Goal: Check status: Check status

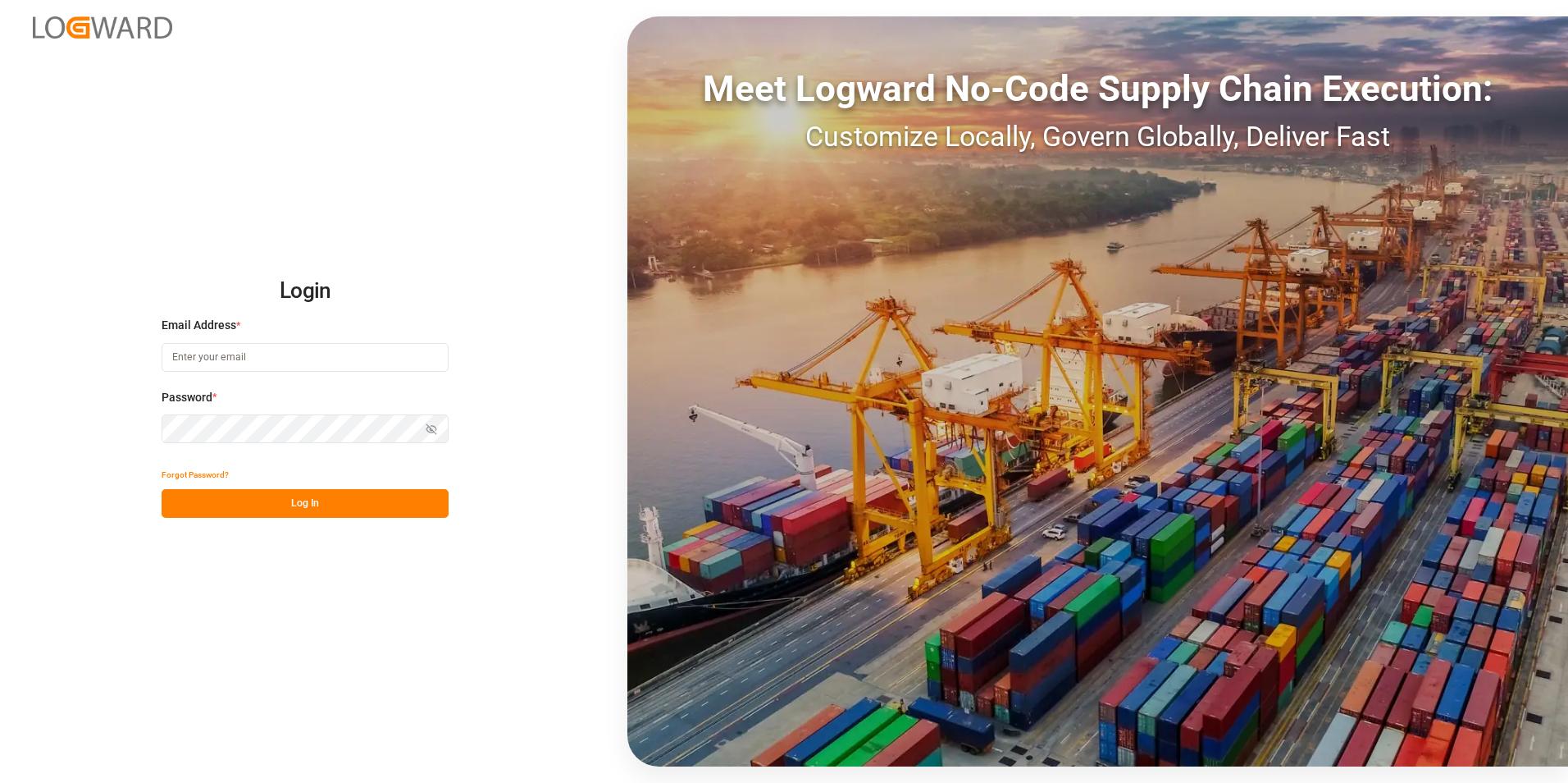
type input "erika.rordaz@stepan.com"
click at [289, 493] on button "Log In" at bounding box center [305, 503] width 287 height 28
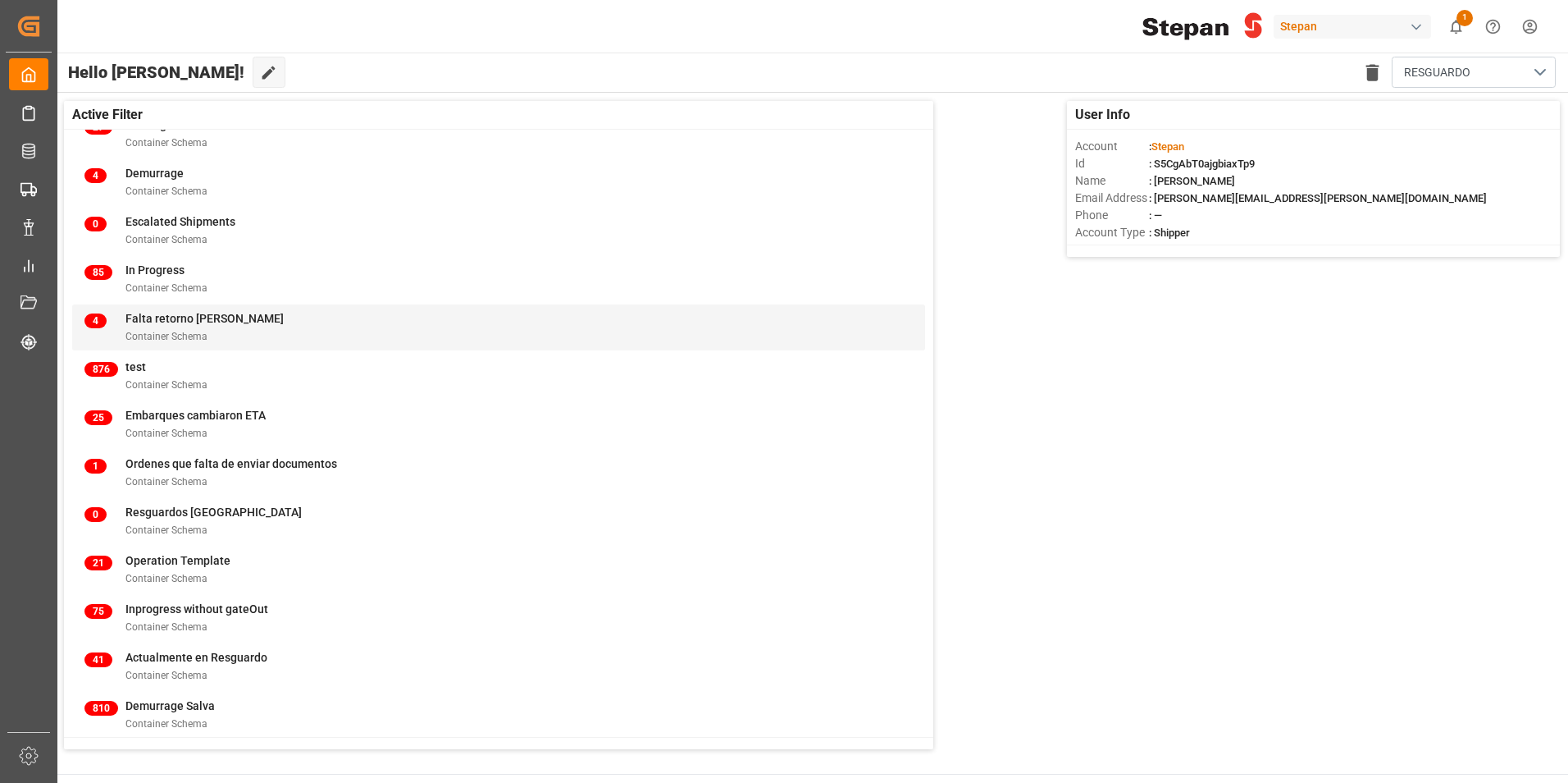
scroll to position [164, 0]
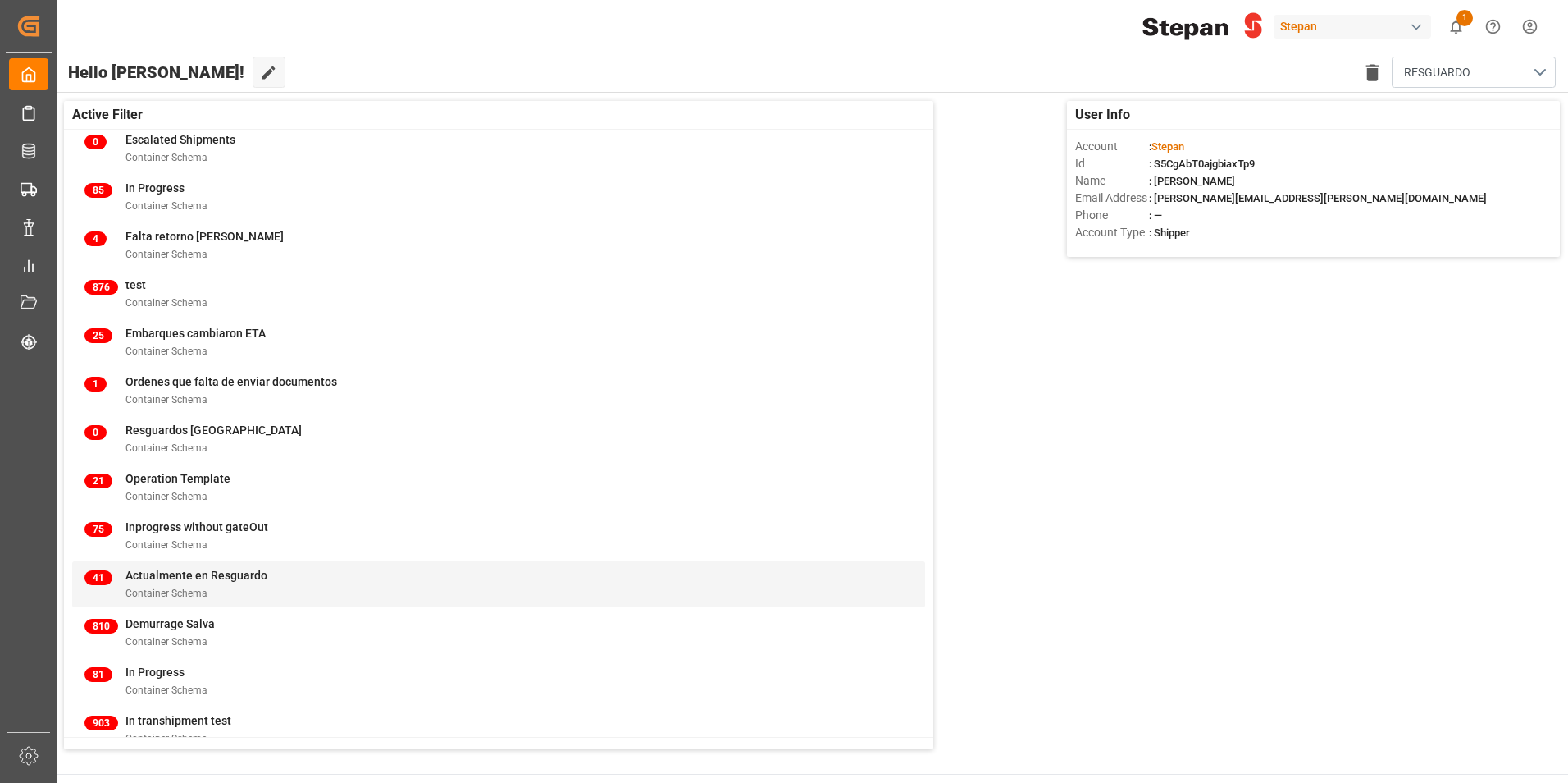
click at [208, 581] on span "Actualmente en Resguardo" at bounding box center [196, 575] width 142 height 13
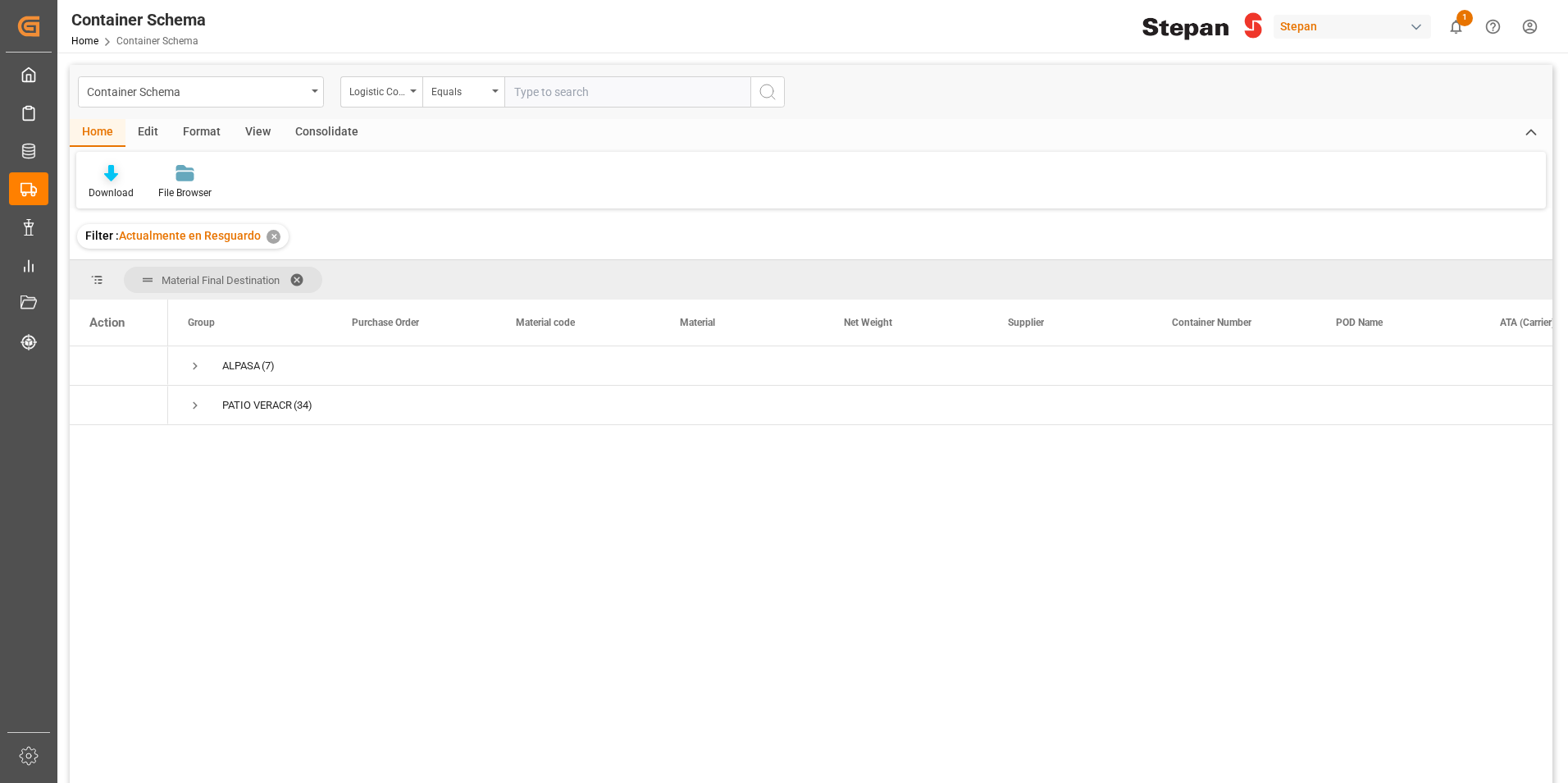
click at [113, 174] on icon at bounding box center [111, 173] width 14 height 17
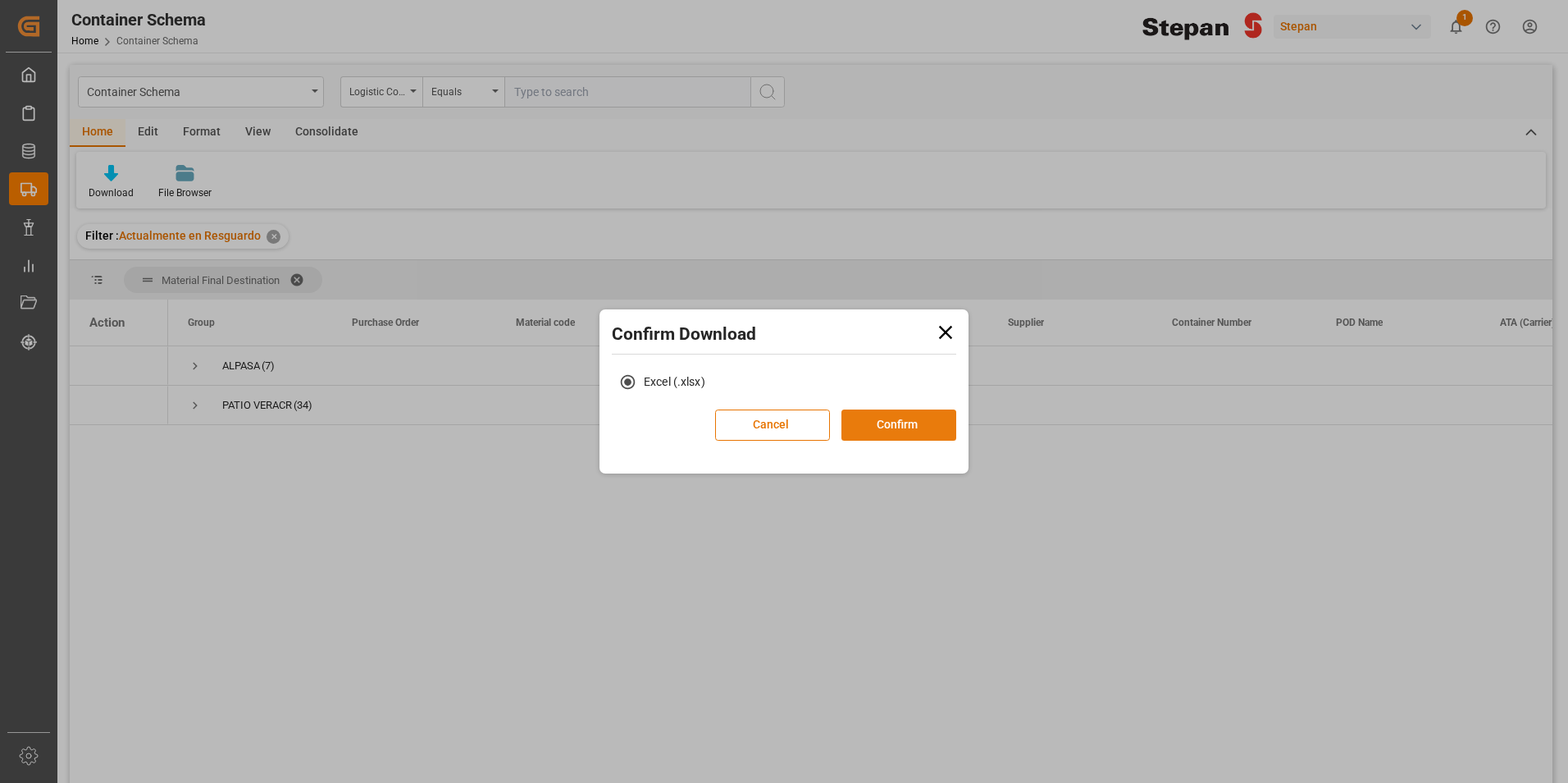
click at [908, 429] on button "Confirm" at bounding box center [898, 425] width 114 height 31
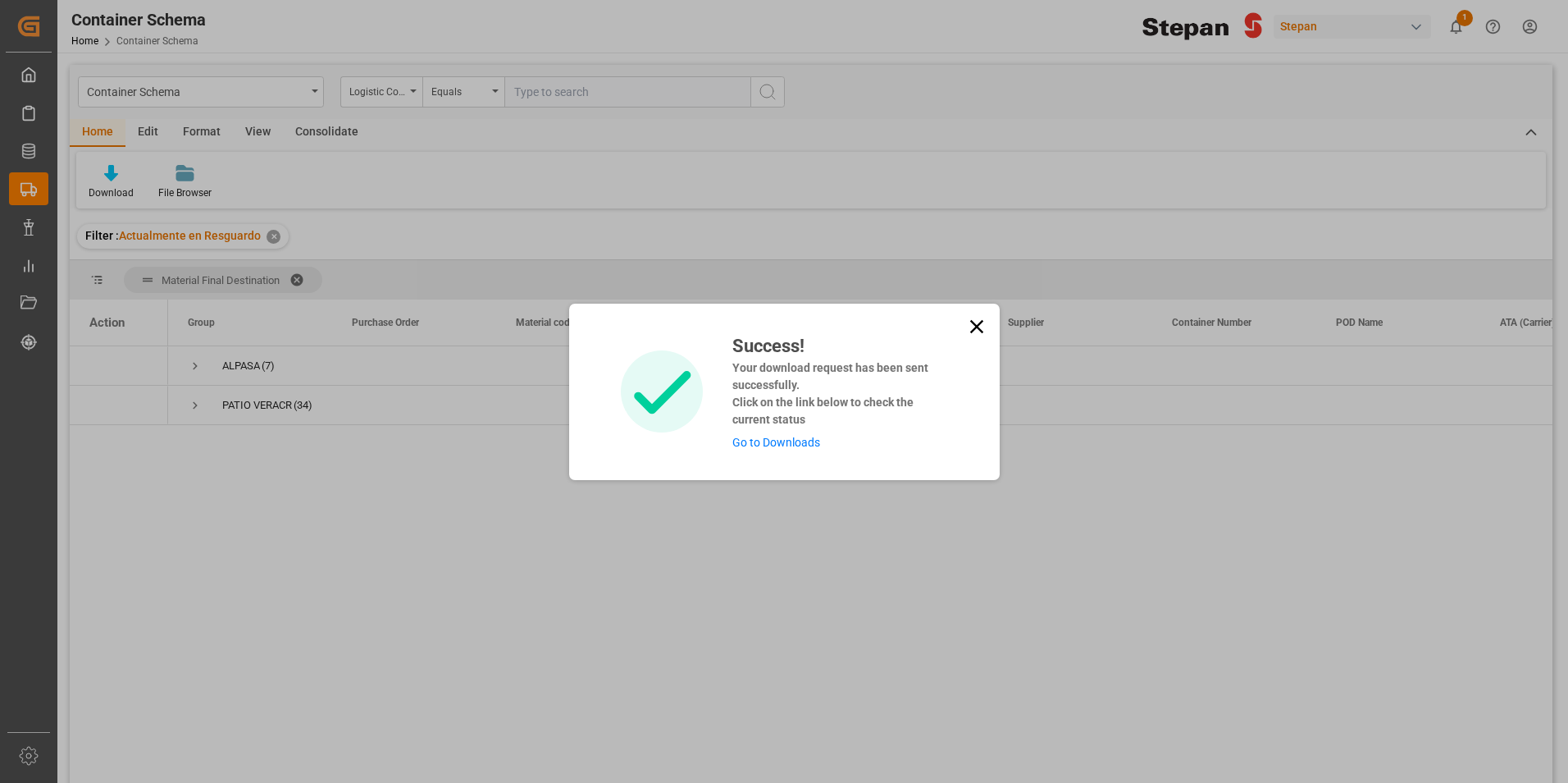
click at [779, 444] on link "Go to Downloads" at bounding box center [776, 442] width 88 height 13
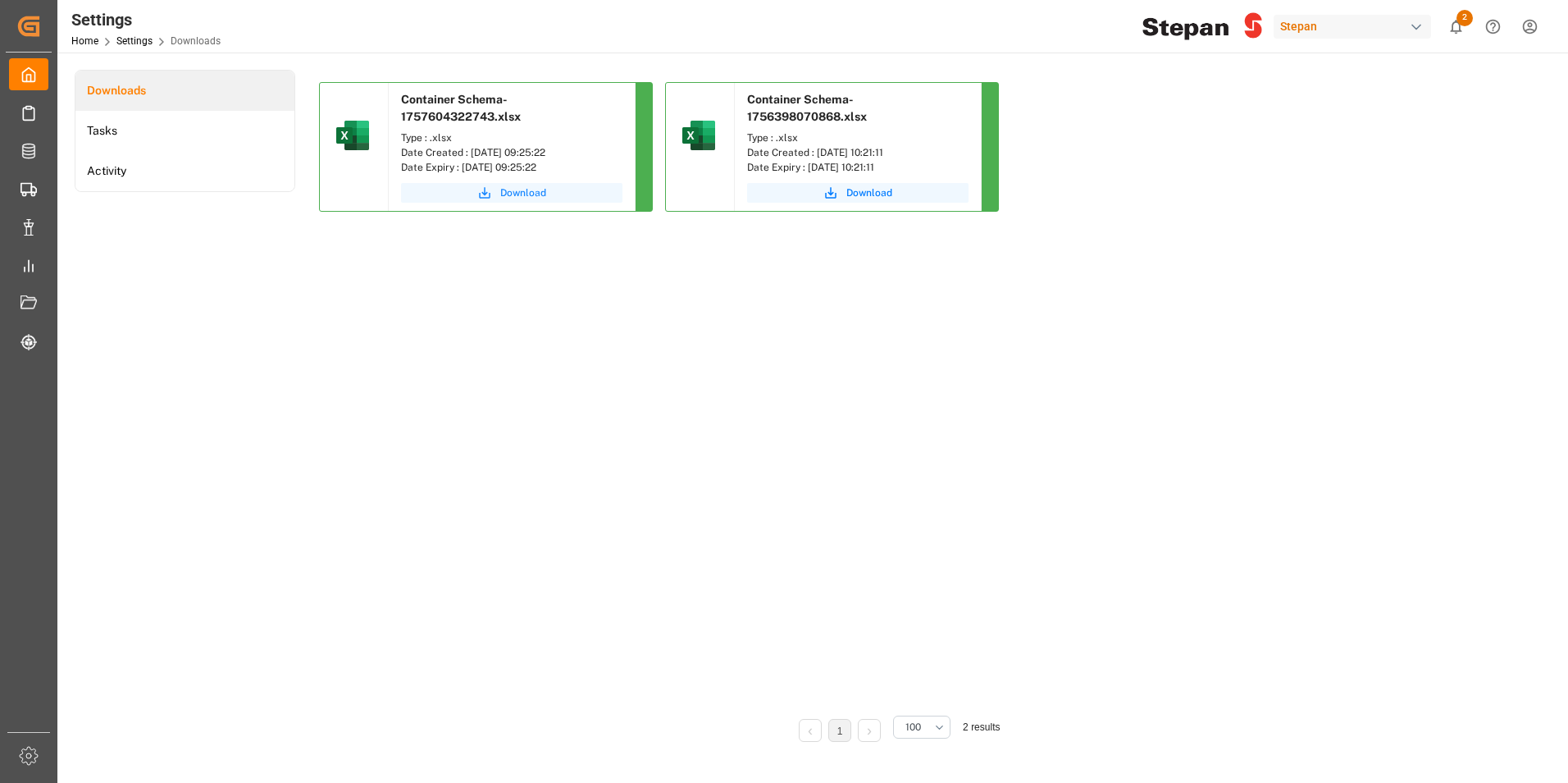
click at [537, 195] on span "Download" at bounding box center [523, 193] width 46 height 15
click at [518, 194] on span "Download" at bounding box center [523, 193] width 46 height 15
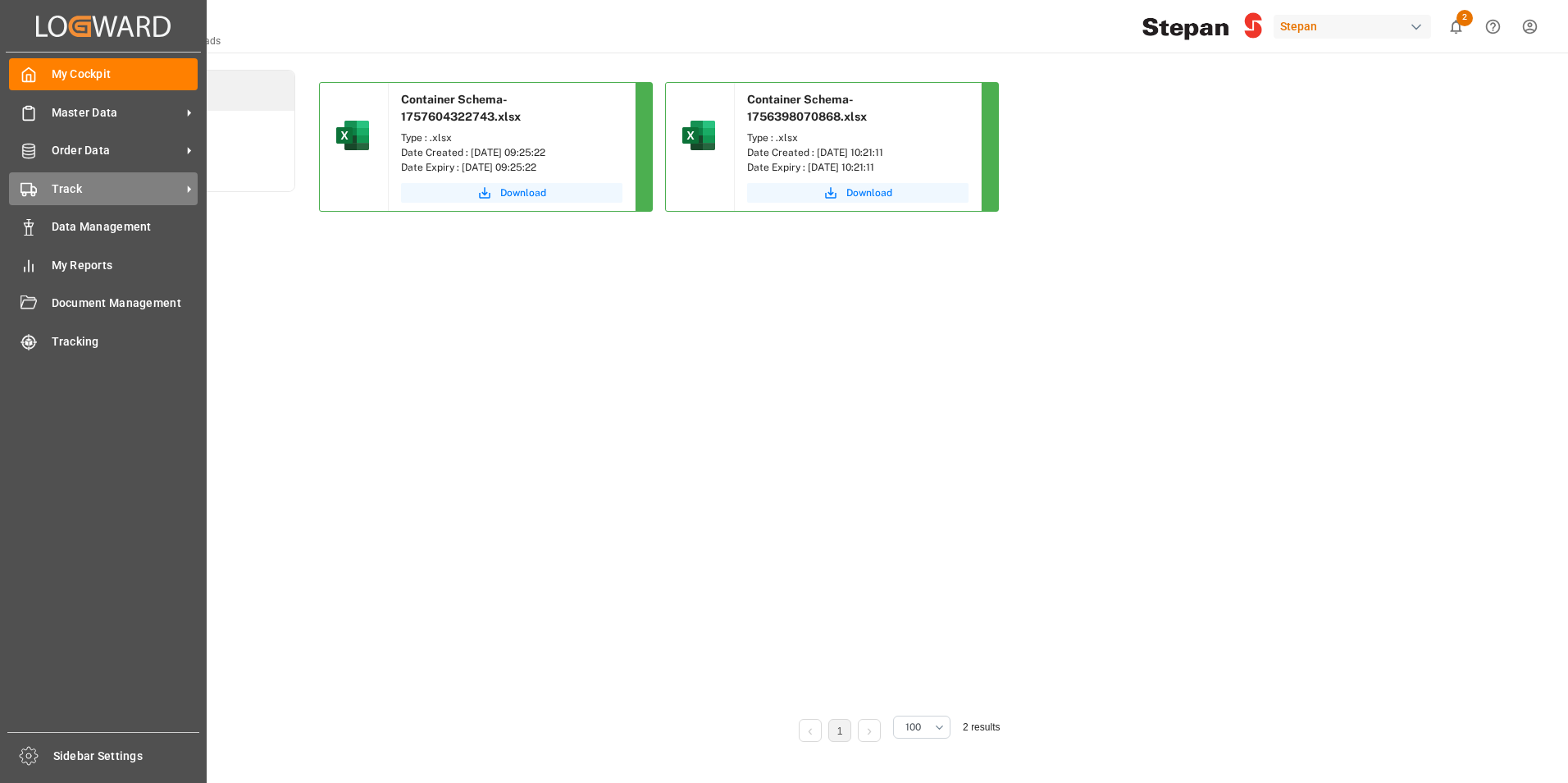
click at [76, 191] on span "Track" at bounding box center [116, 189] width 129 height 18
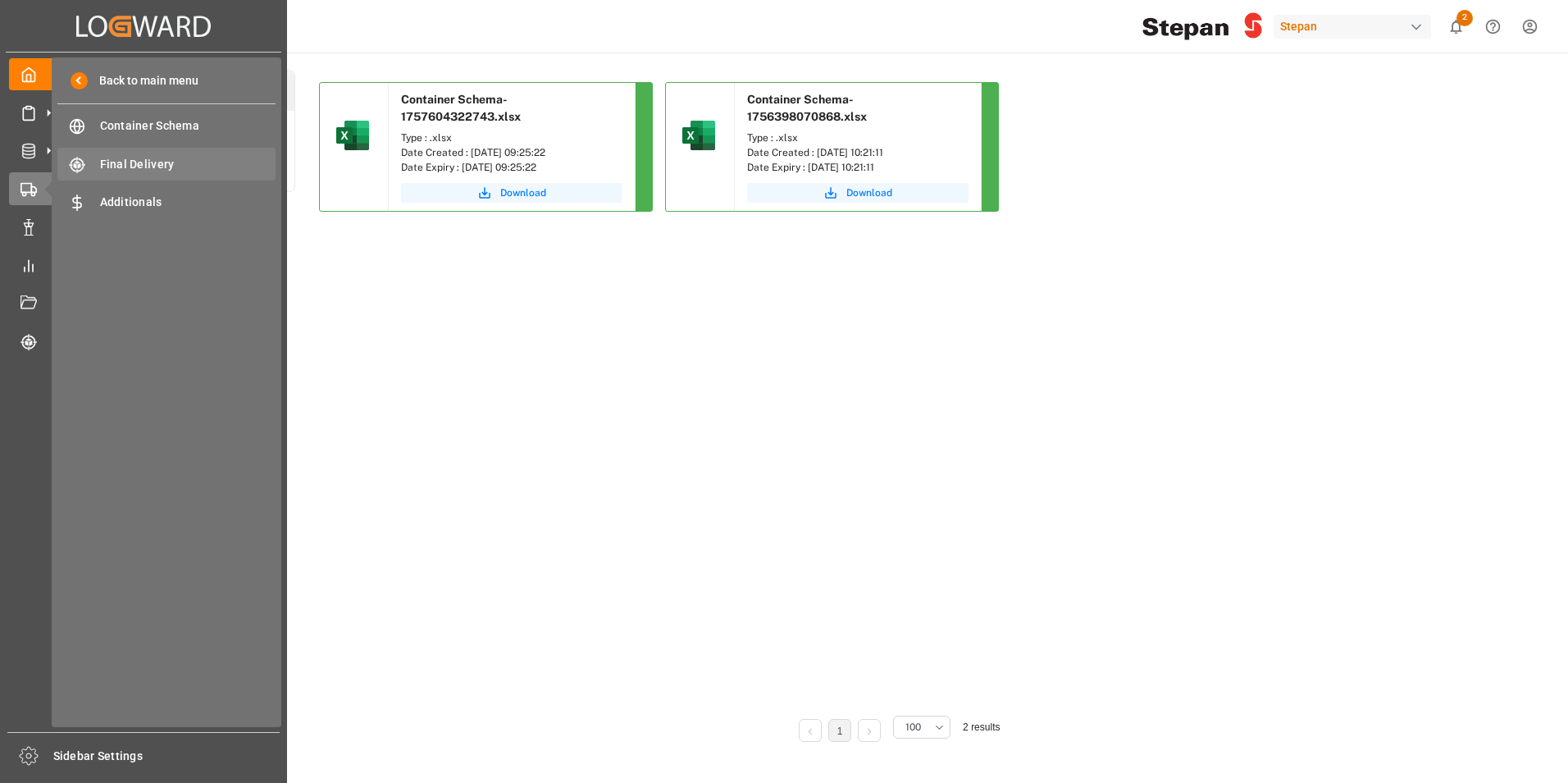
click at [150, 154] on div "Final Delivery Final Delivery" at bounding box center [166, 164] width 218 height 32
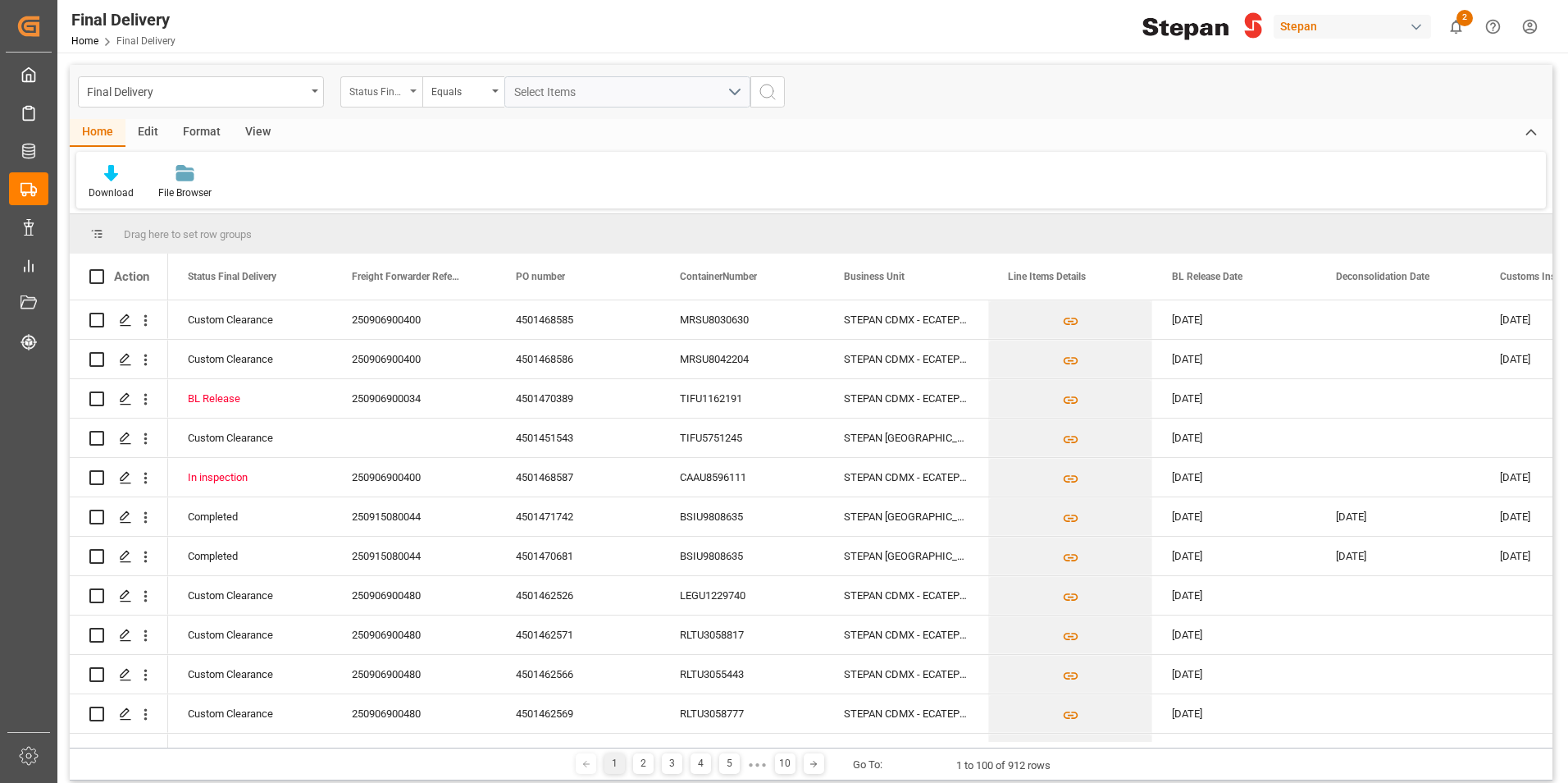
click at [402, 92] on div "Status Final Delivery" at bounding box center [377, 89] width 56 height 19
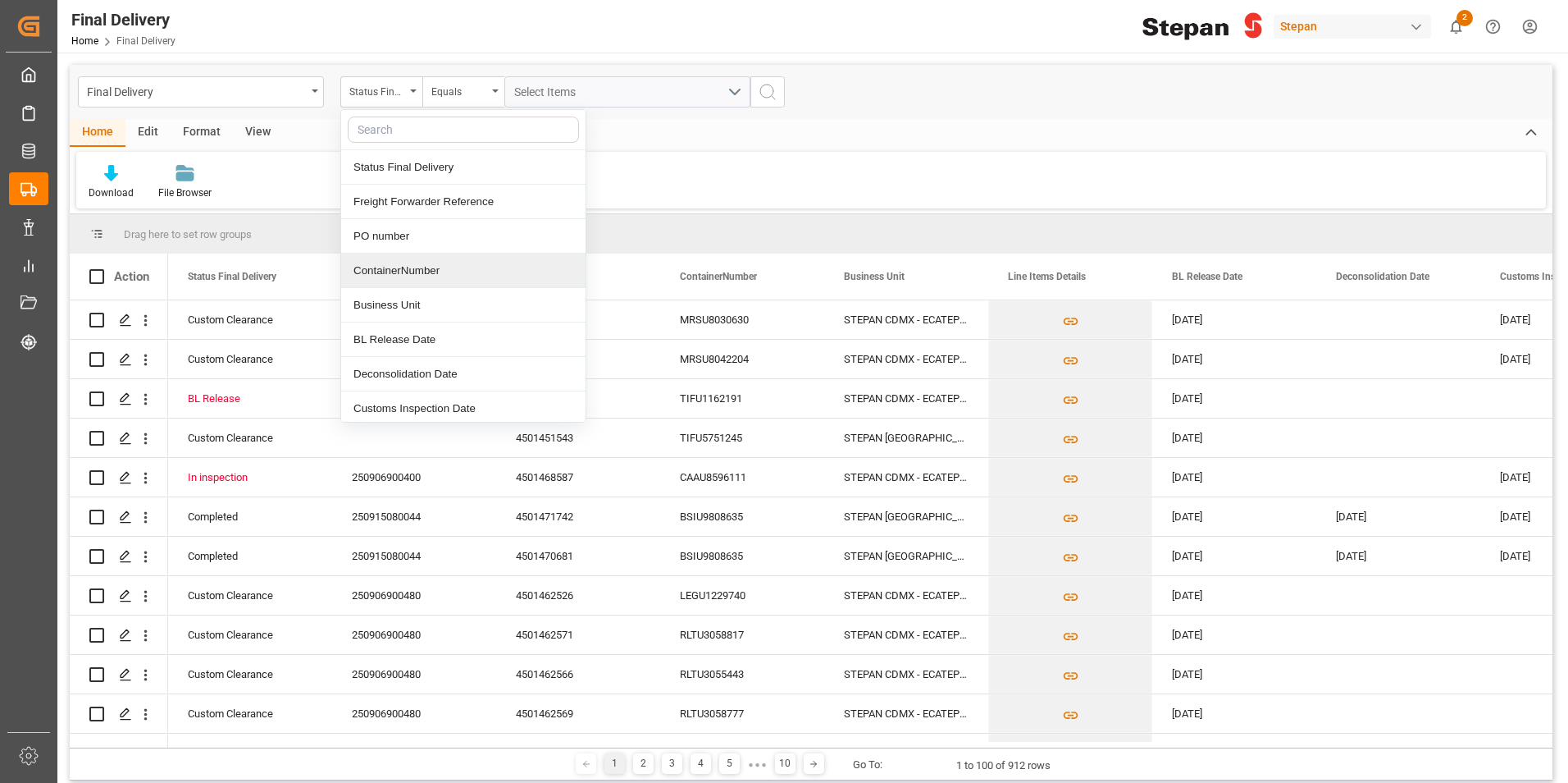
click at [450, 280] on div "ContainerNumber" at bounding box center [463, 270] width 245 height 34
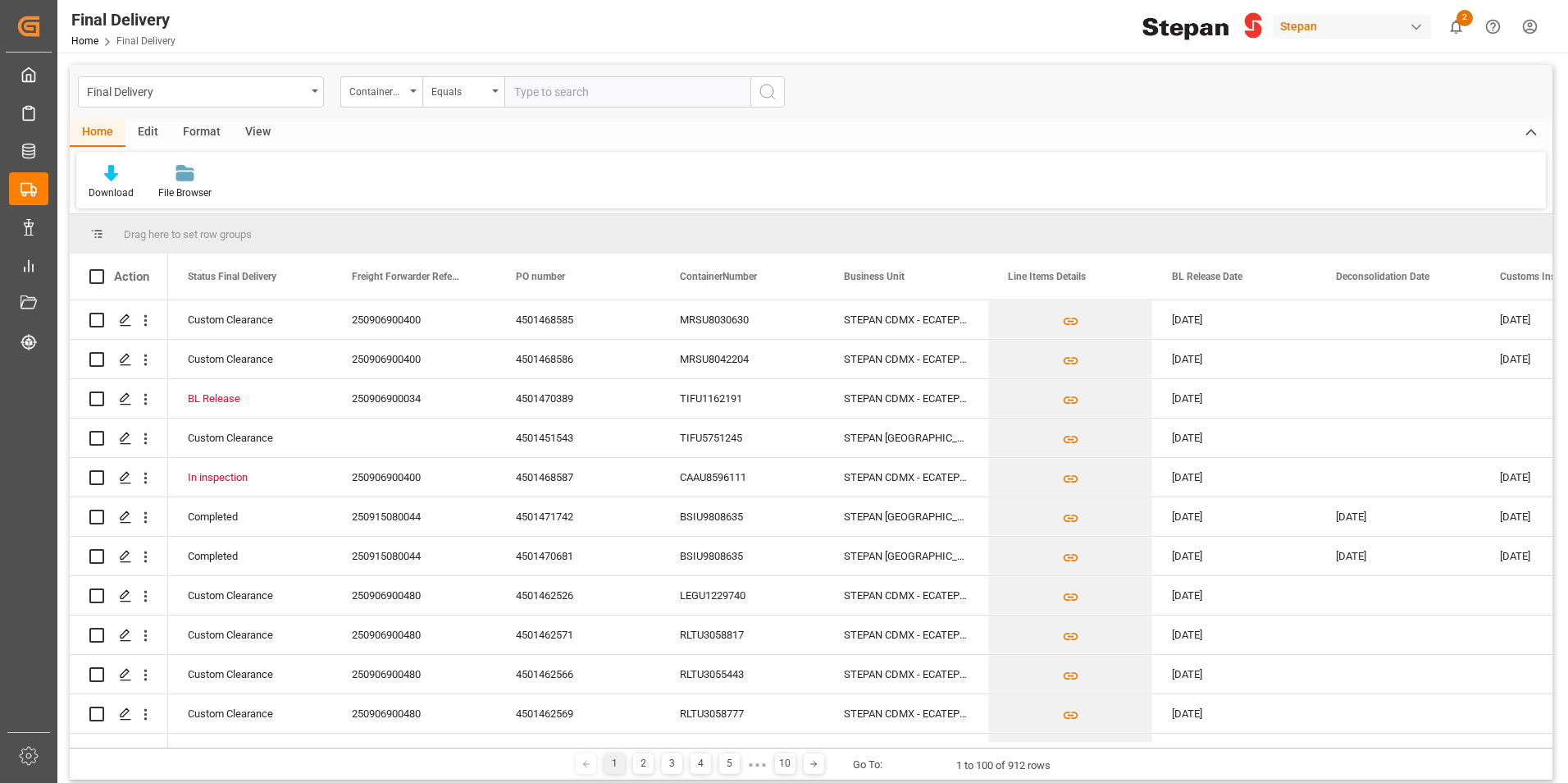
type input "EXFU6644715"
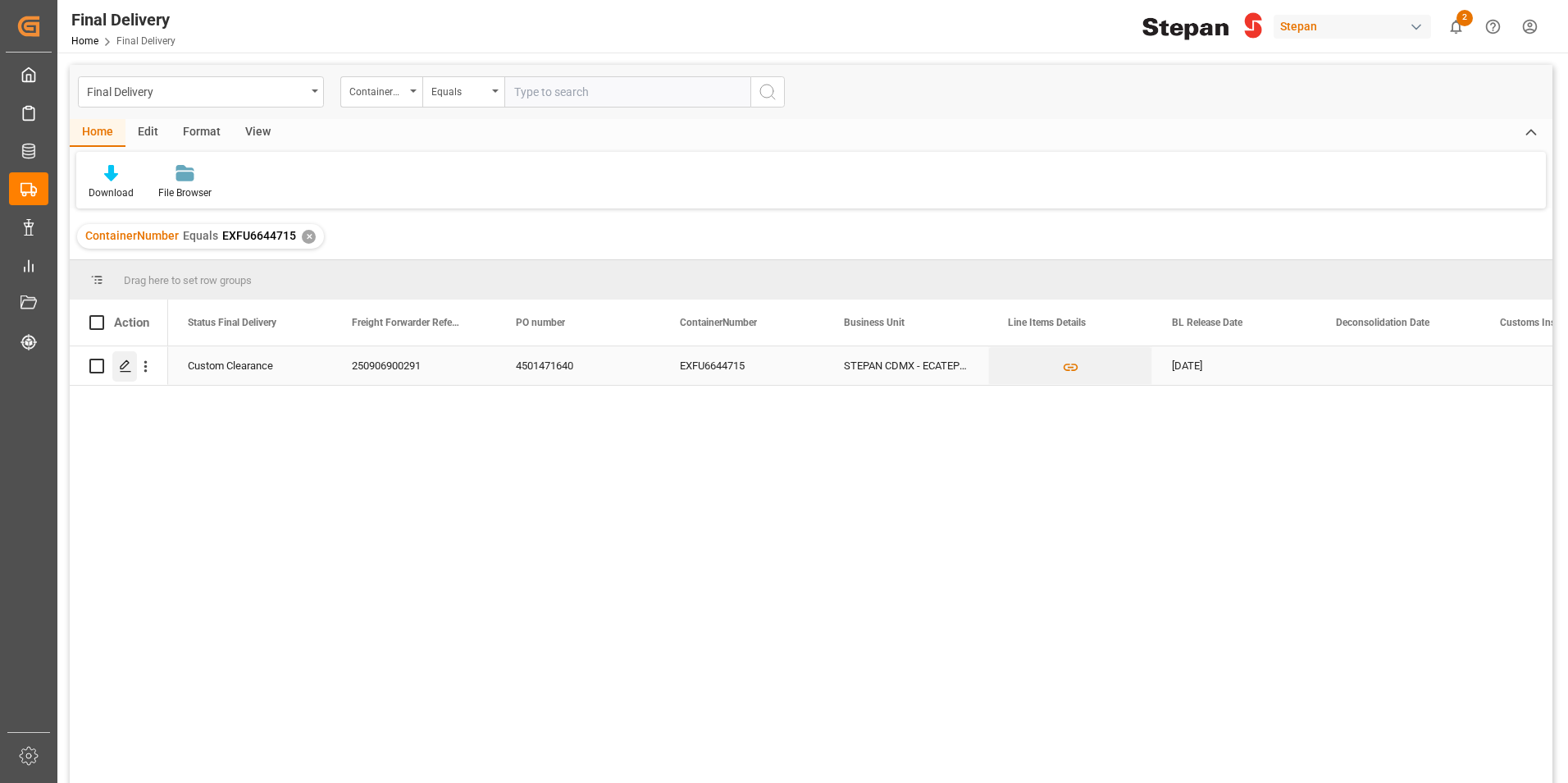
click at [121, 364] on icon "Press SPACE to select this row." at bounding box center [125, 366] width 13 height 13
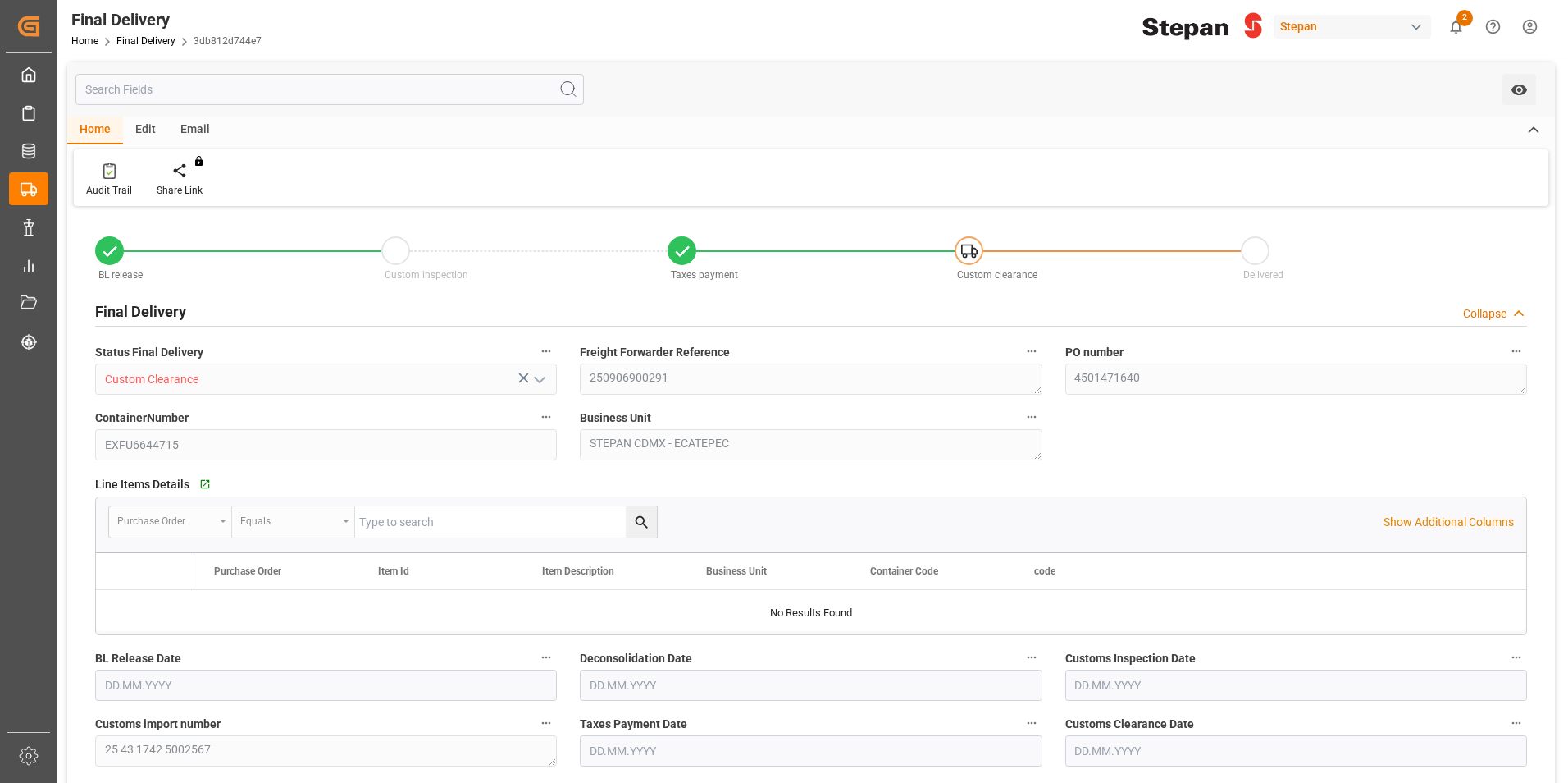
type input "01.09.2025"
type input "04.09.2025"
type input "06.09.2025"
type input "08.09.2025"
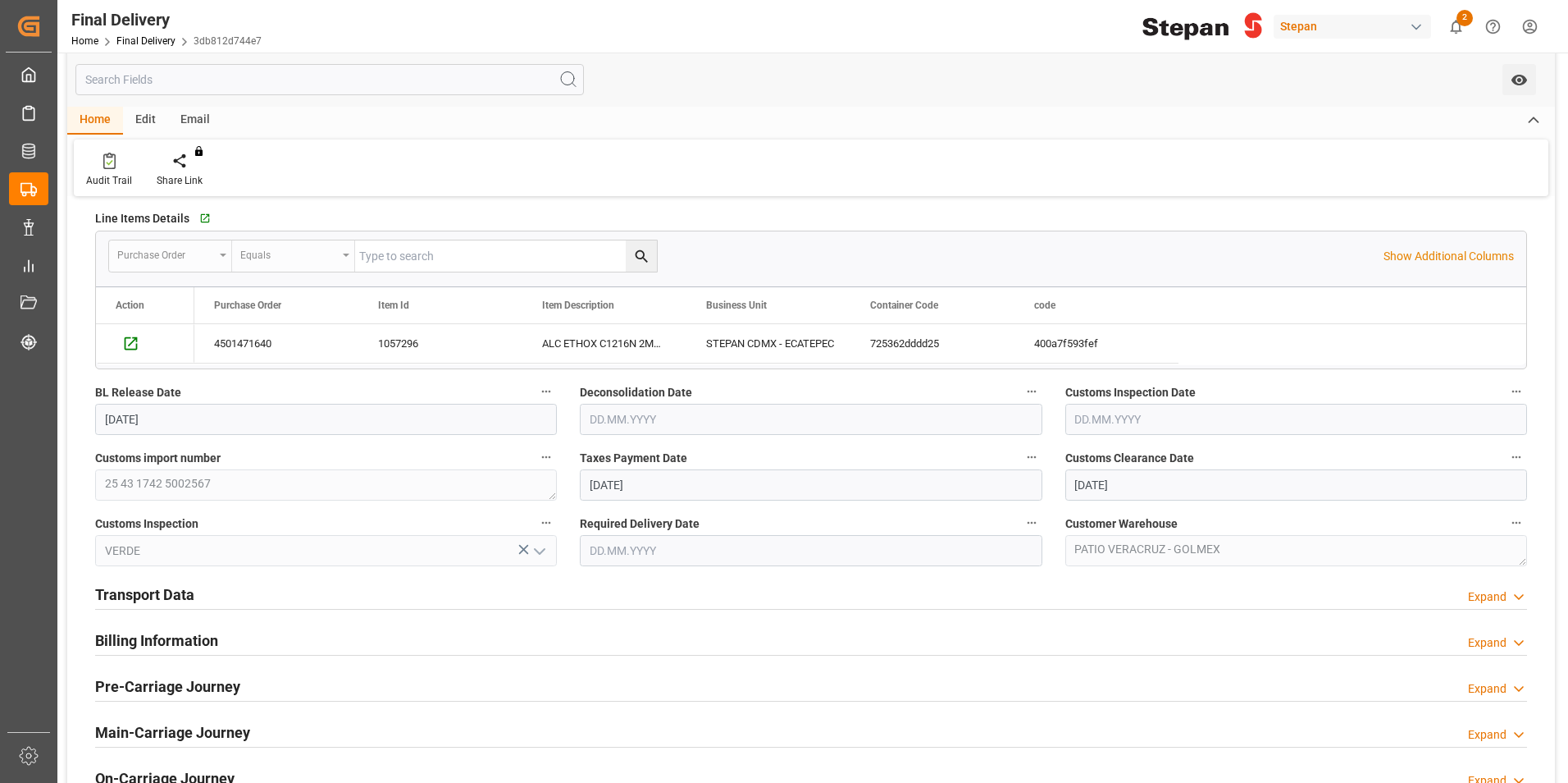
scroll to position [328, 0]
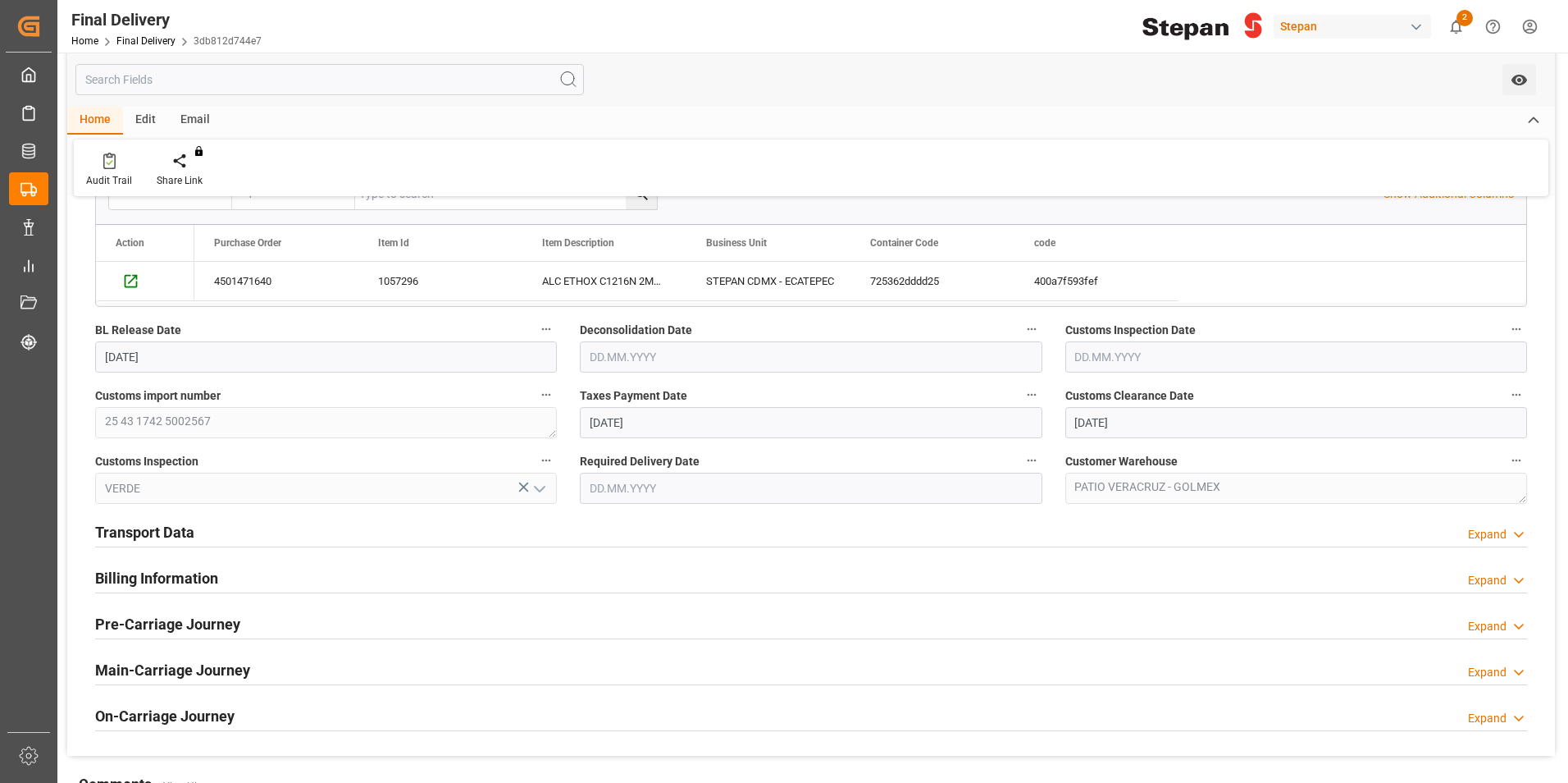
click at [236, 575] on div "Billing Information Expand" at bounding box center [811, 577] width 1432 height 31
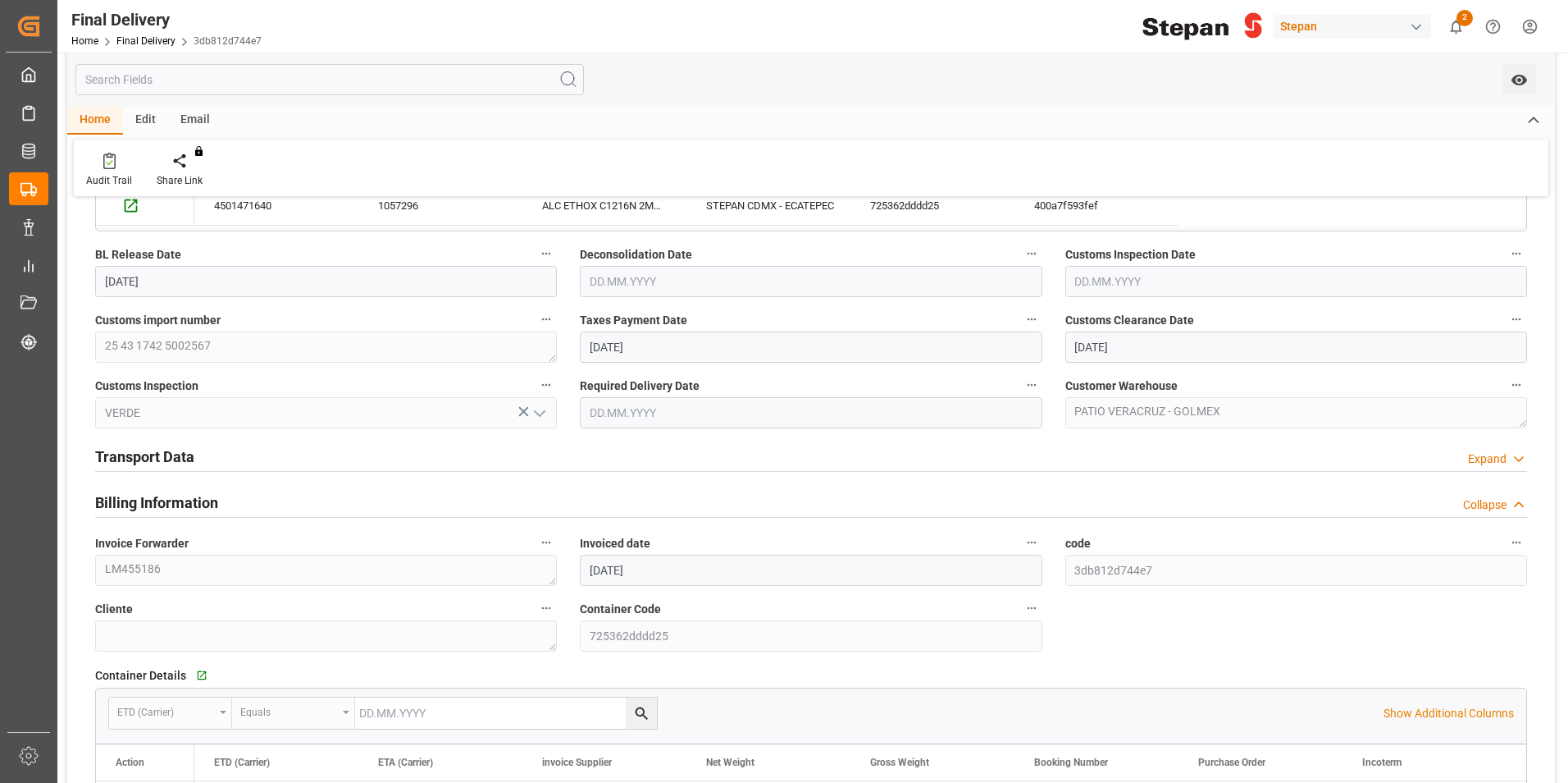
scroll to position [821, 0]
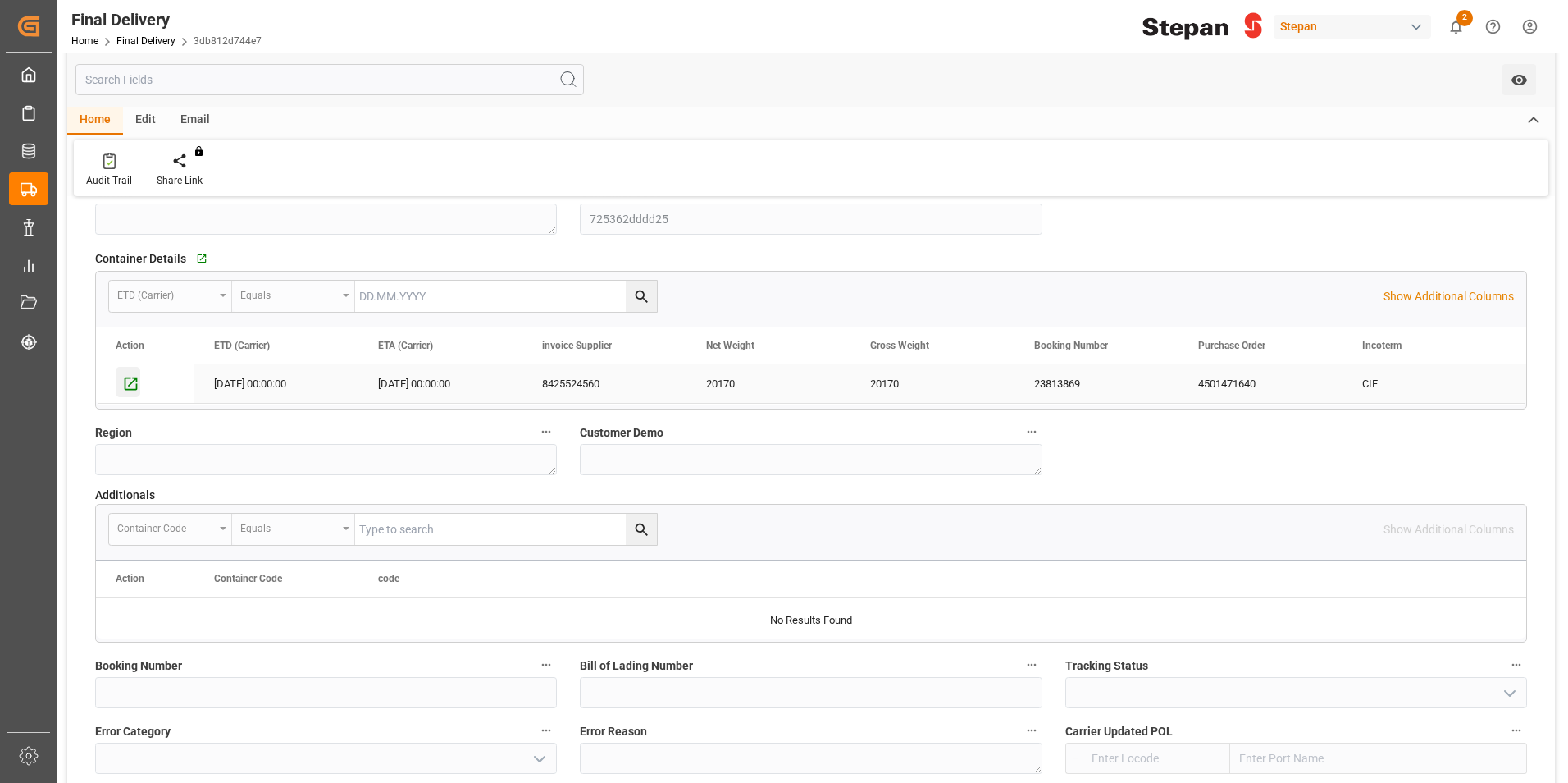
click at [135, 384] on icon "Press SPACE to select this row." at bounding box center [130, 384] width 18 height 18
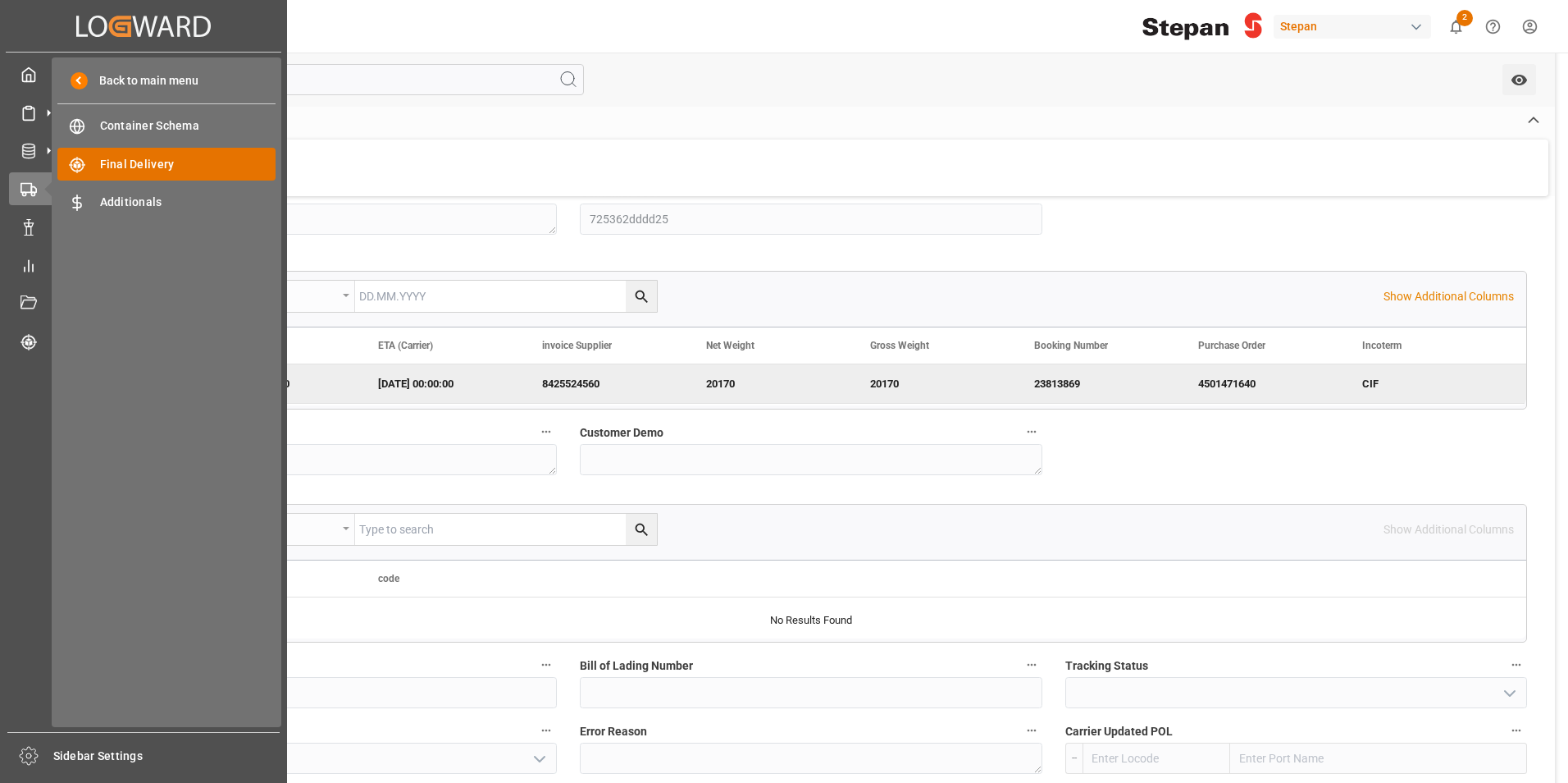
click at [158, 168] on span "Final Delivery" at bounding box center [188, 165] width 176 height 18
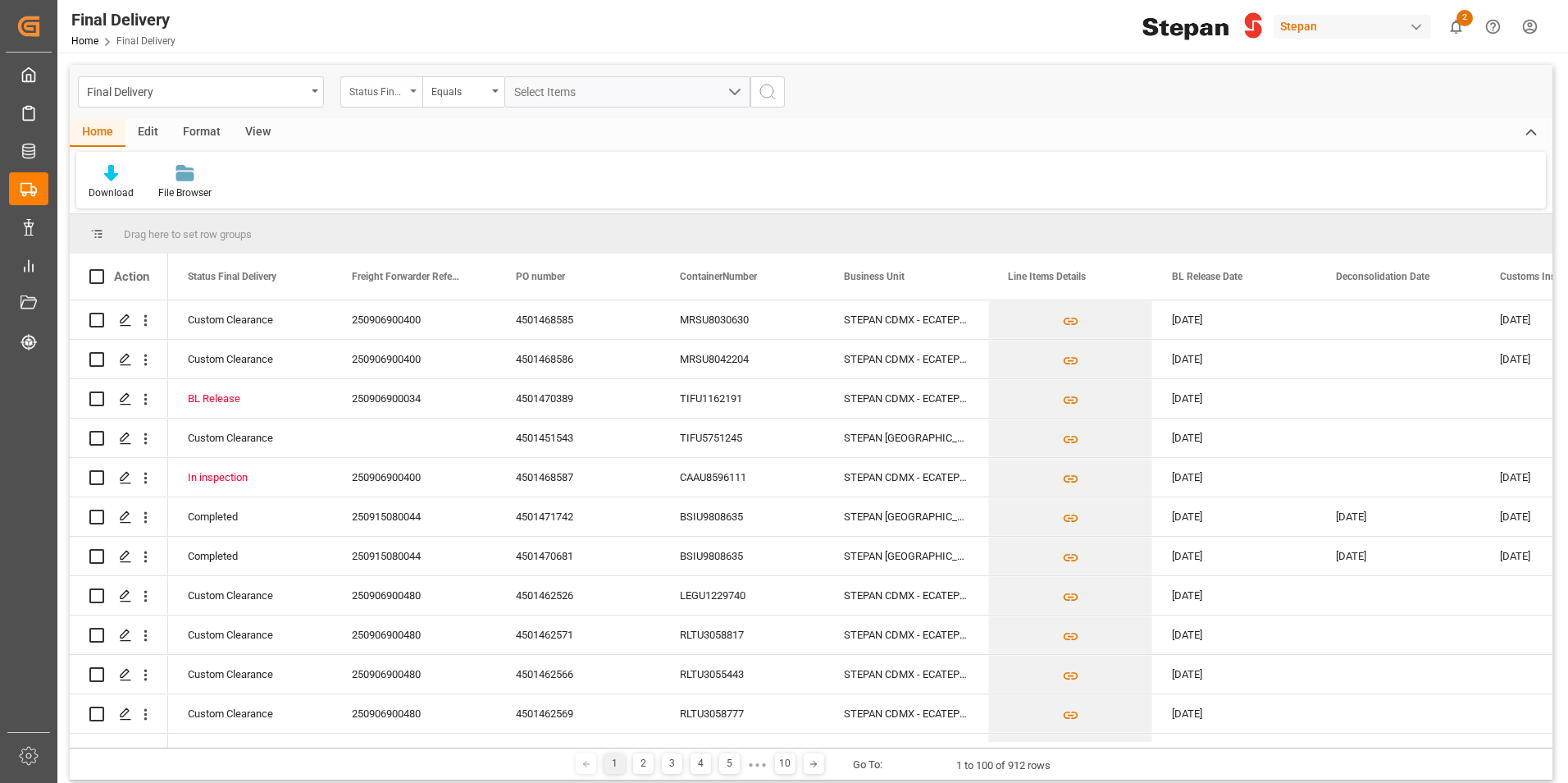
click at [409, 99] on div "Status Final Delivery" at bounding box center [381, 91] width 82 height 31
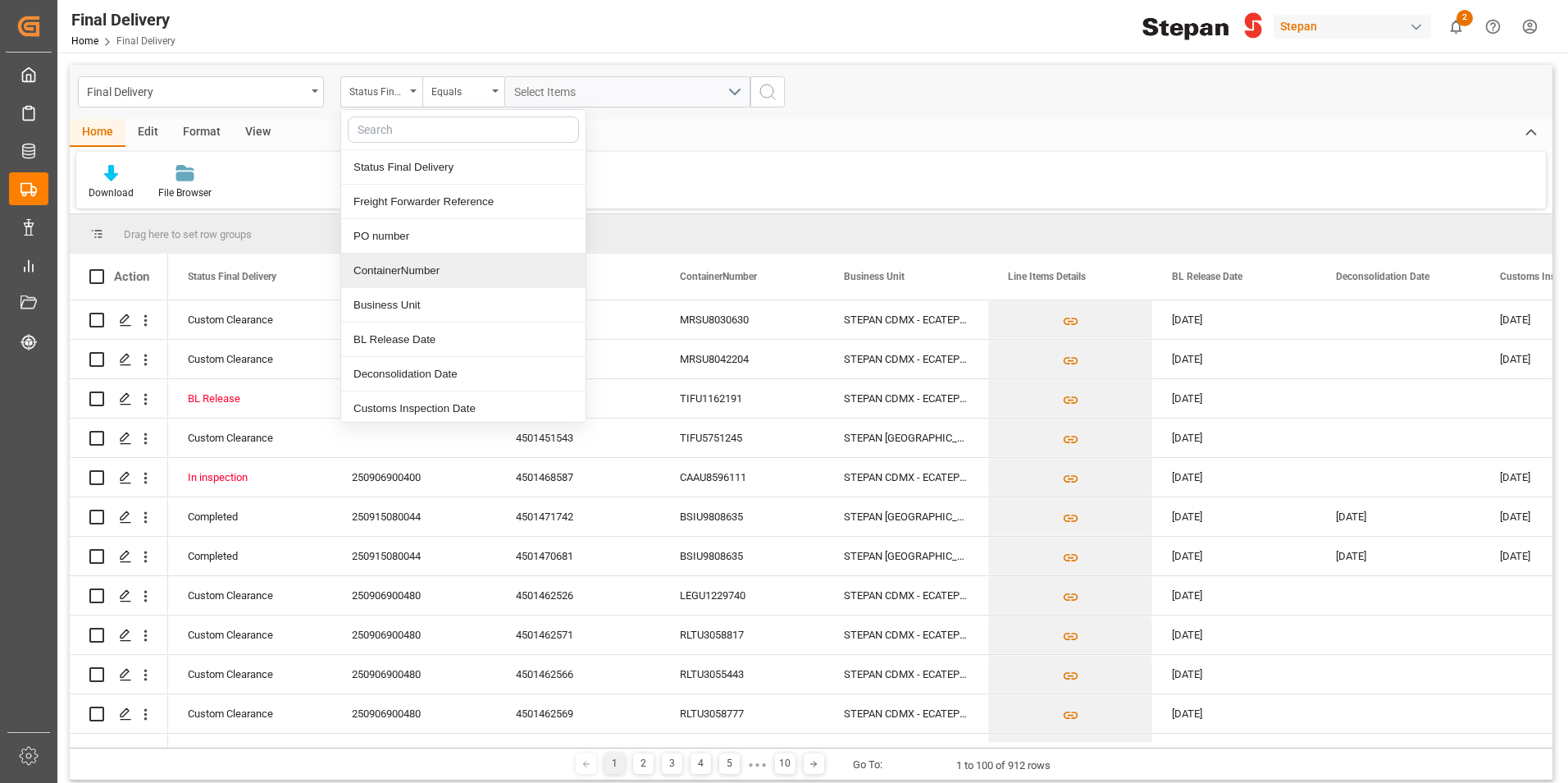
click at [390, 281] on div "ContainerNumber" at bounding box center [463, 270] width 245 height 34
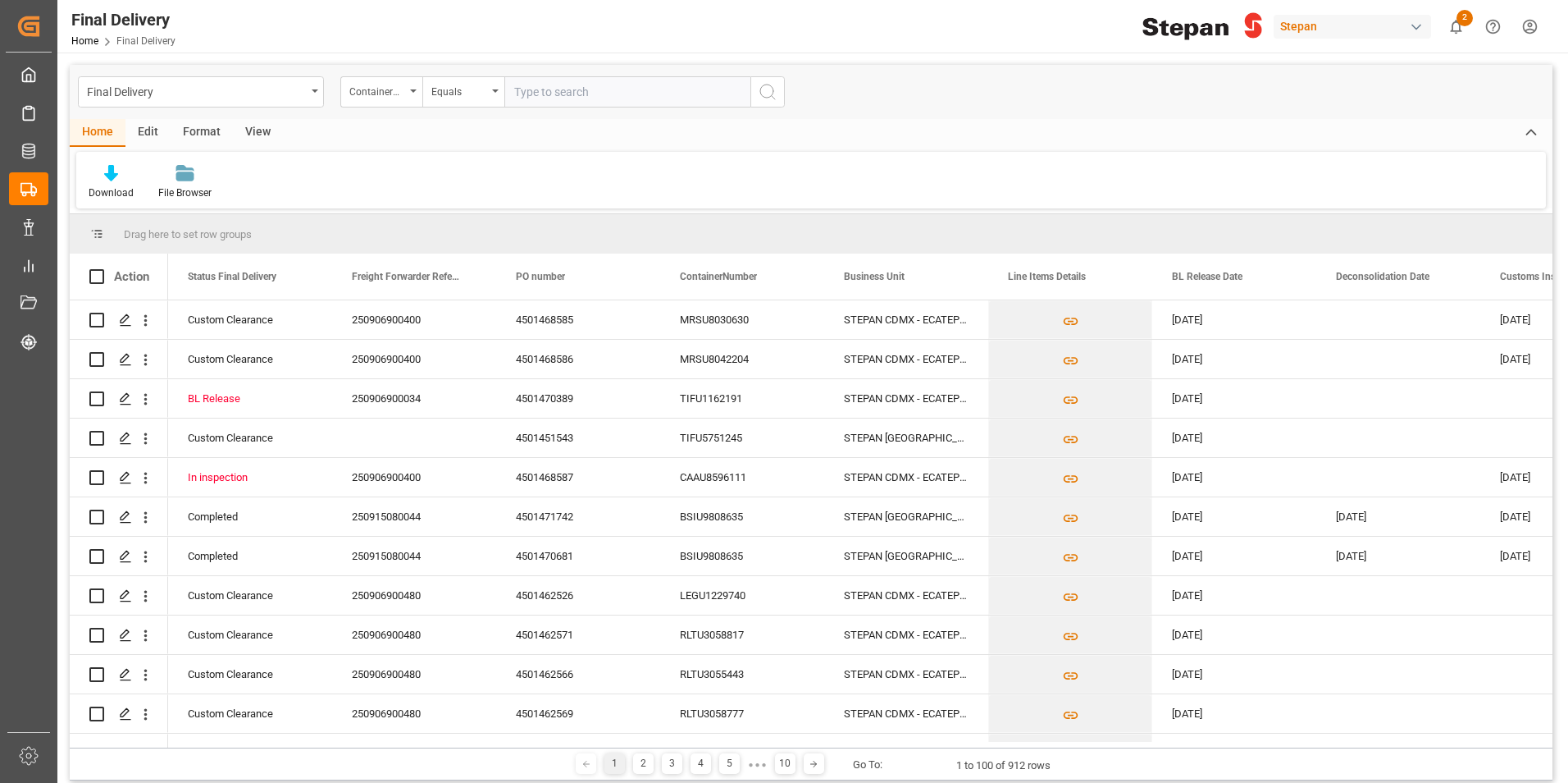
type input "RLTU2086244"
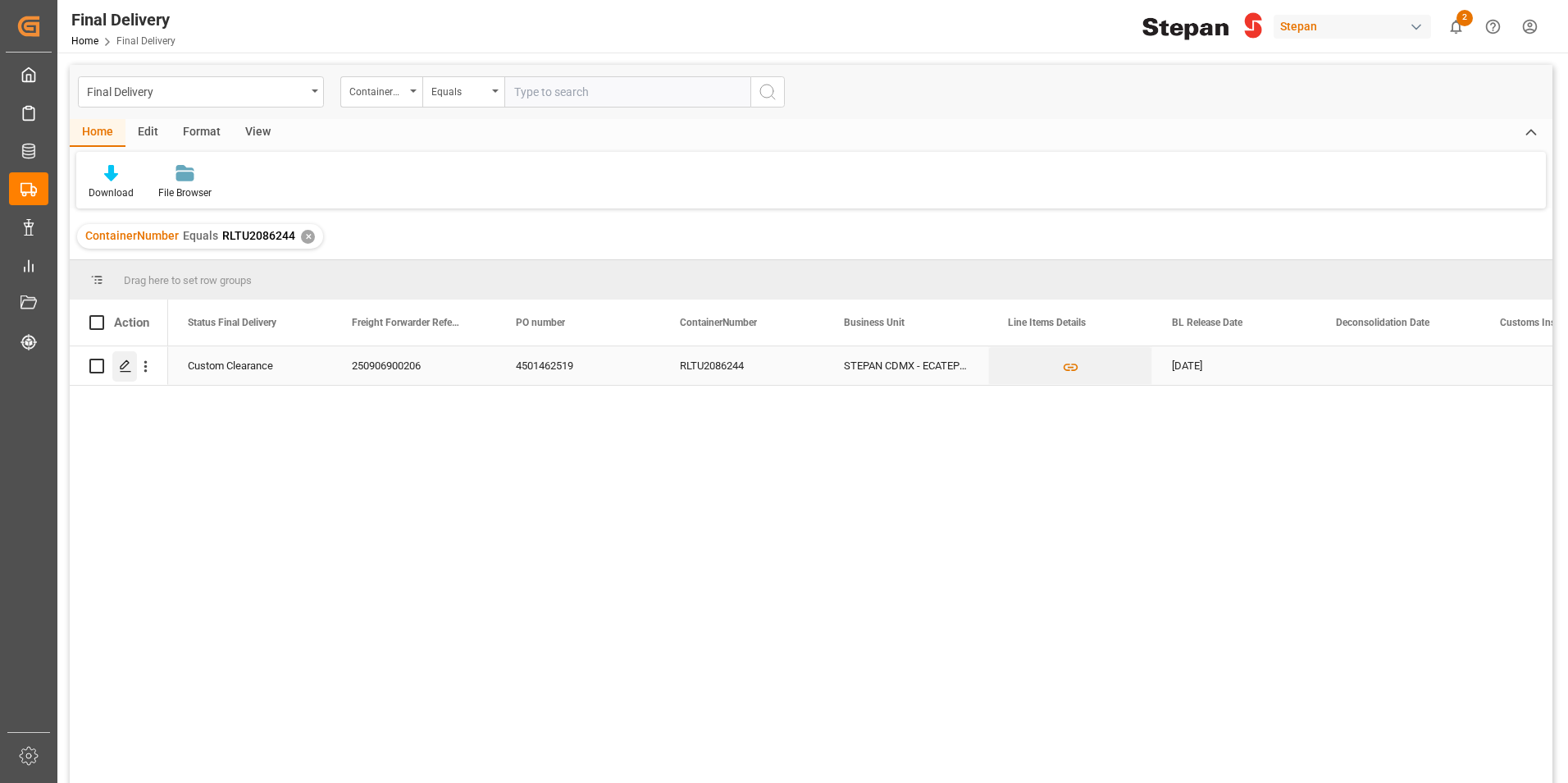
click at [128, 356] on div "Press SPACE to select this row." at bounding box center [124, 366] width 24 height 30
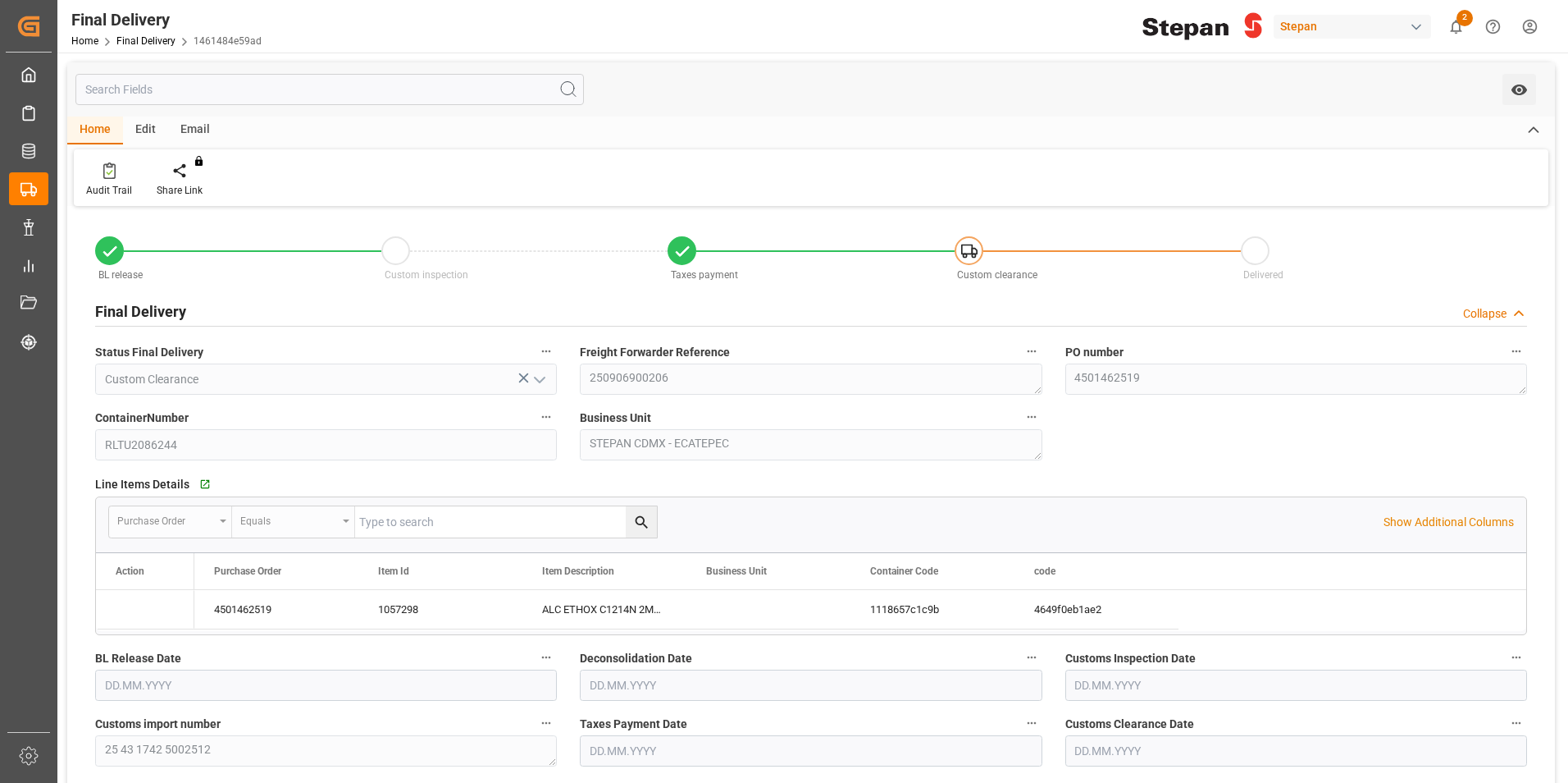
type input "01.09.2025"
type input "[DATE]"
type input "05.09.2025"
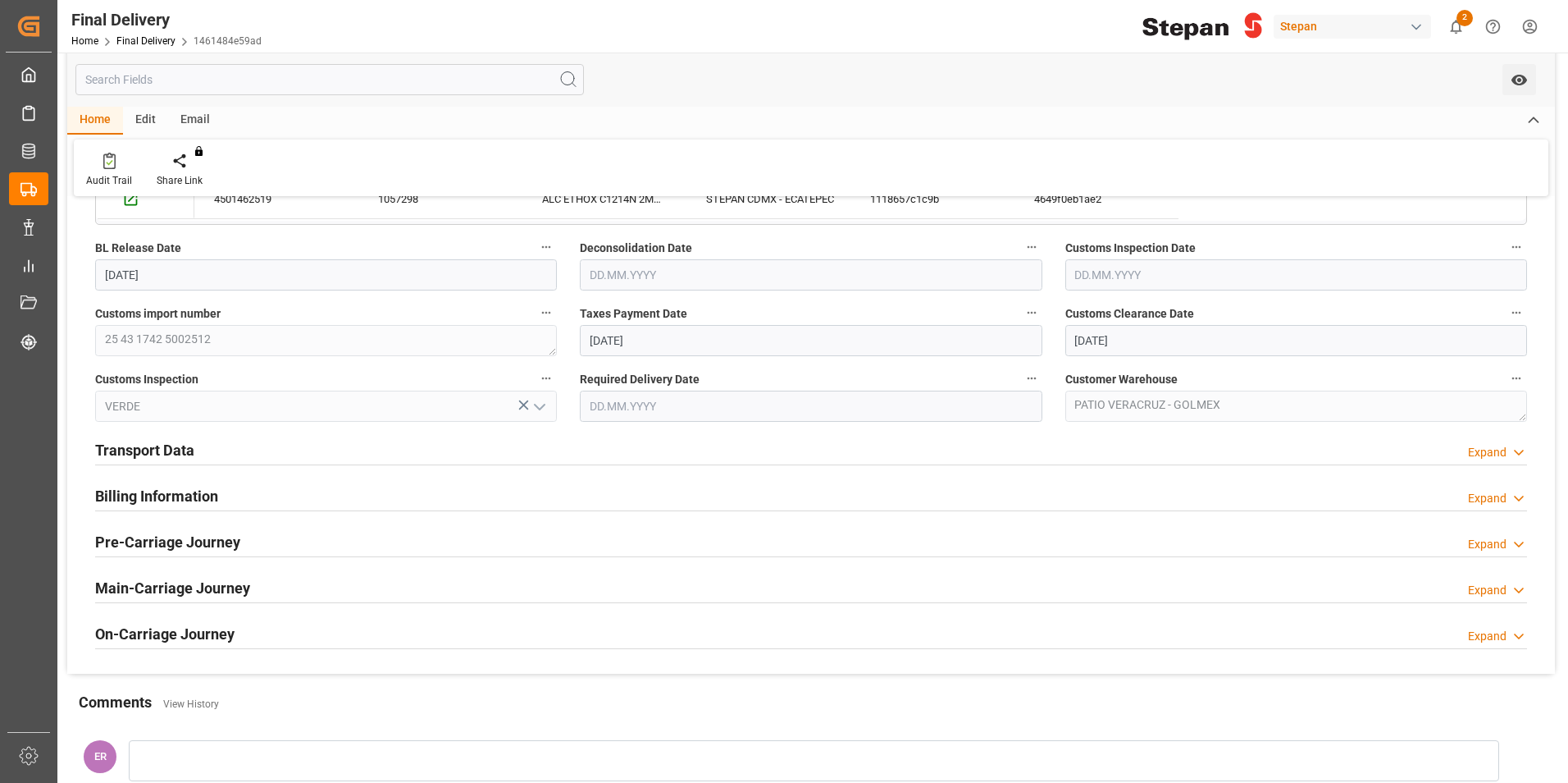
click at [127, 452] on h2 "Transport Data" at bounding box center [145, 450] width 99 height 23
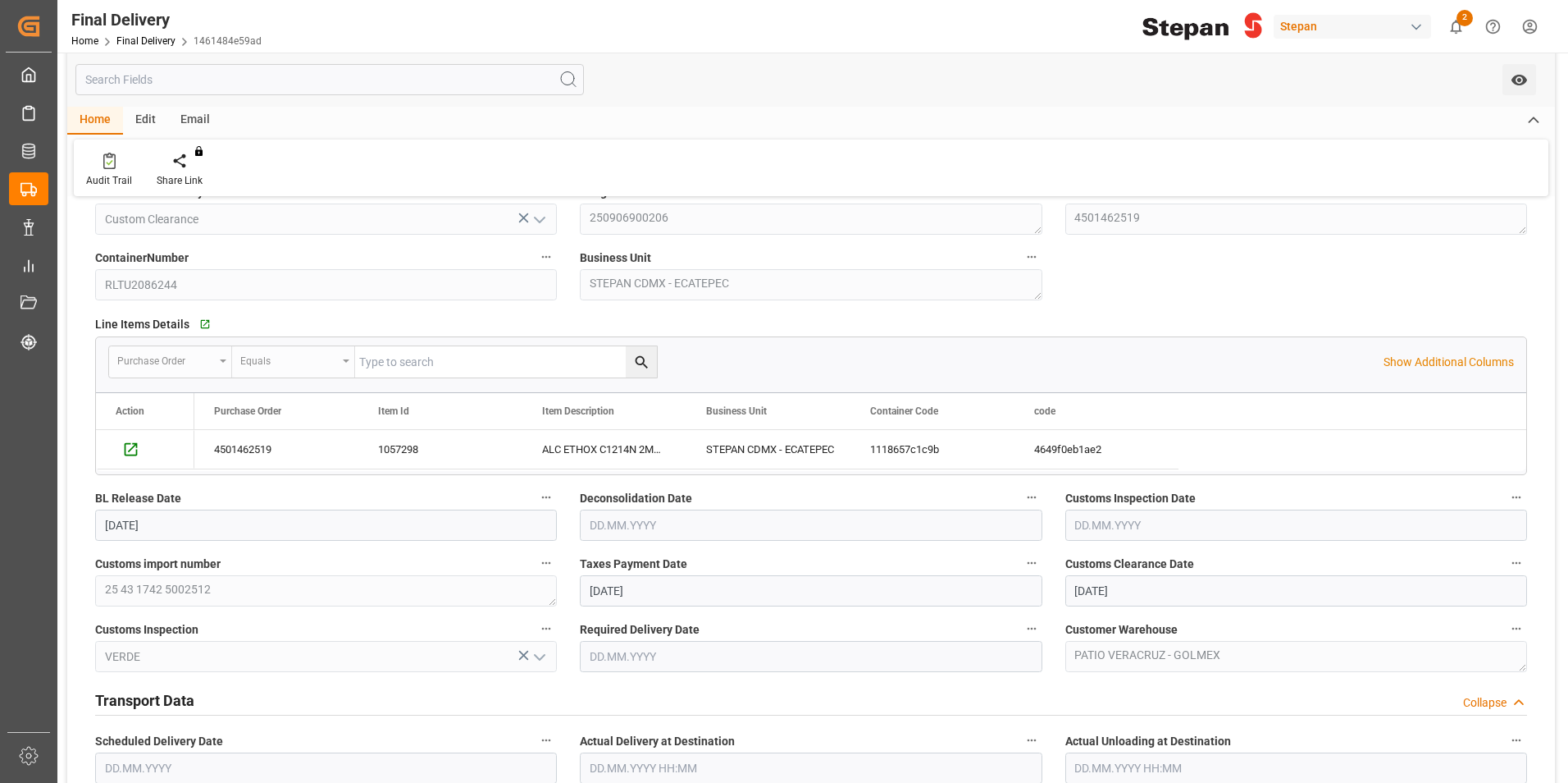
scroll to position [0, 0]
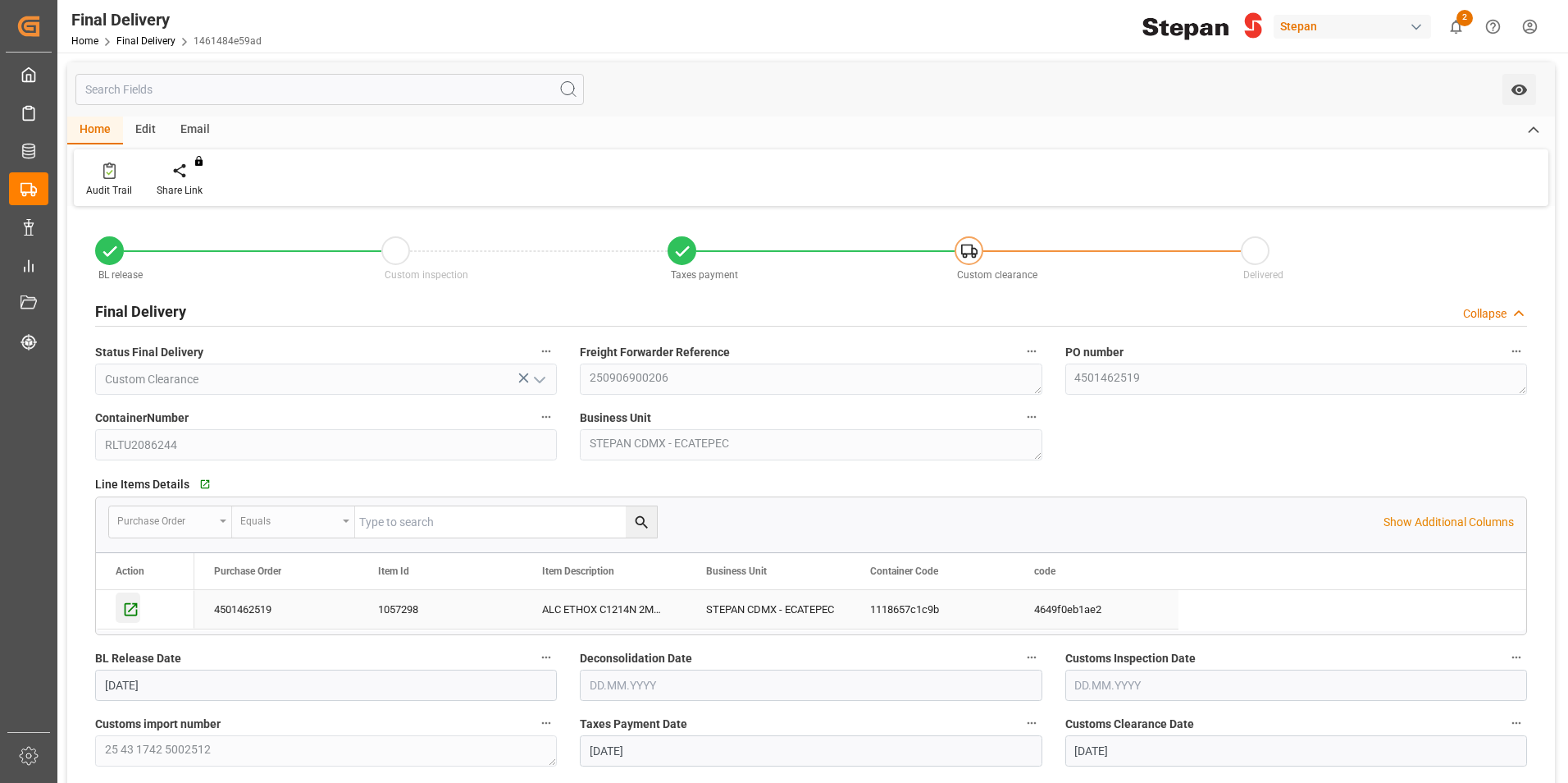
click at [138, 603] on icon "Press SPACE to select this row." at bounding box center [130, 609] width 18 height 18
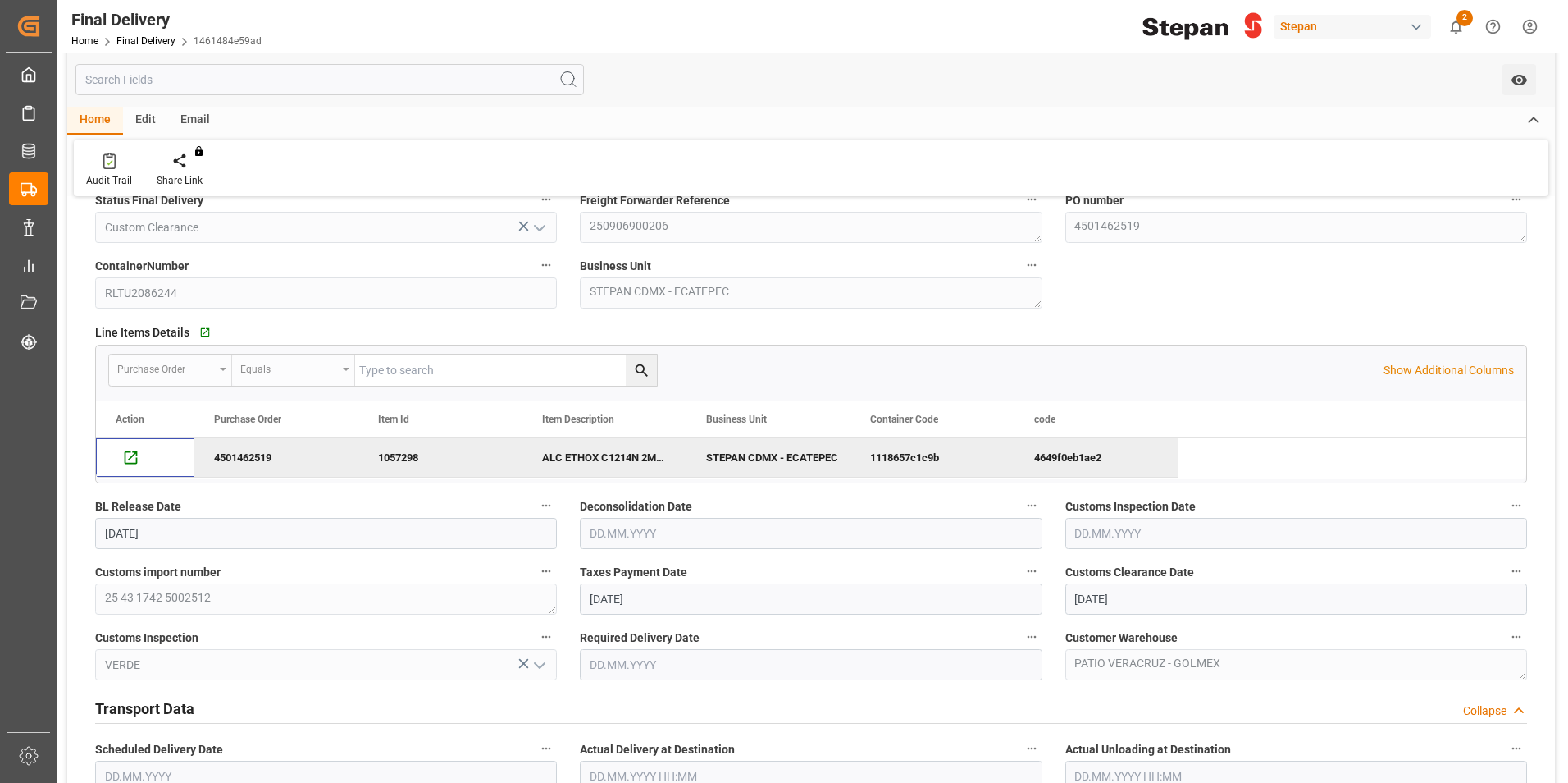
scroll to position [410, 0]
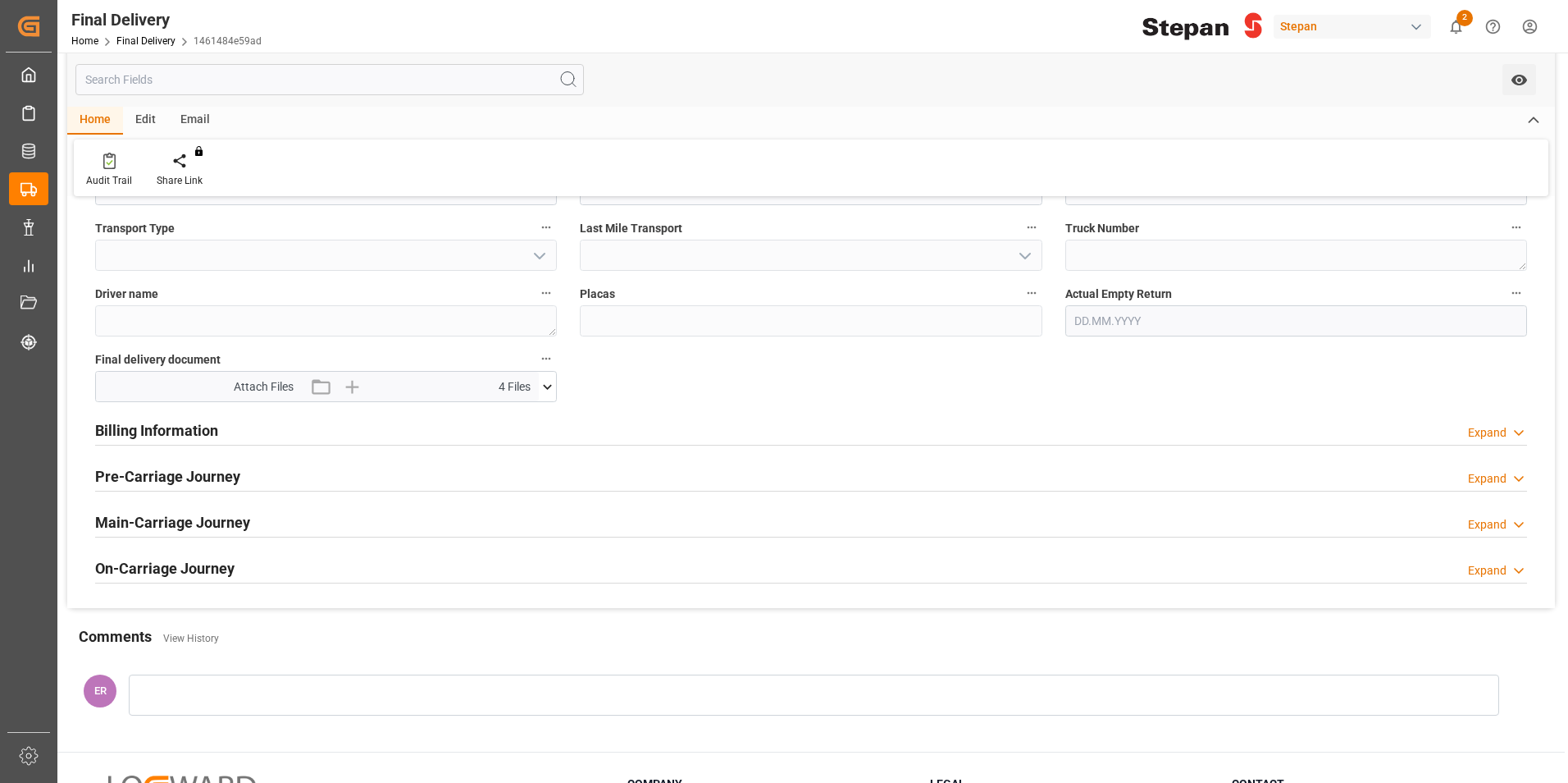
click at [206, 428] on h2 "Billing Information" at bounding box center [156, 430] width 123 height 23
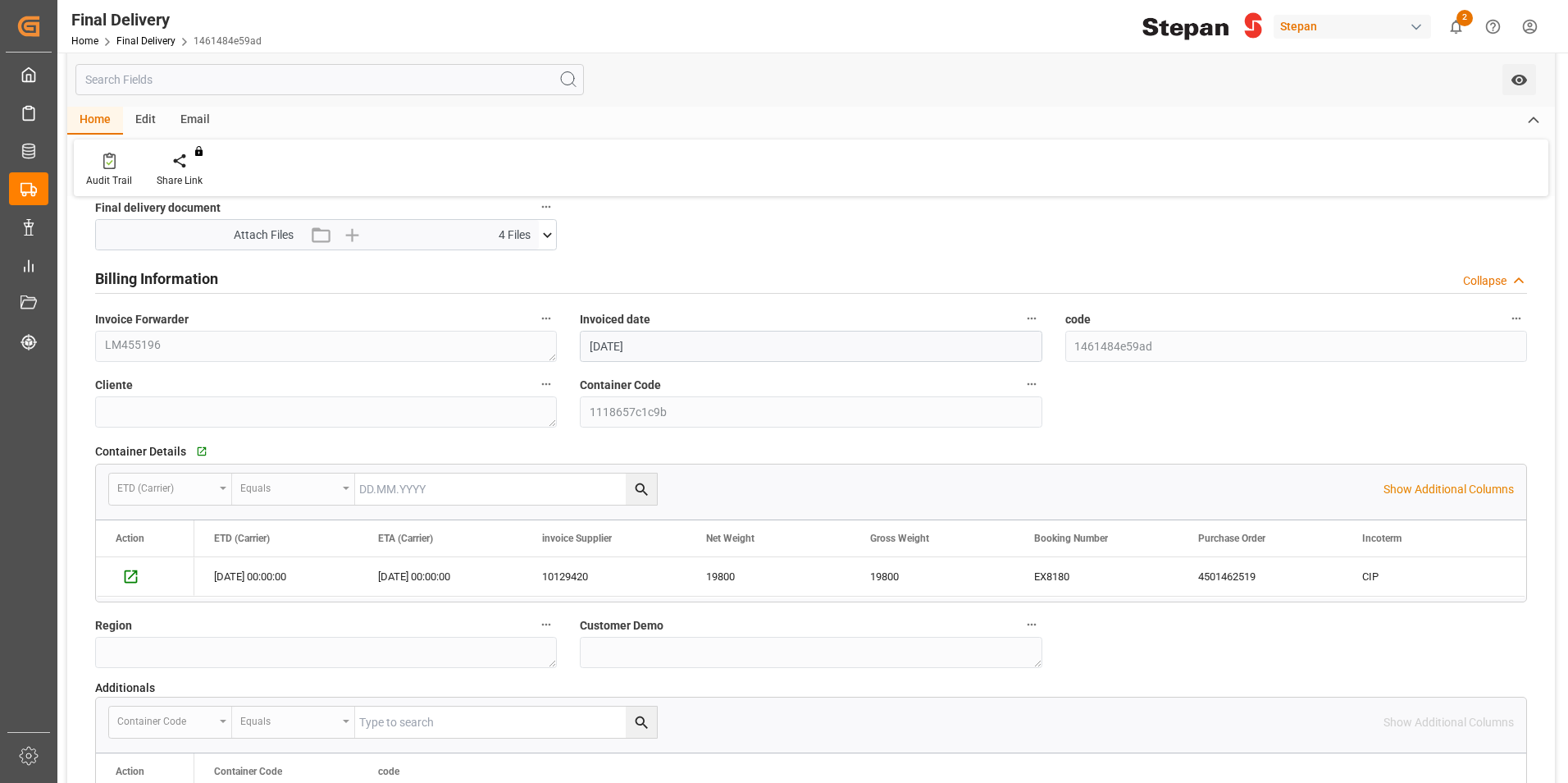
scroll to position [902, 0]
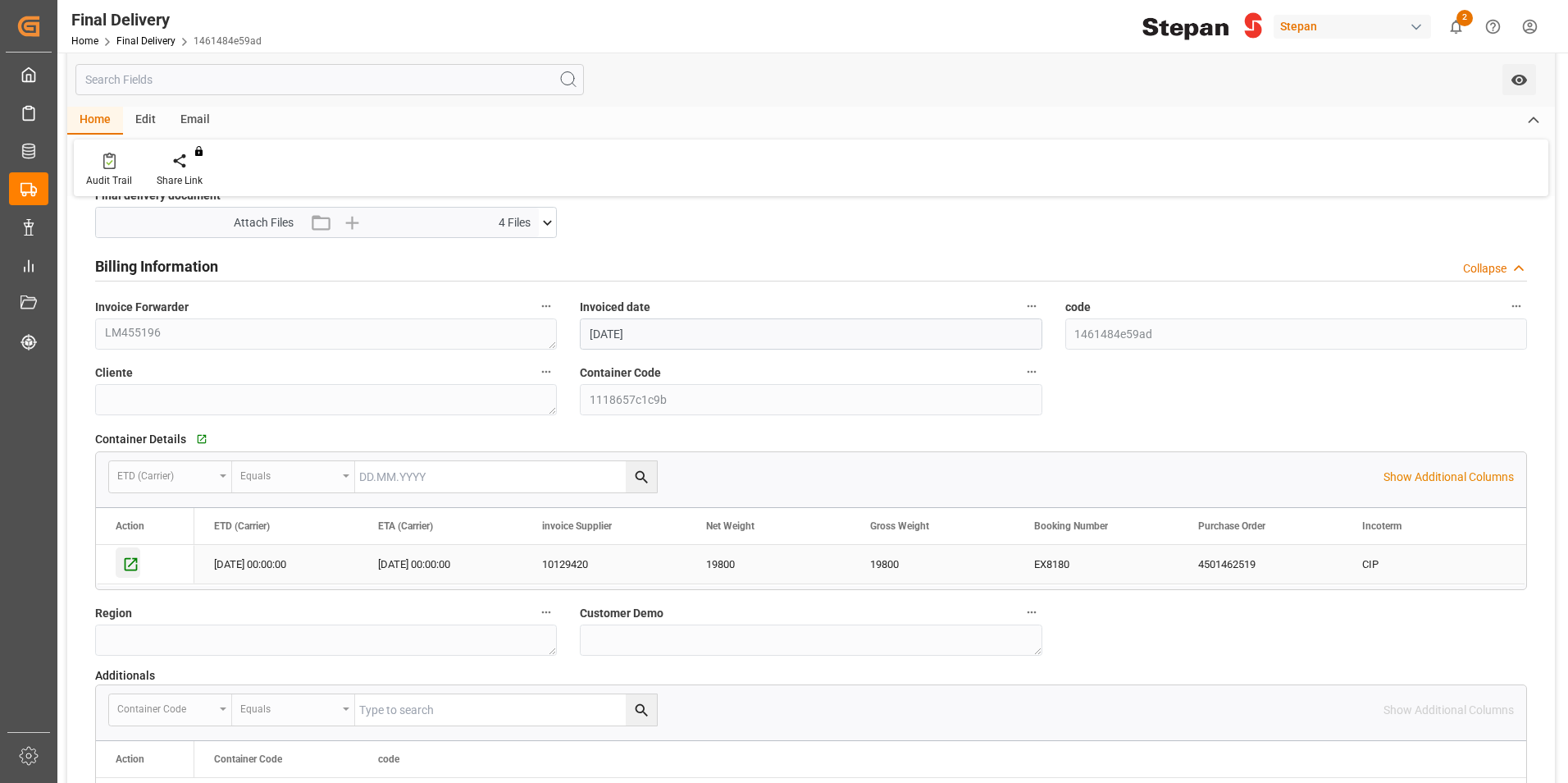
click at [127, 562] on icon "Press SPACE to select this row." at bounding box center [130, 564] width 18 height 18
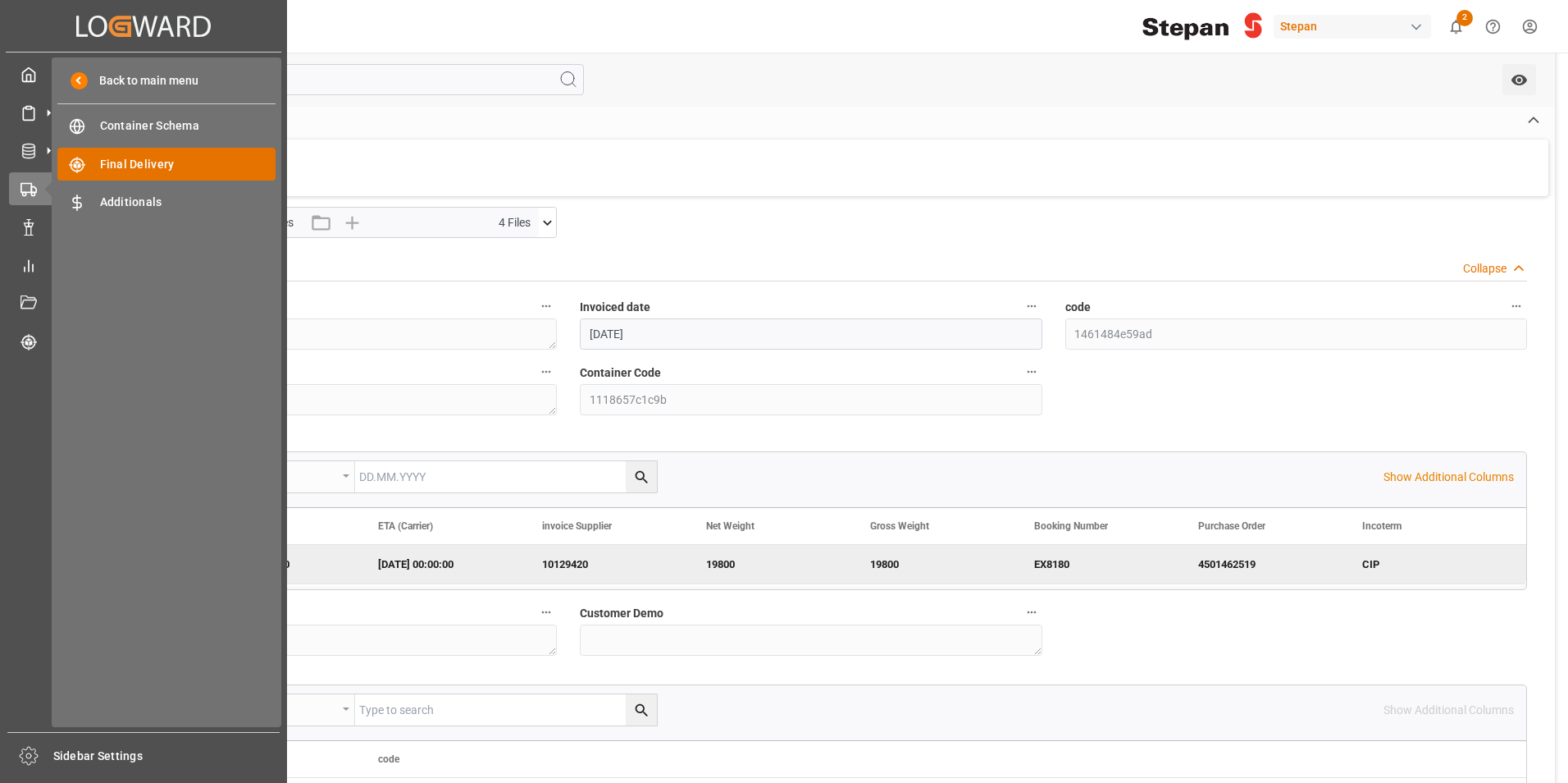
click at [174, 157] on span "Final Delivery" at bounding box center [188, 165] width 176 height 18
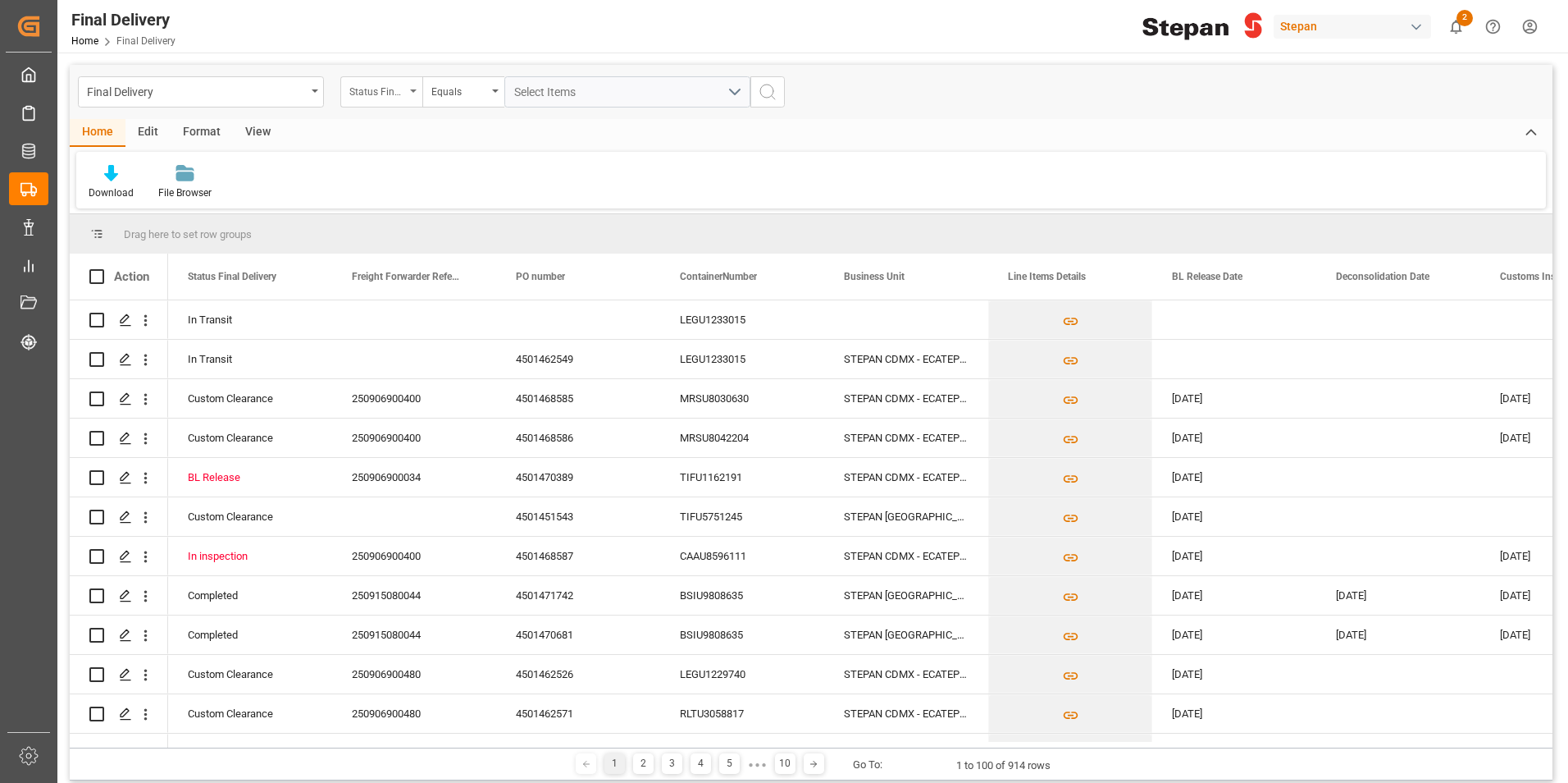
click at [415, 100] on div "Status Final Delivery" at bounding box center [381, 91] width 82 height 31
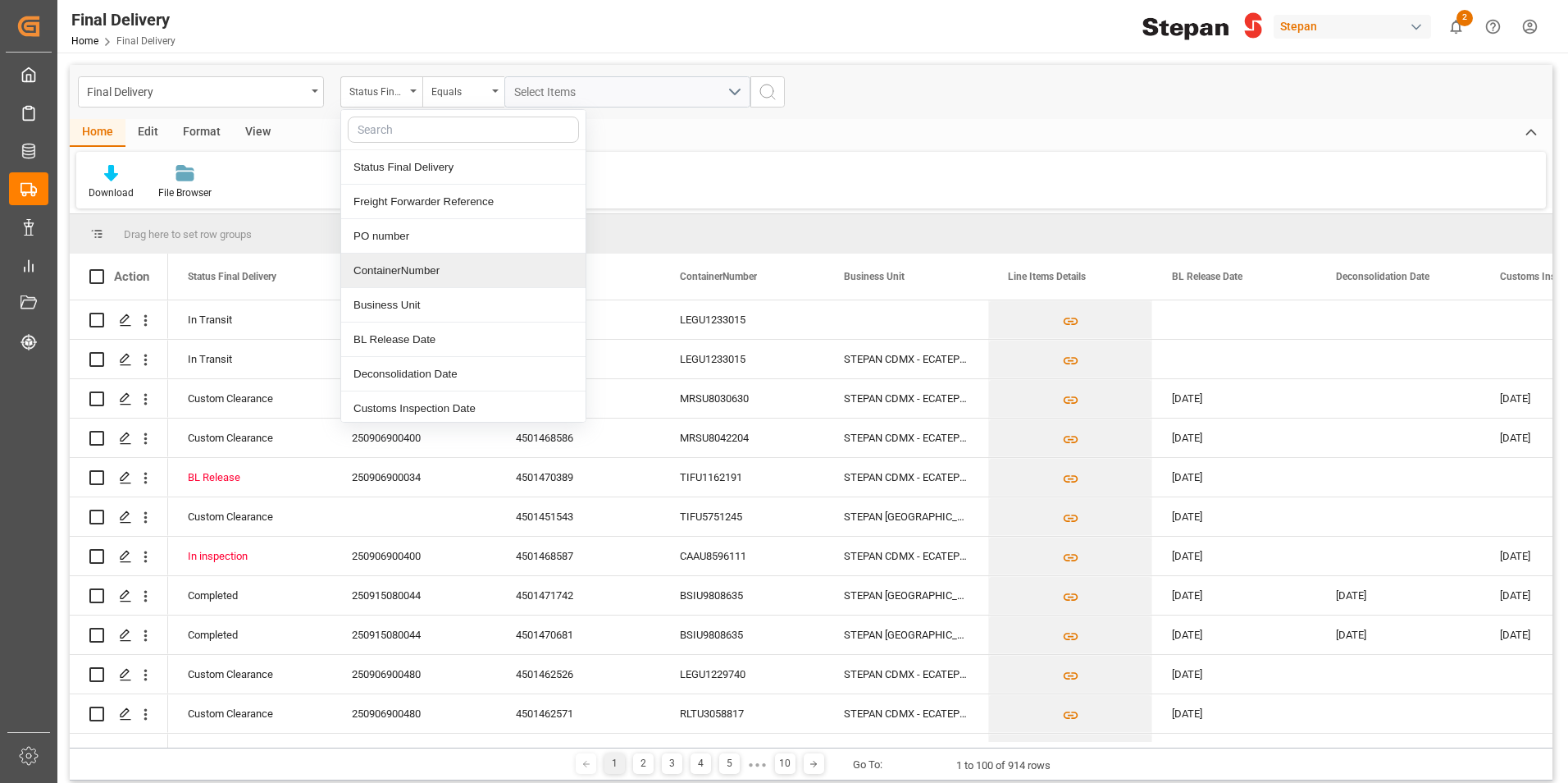
click at [410, 270] on div "ContainerNumber" at bounding box center [463, 270] width 245 height 34
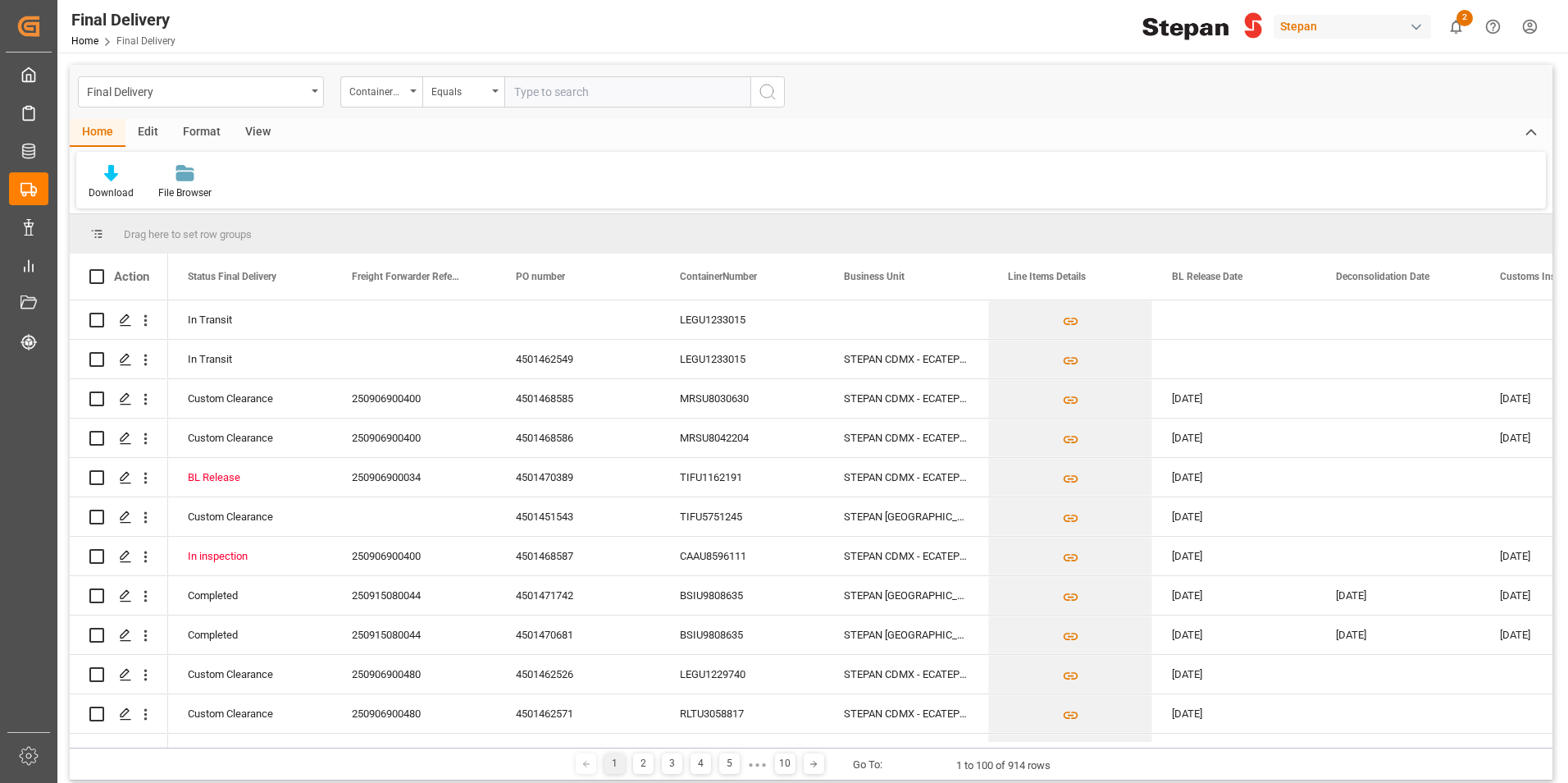
type input "TIFU1770756"
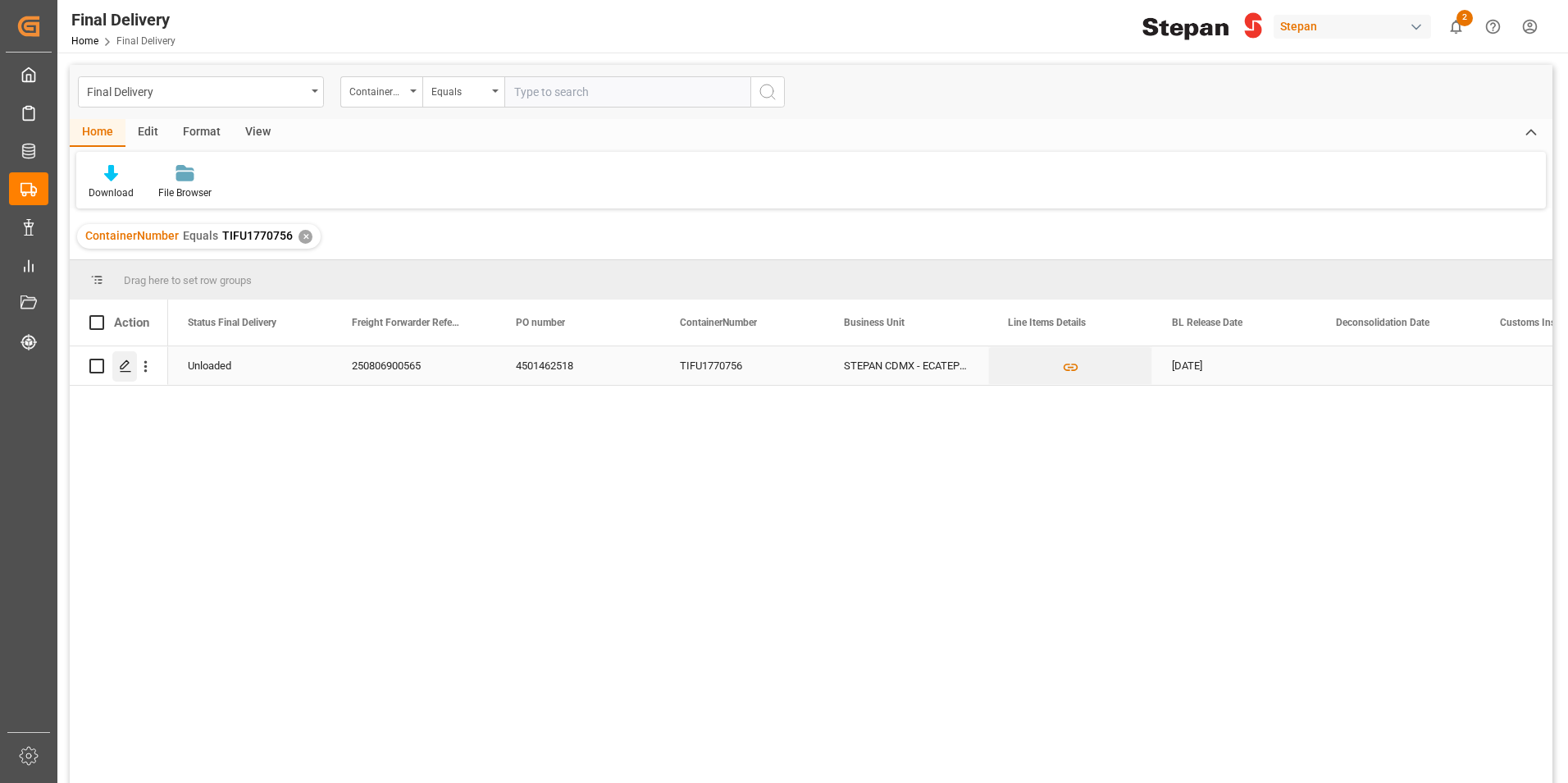
click at [122, 366] on icon "Press SPACE to select this row." at bounding box center [125, 366] width 13 height 13
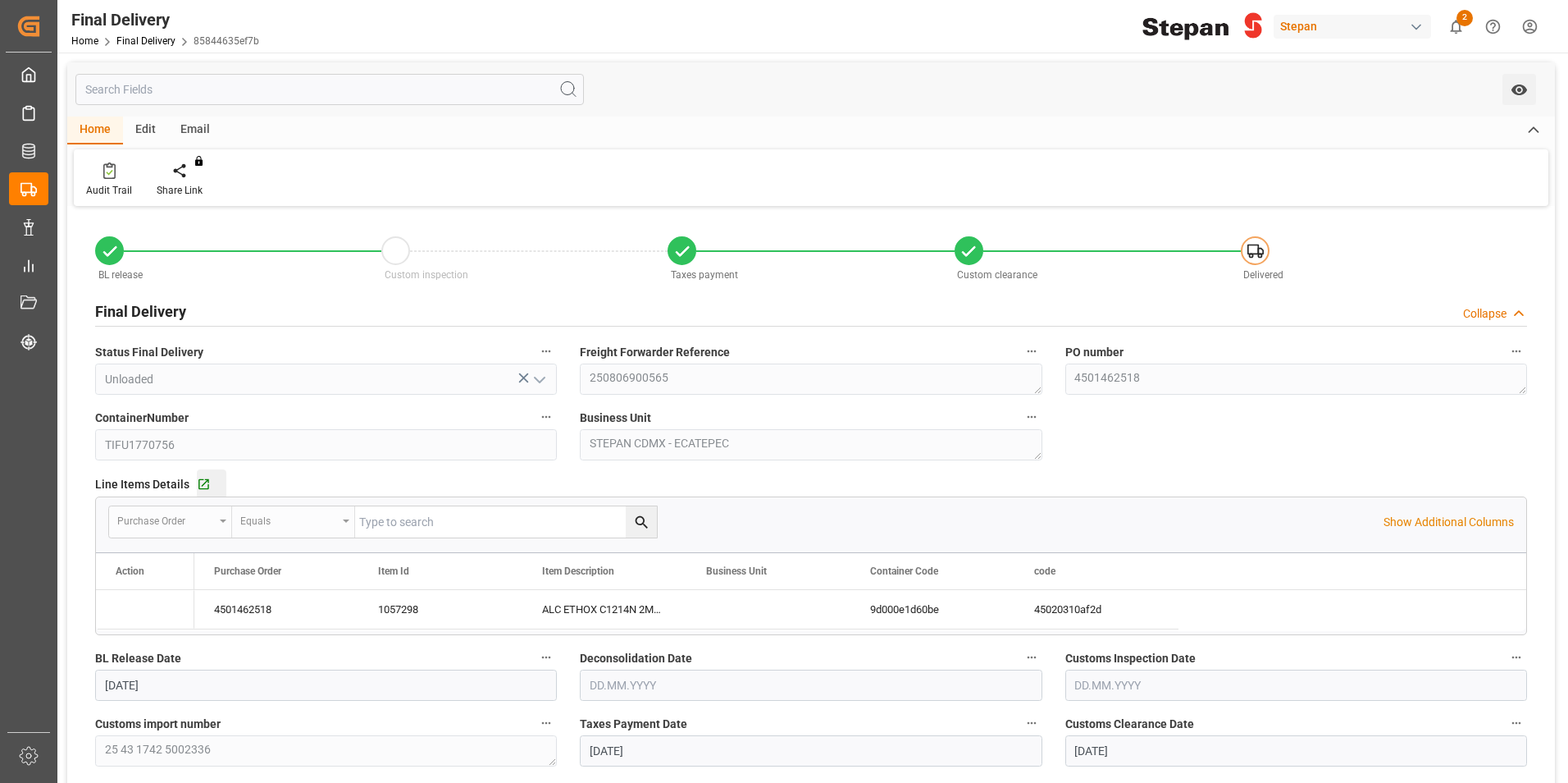
type input "21.08.2025"
type input "22.08.2025"
type input "[DATE]"
type input "03.09.2025"
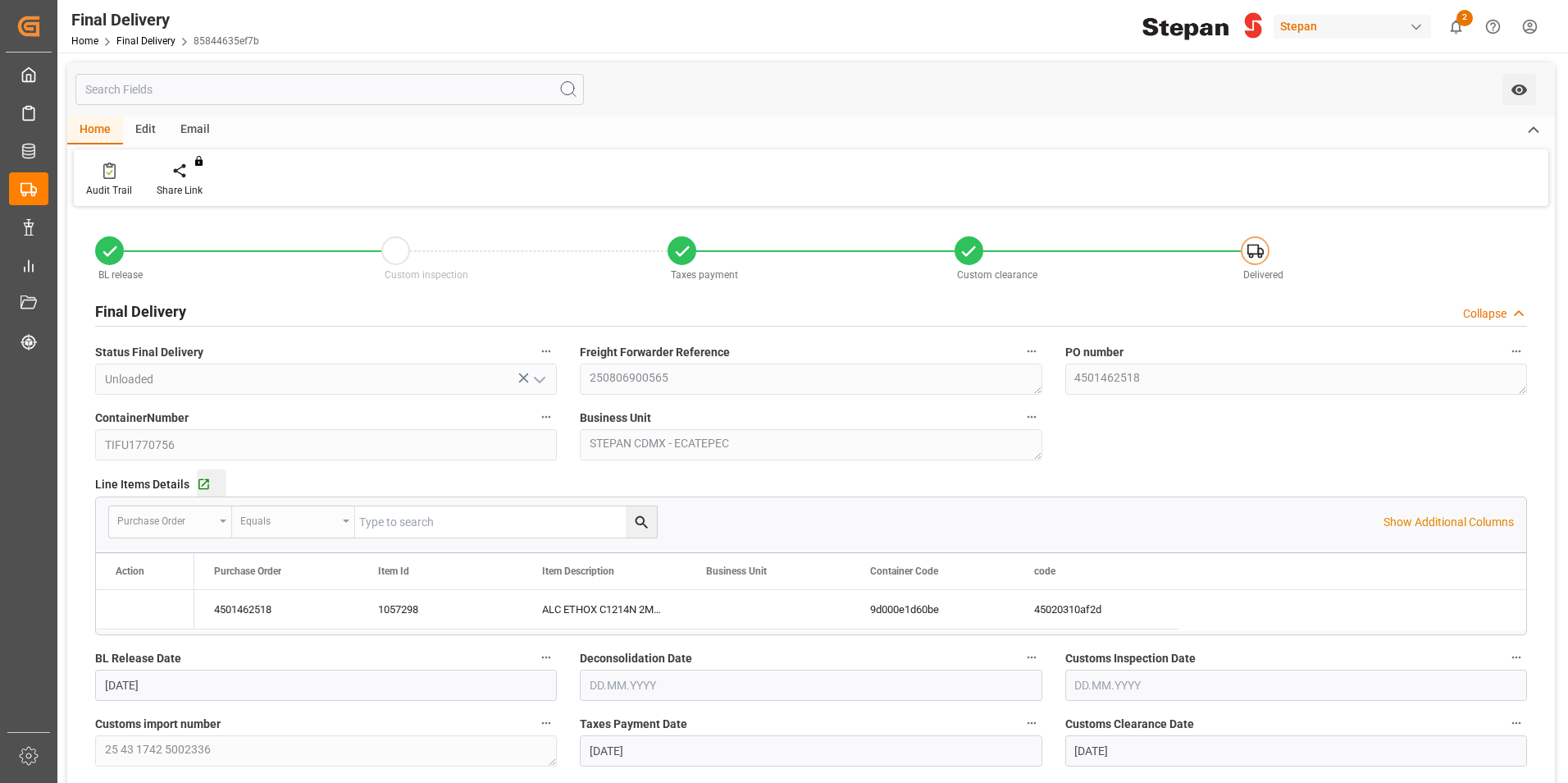
type input "03.09.2025 00:00"
type input "03.09.2025"
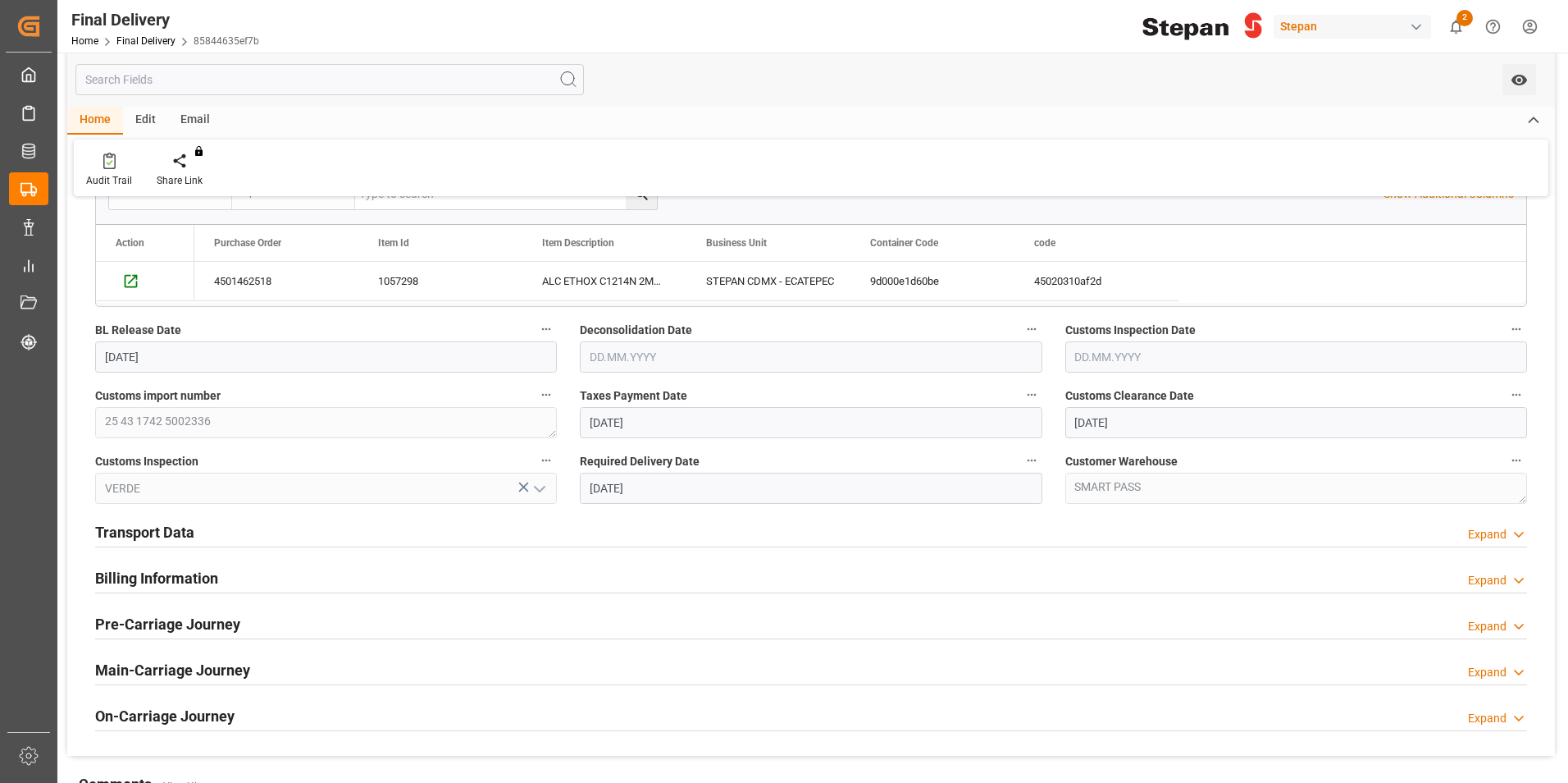
scroll to position [574, 0]
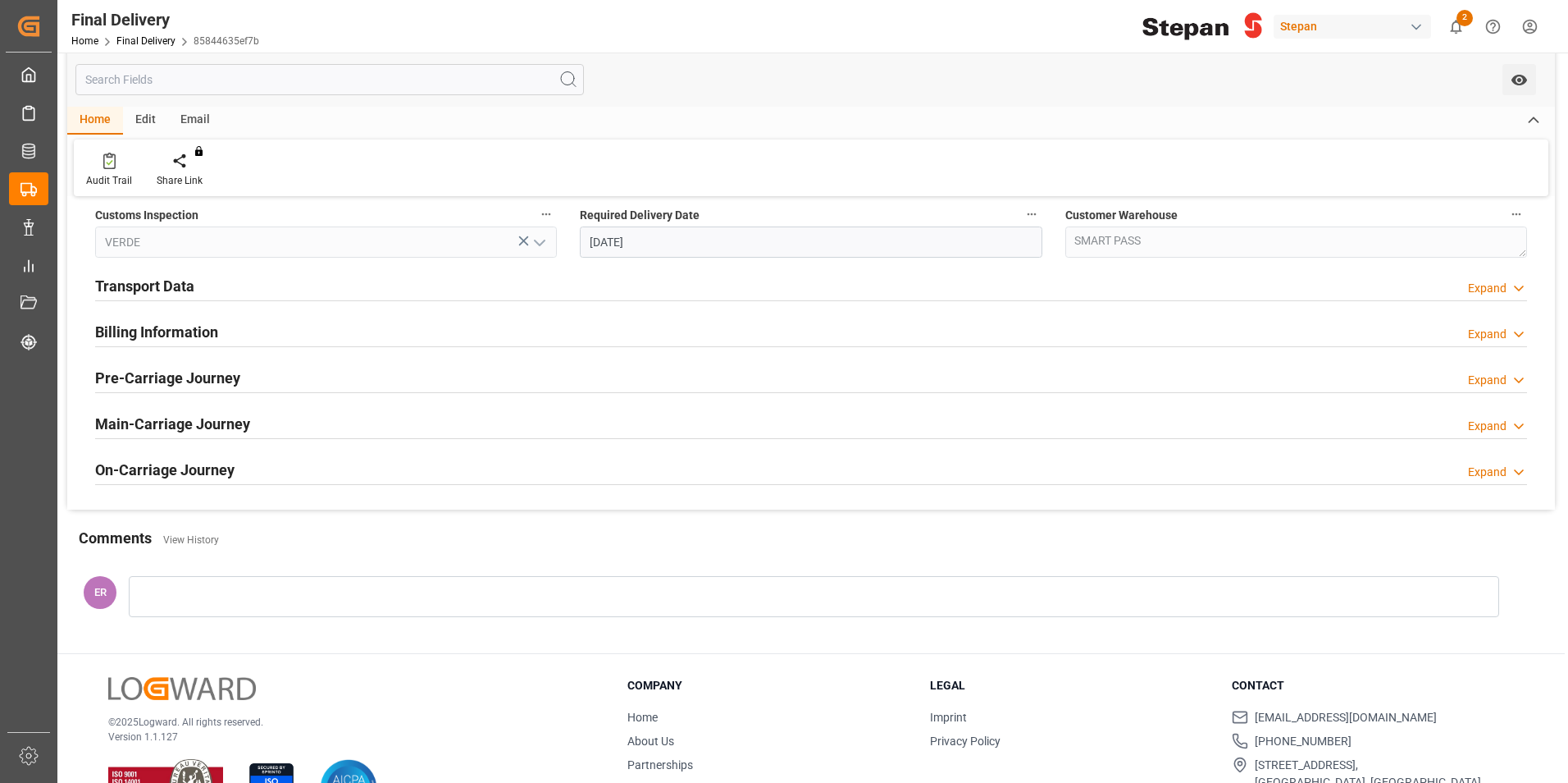
click at [184, 287] on h2 "Transport Data" at bounding box center [145, 286] width 99 height 23
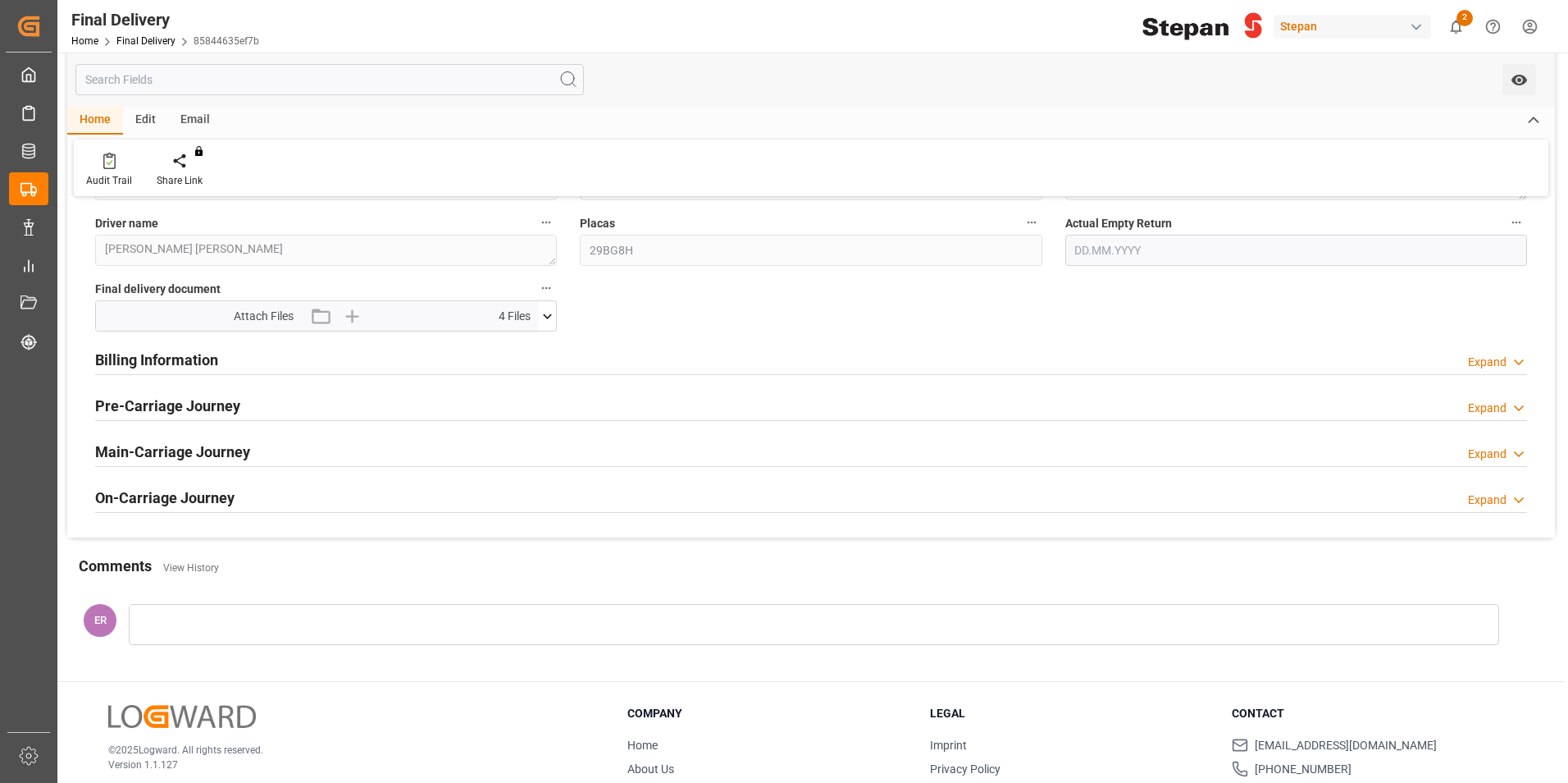
scroll to position [821, 0]
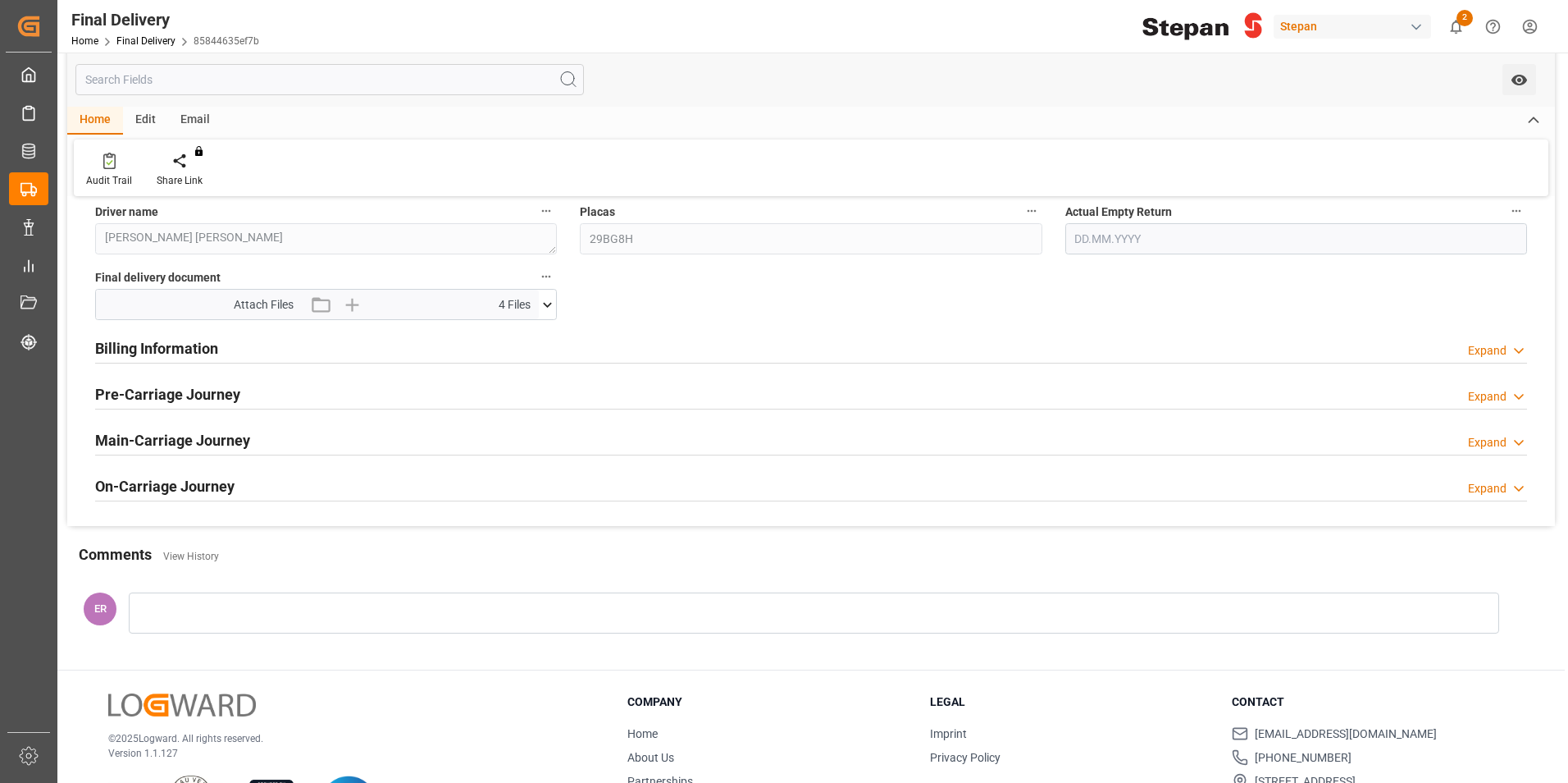
click at [206, 348] on h2 "Billing Information" at bounding box center [156, 348] width 123 height 23
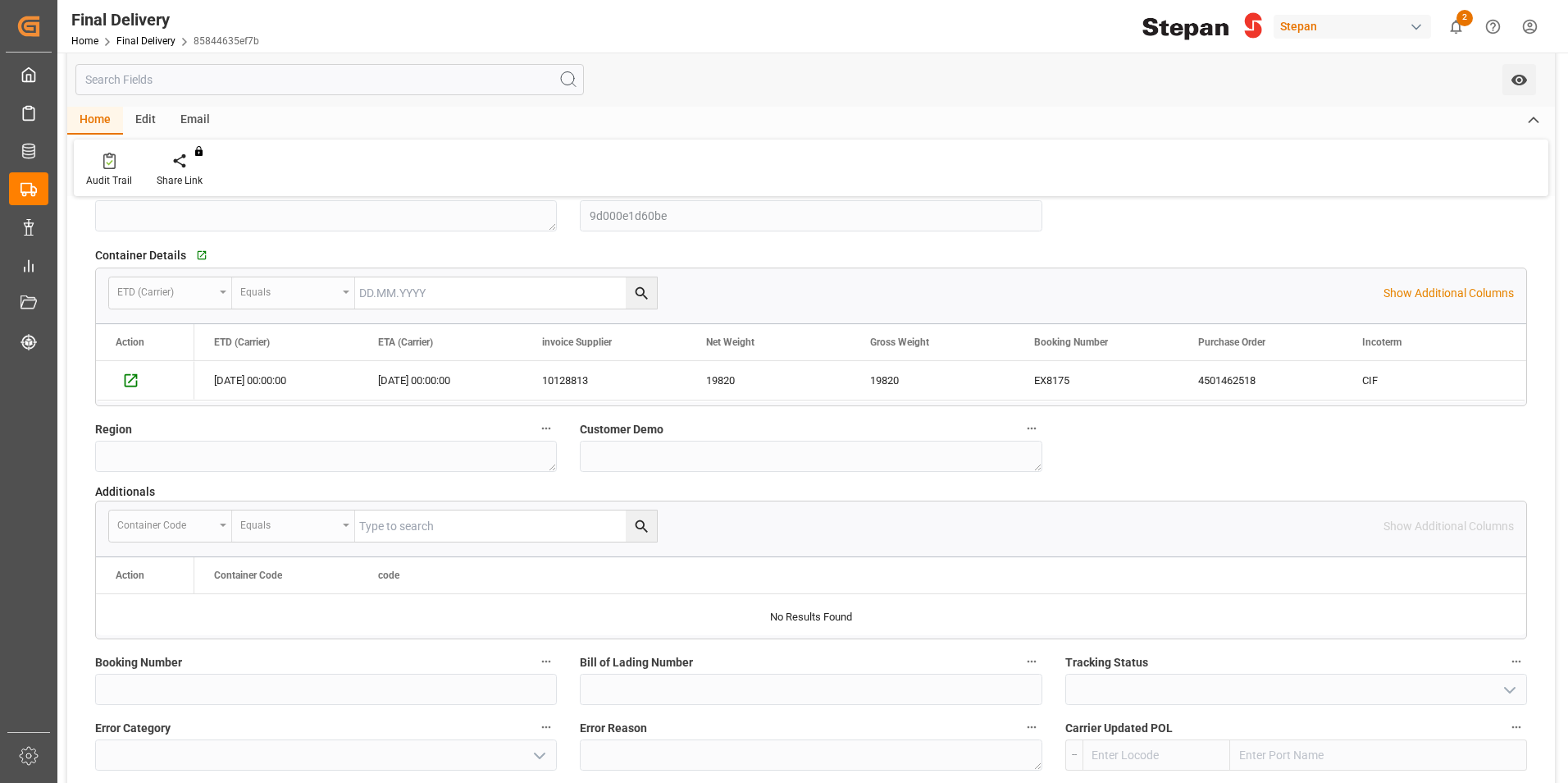
scroll to position [984, 0]
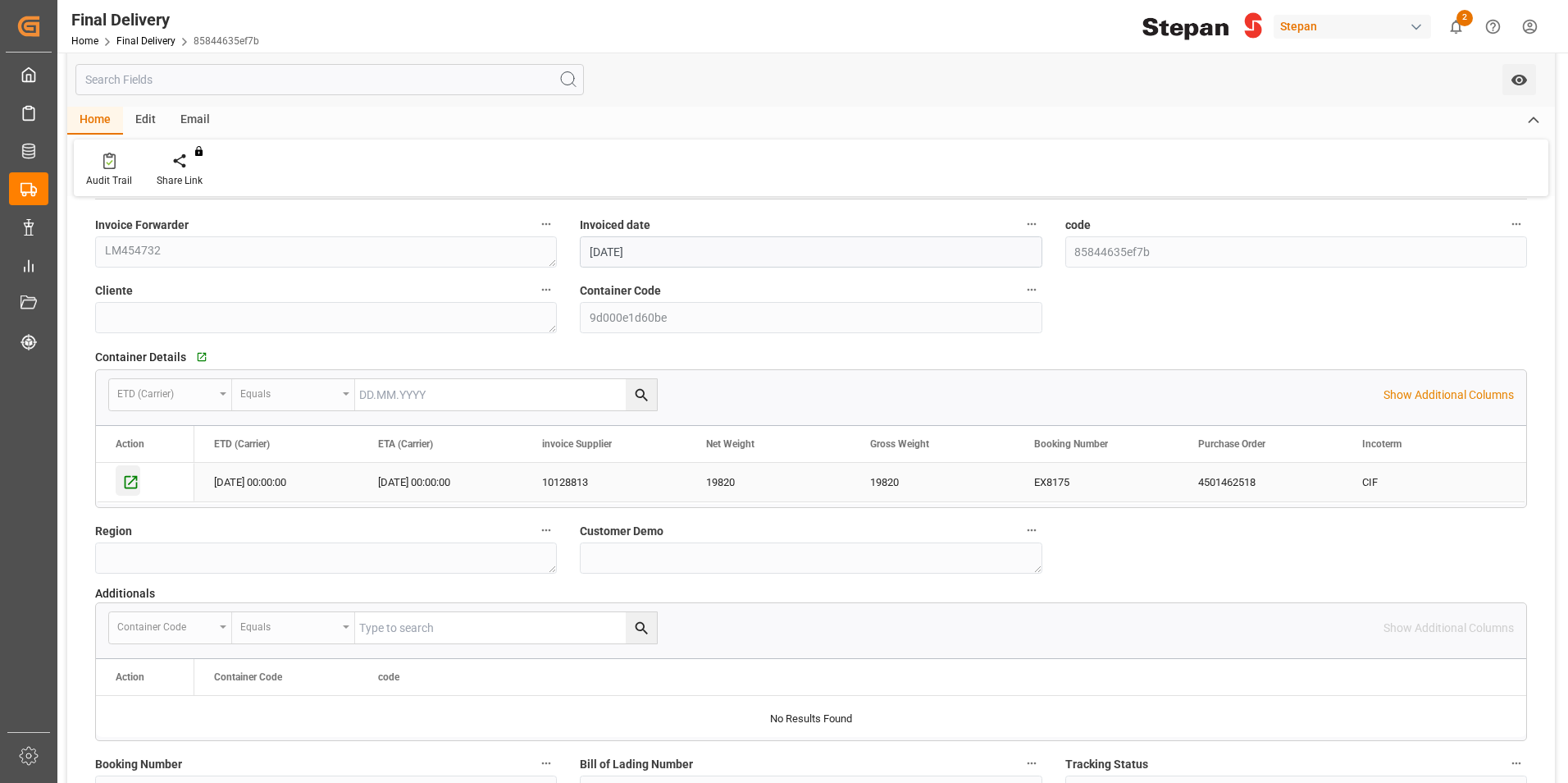
click at [127, 484] on icon "Press SPACE to select this row." at bounding box center [130, 482] width 18 height 18
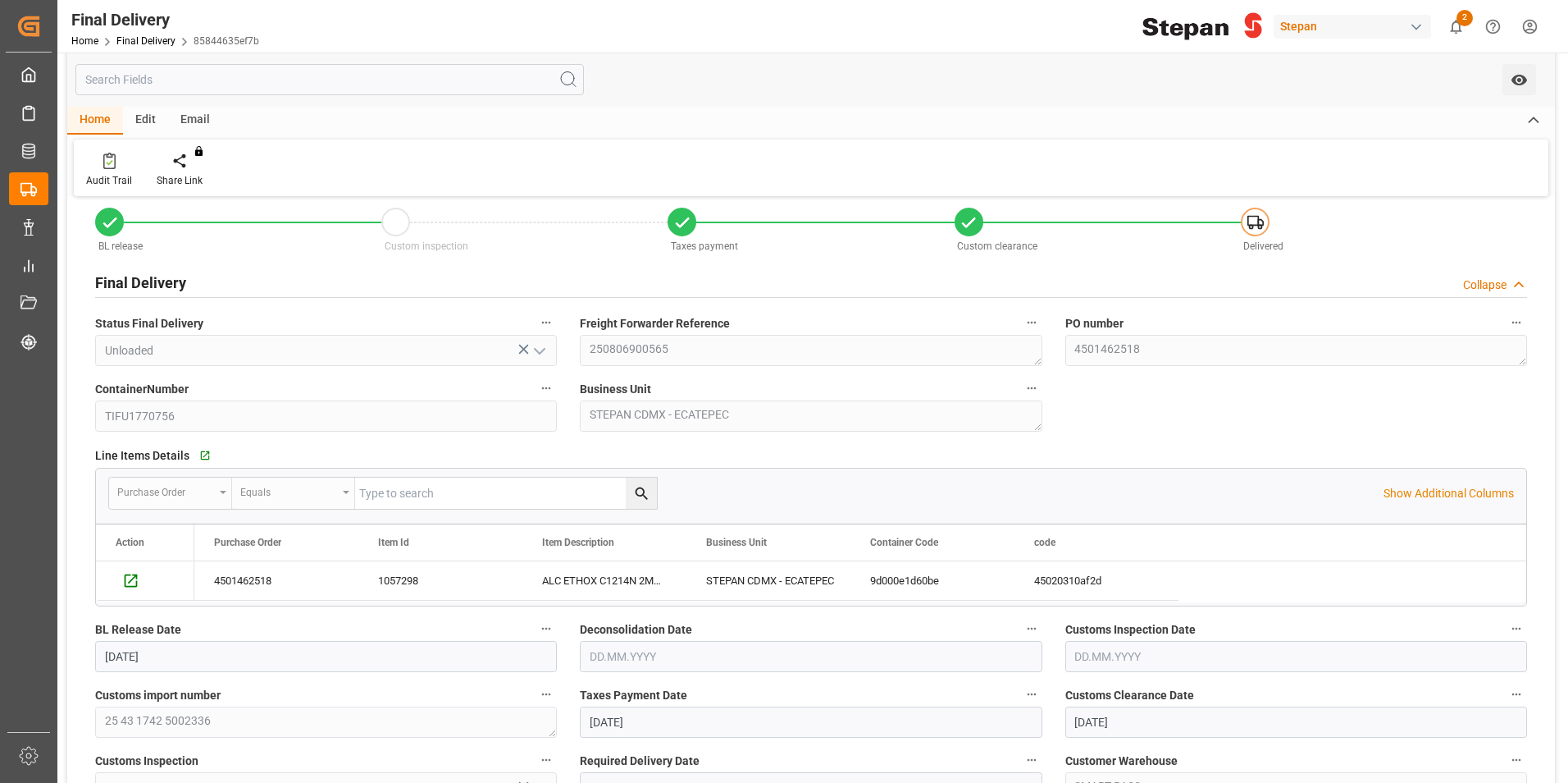
scroll to position [0, 0]
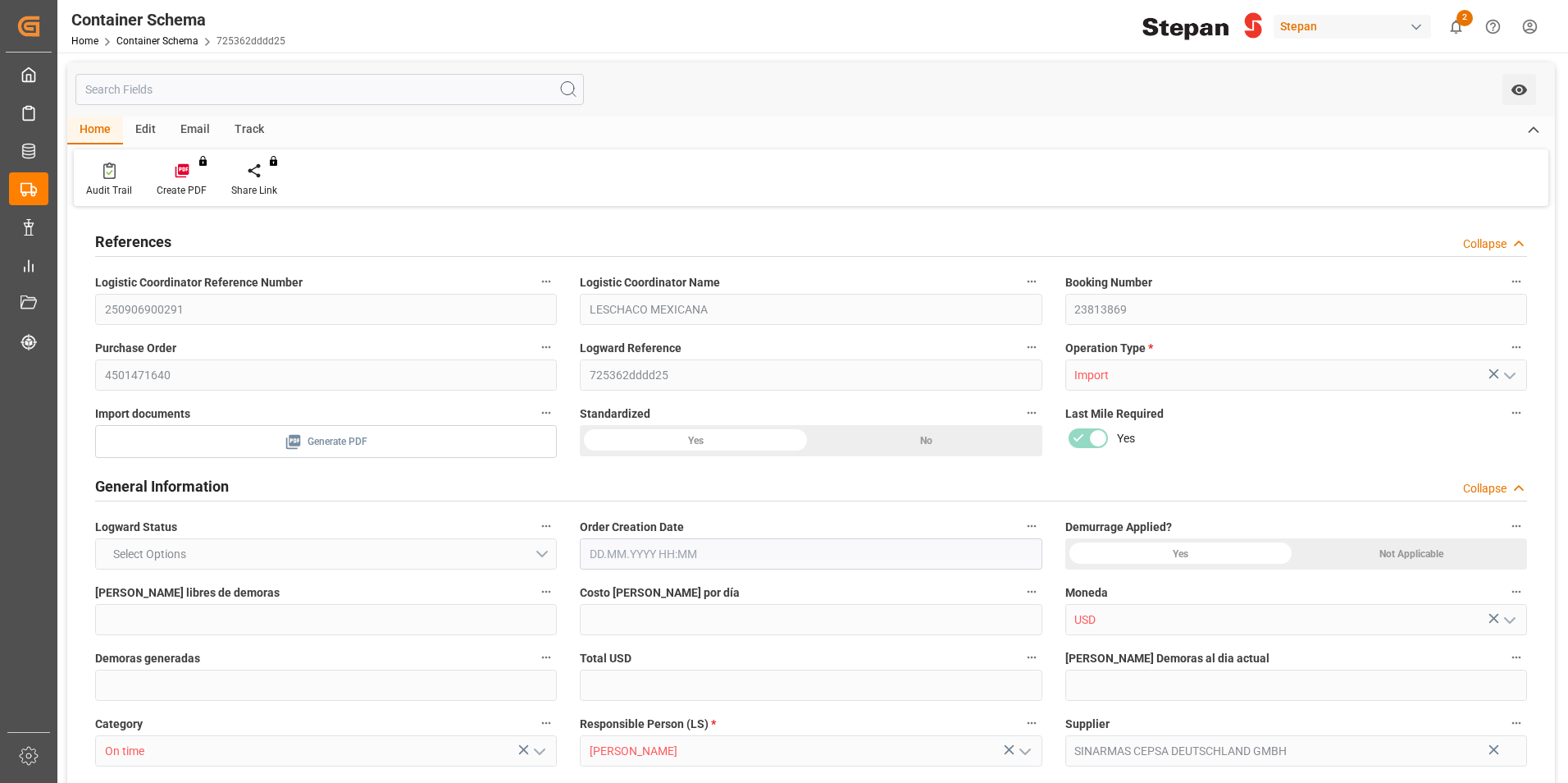
type input "21"
type input "50"
type input "-550"
type input "-11"
type input "1"
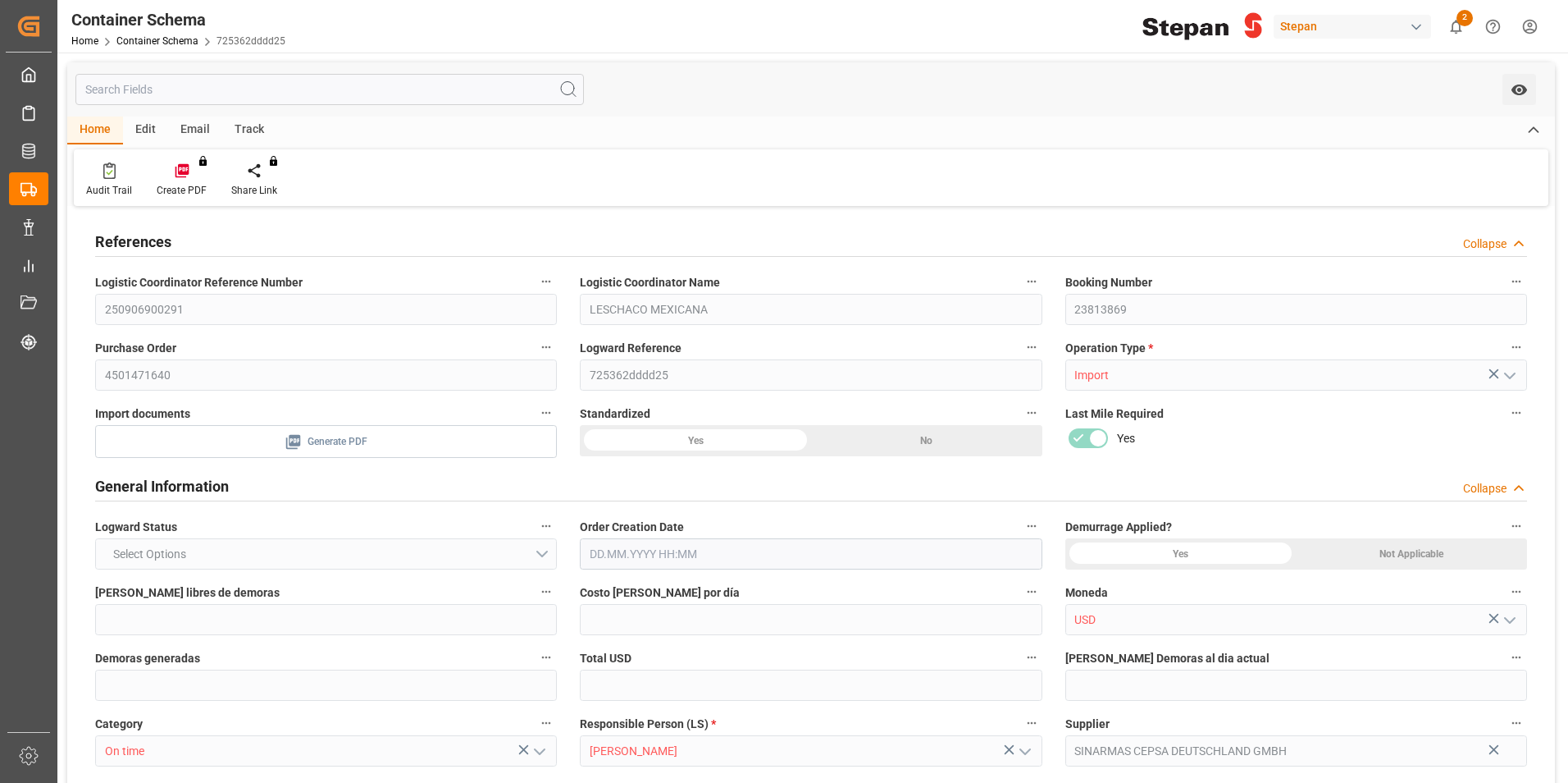
type input "1"
type input "20170"
type input "12"
type input "-7"
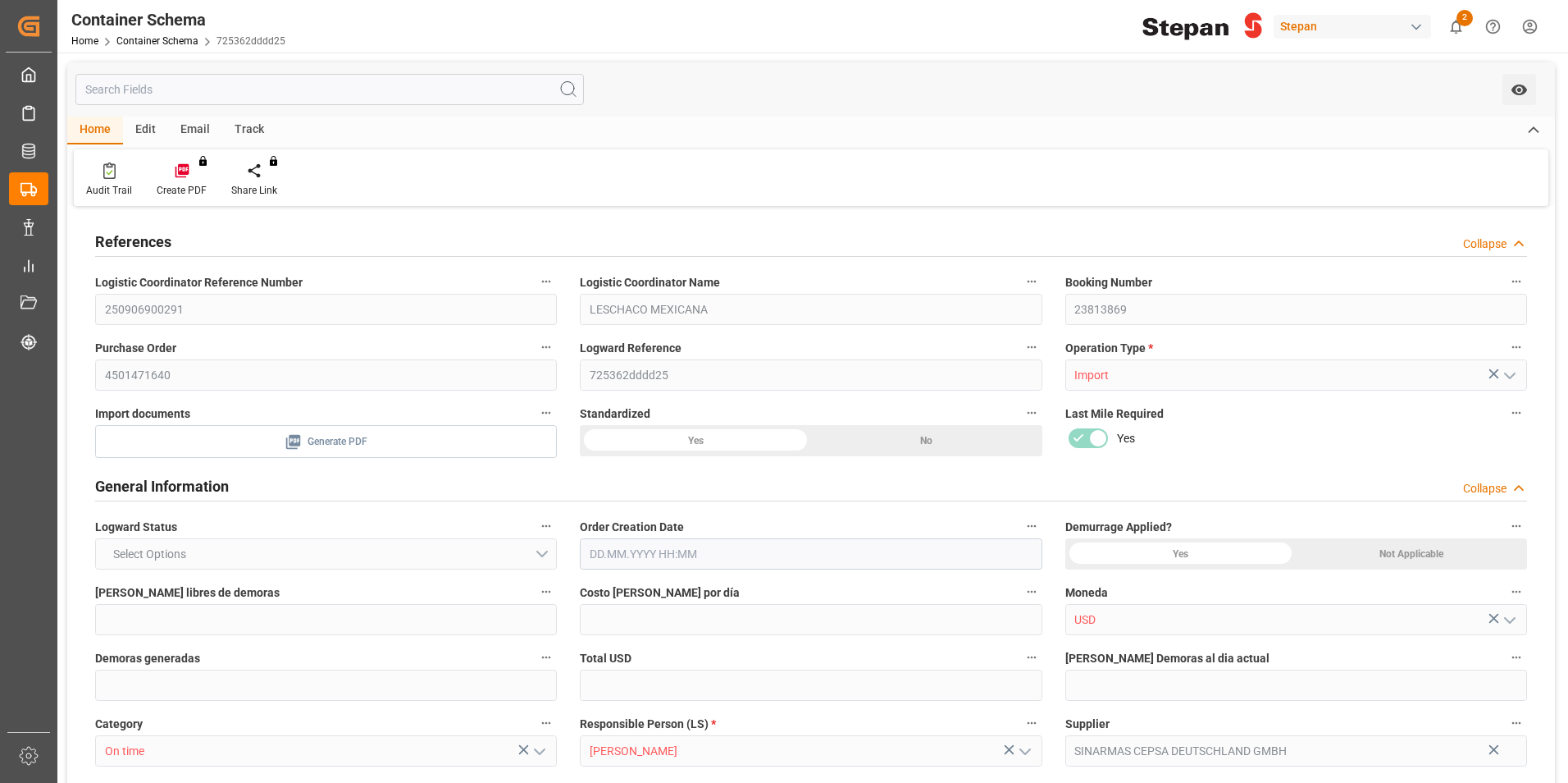
type input "Maersk"
type input "Maersk Line AS"
type input "BEANR"
type input "MXVER"
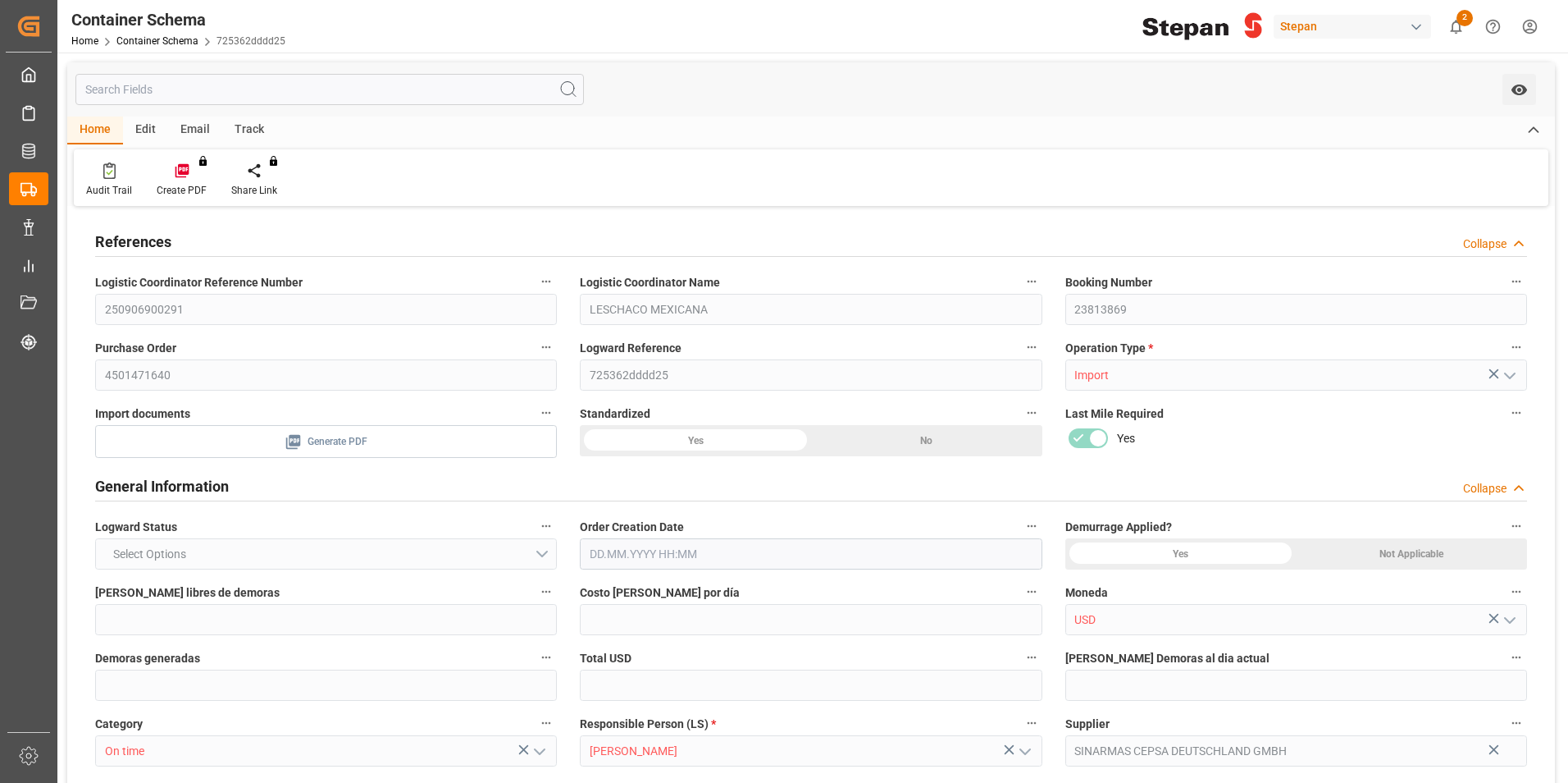
type input "MXVER"
type input "9211482"
type input "0"
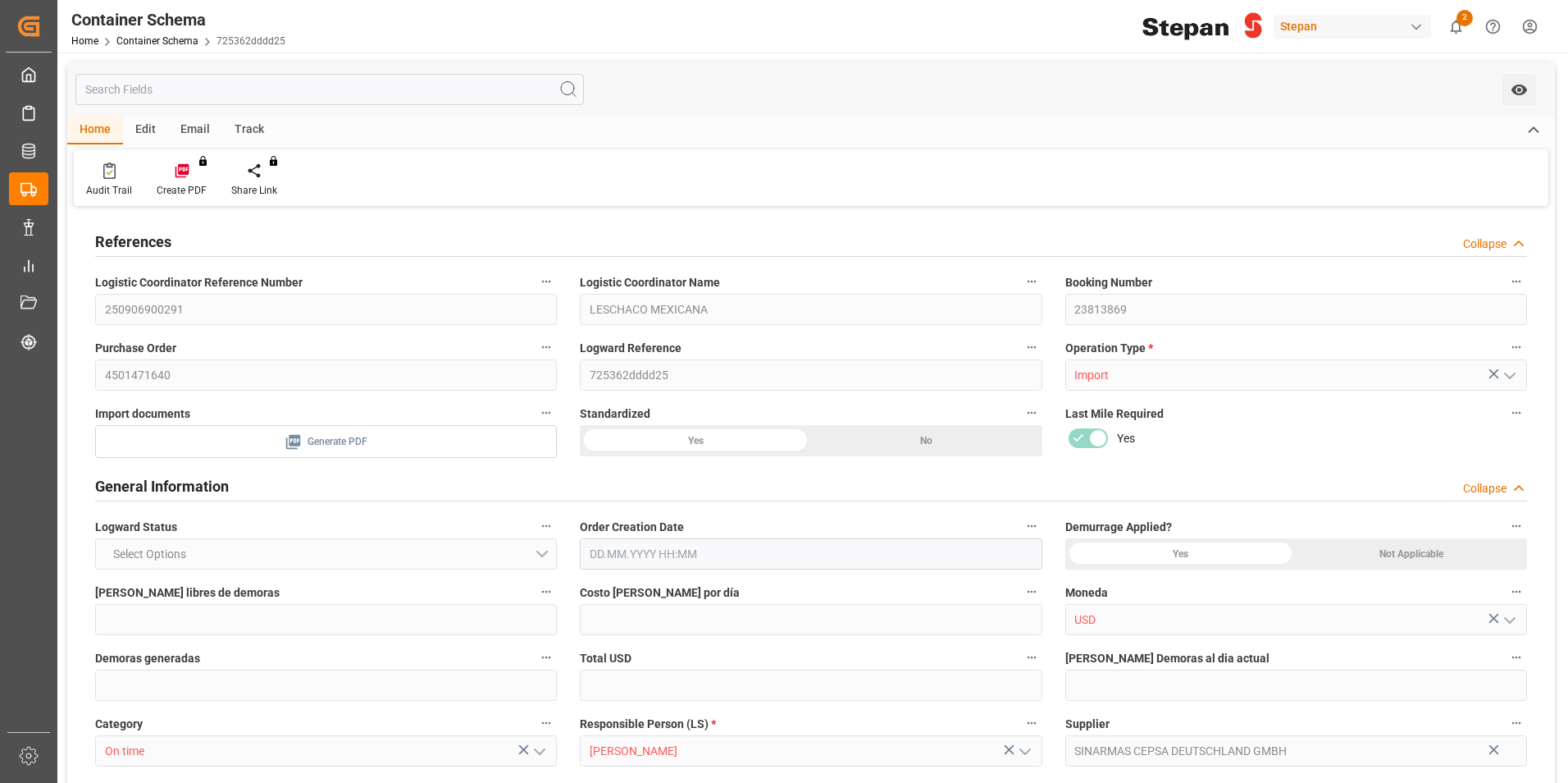
type input "19"
type input "20.08.2025 00:00"
type input "20.08.2025"
type input "06.09.2025"
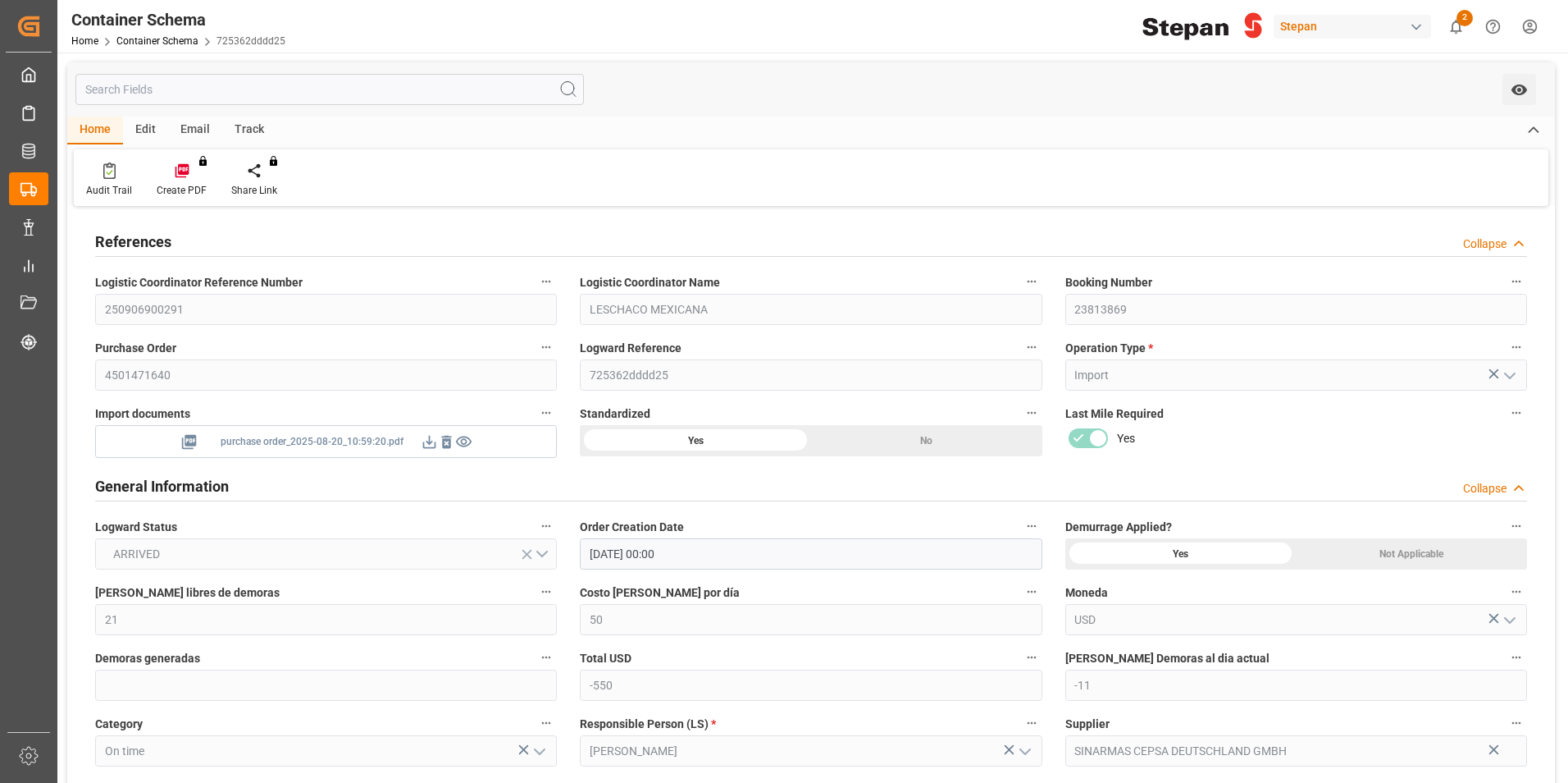
type input "13.08.2025 00:00"
type input "01.09.2025 00:00"
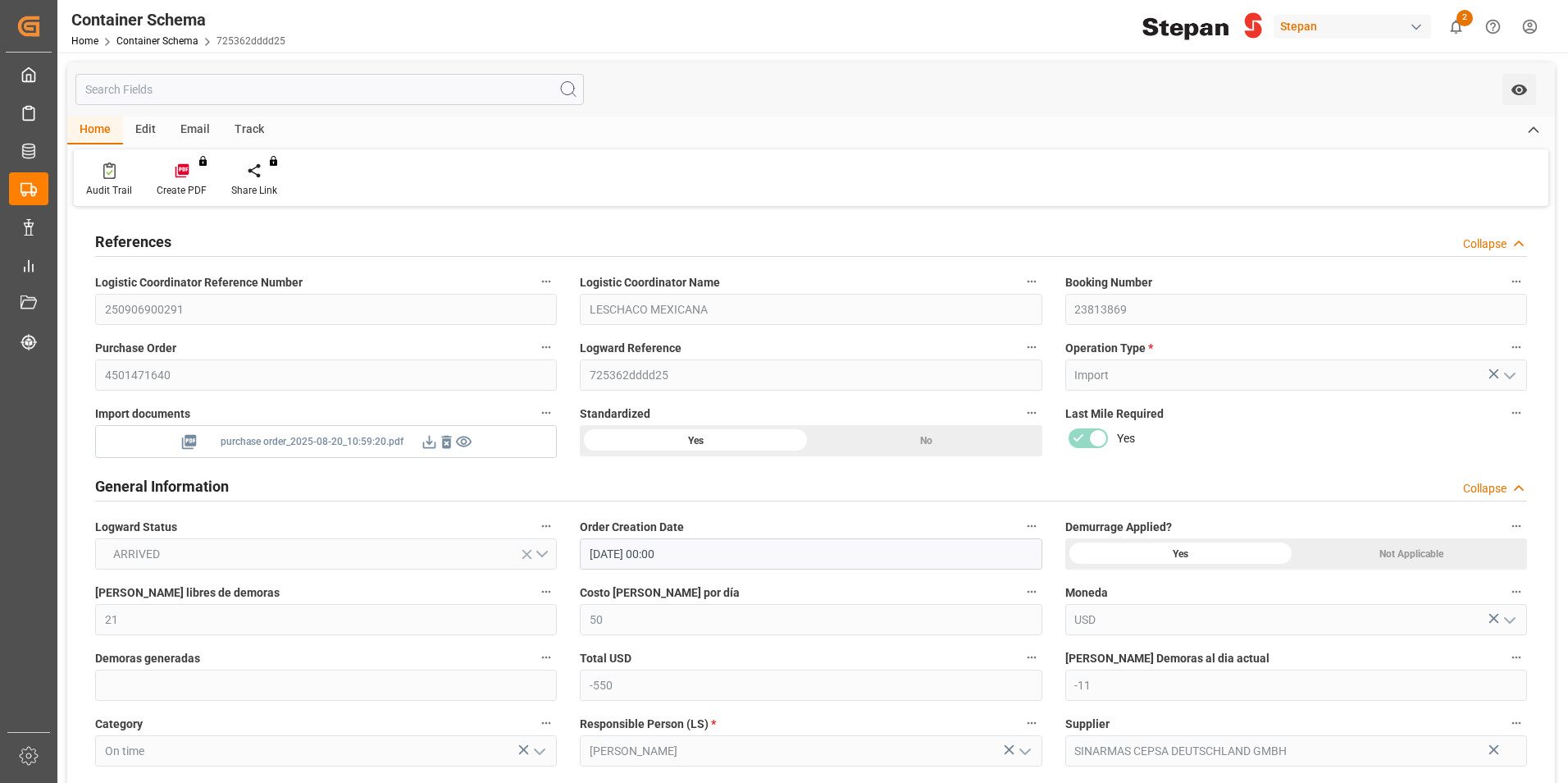
type input "01.09.2025 00:00"
type input "06.09.2025"
type input "11.09.2025 05:44"
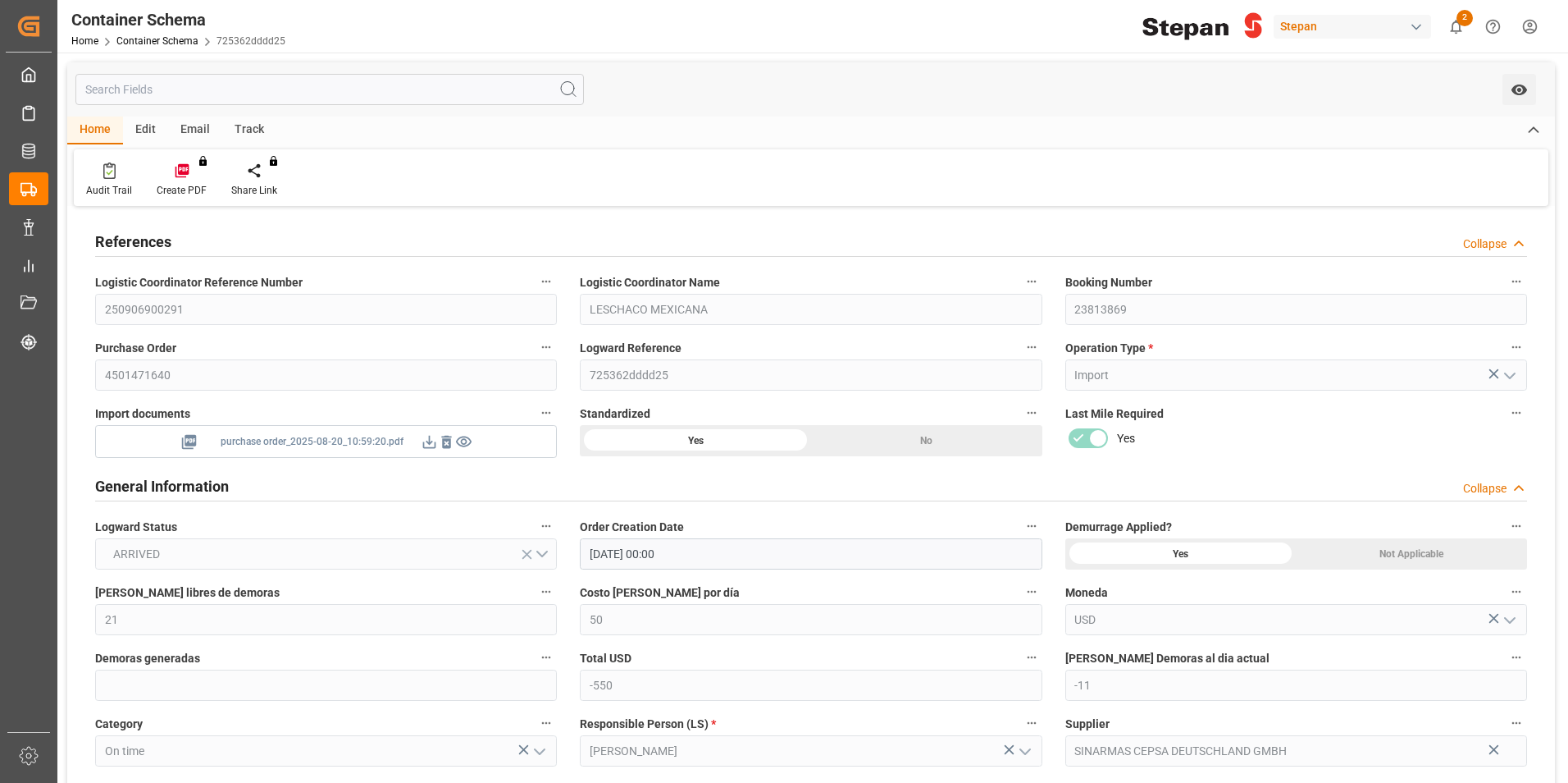
type input "20.08.2025 22:48"
type input "[DATE]"
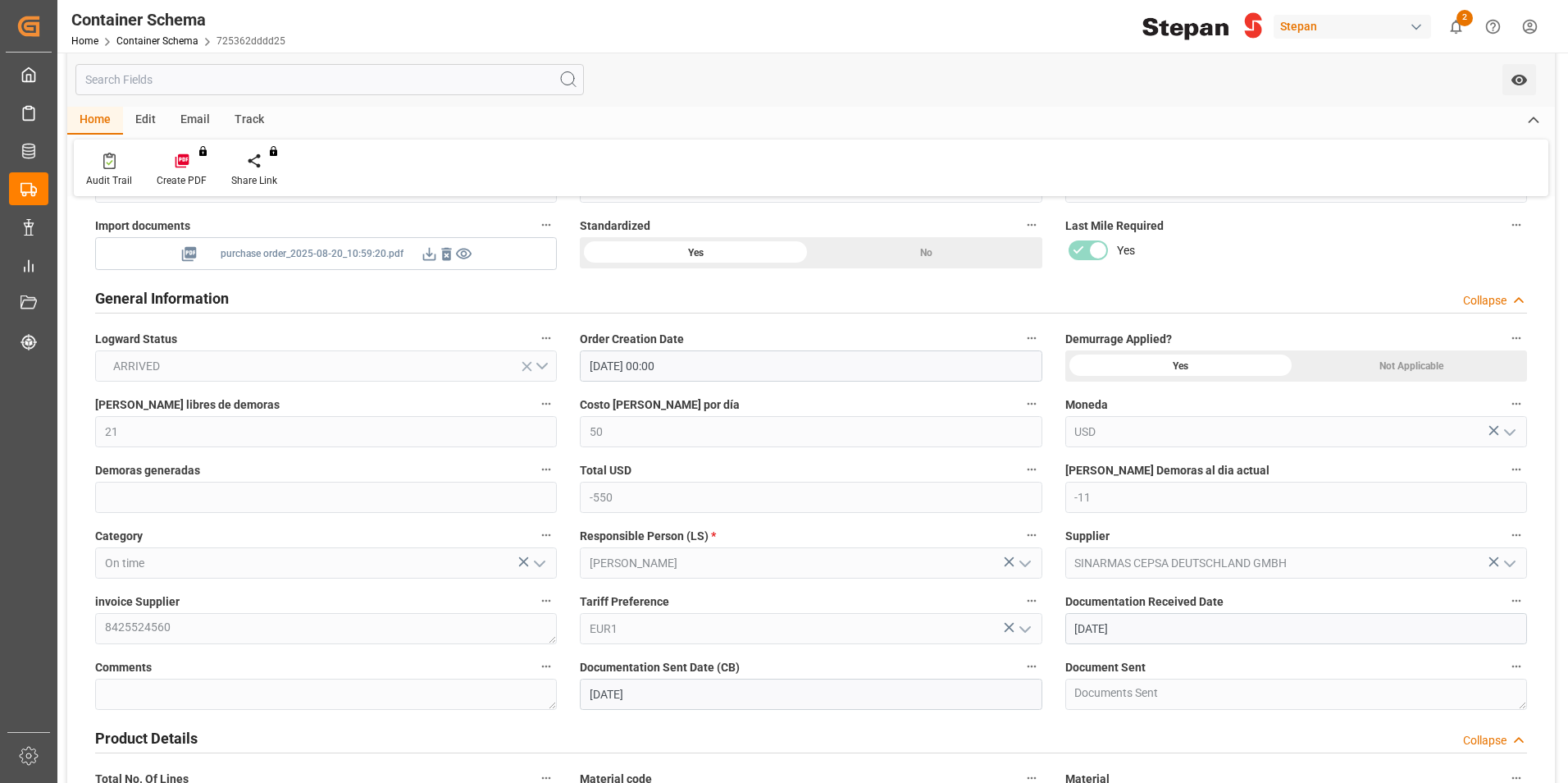
scroll to position [328, 0]
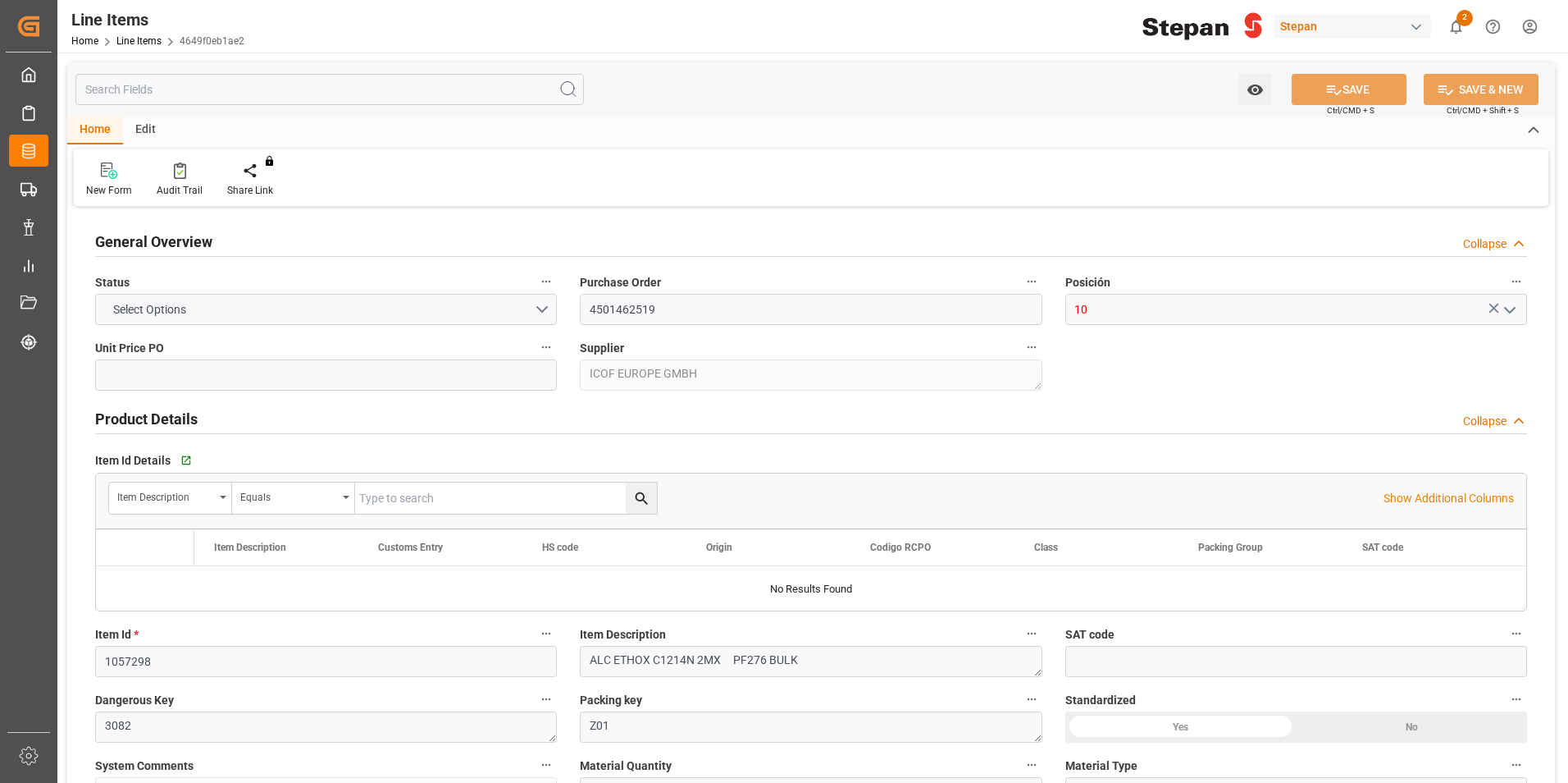
type input "2760"
type input "12352104"
type input "20000"
type input "19800"
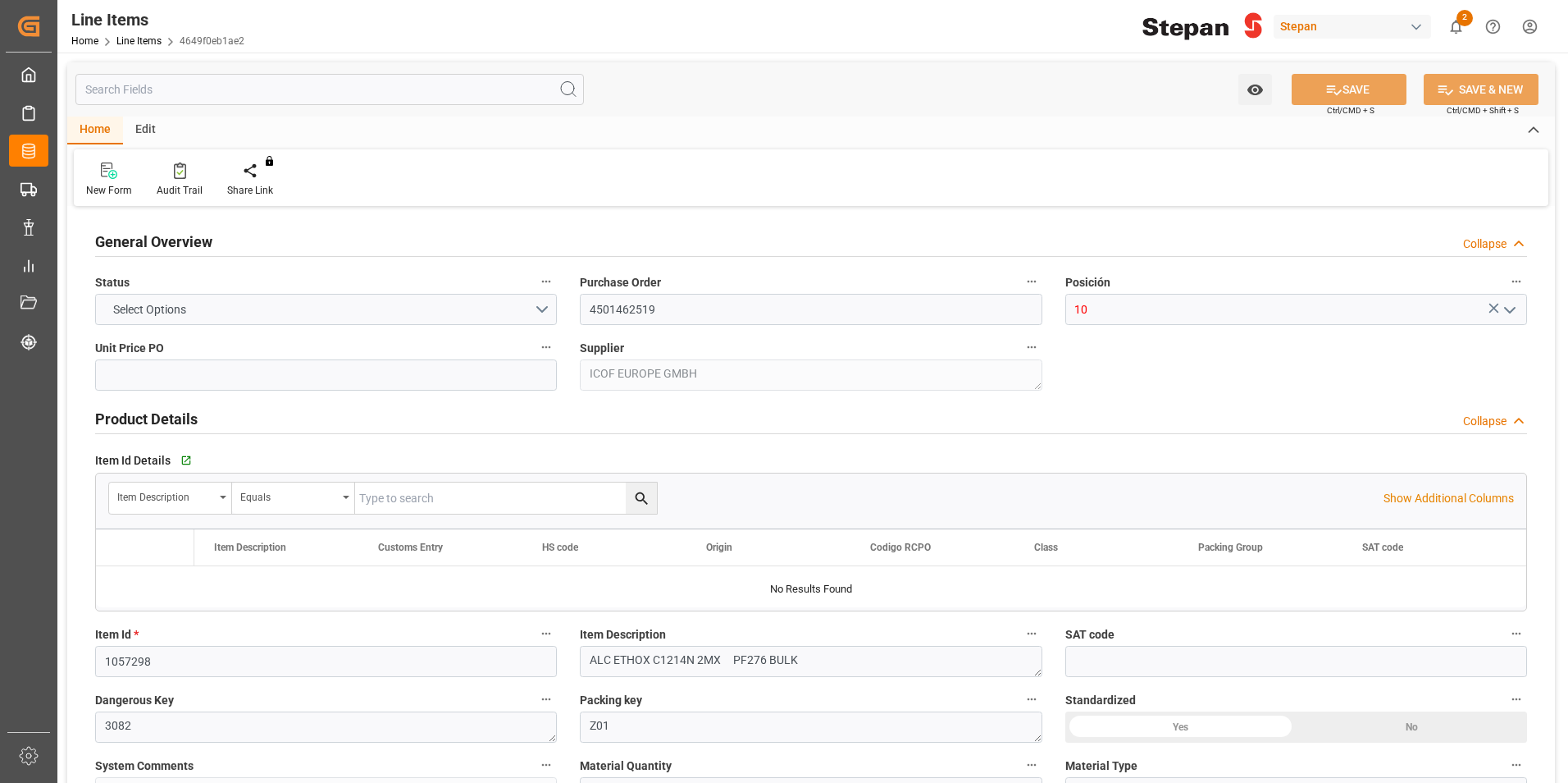
type input "54648"
type input "13.08.2025"
type input "01.09.2025 05:39"
type input "19.05.2025 19:40"
type input "07.06.2025"
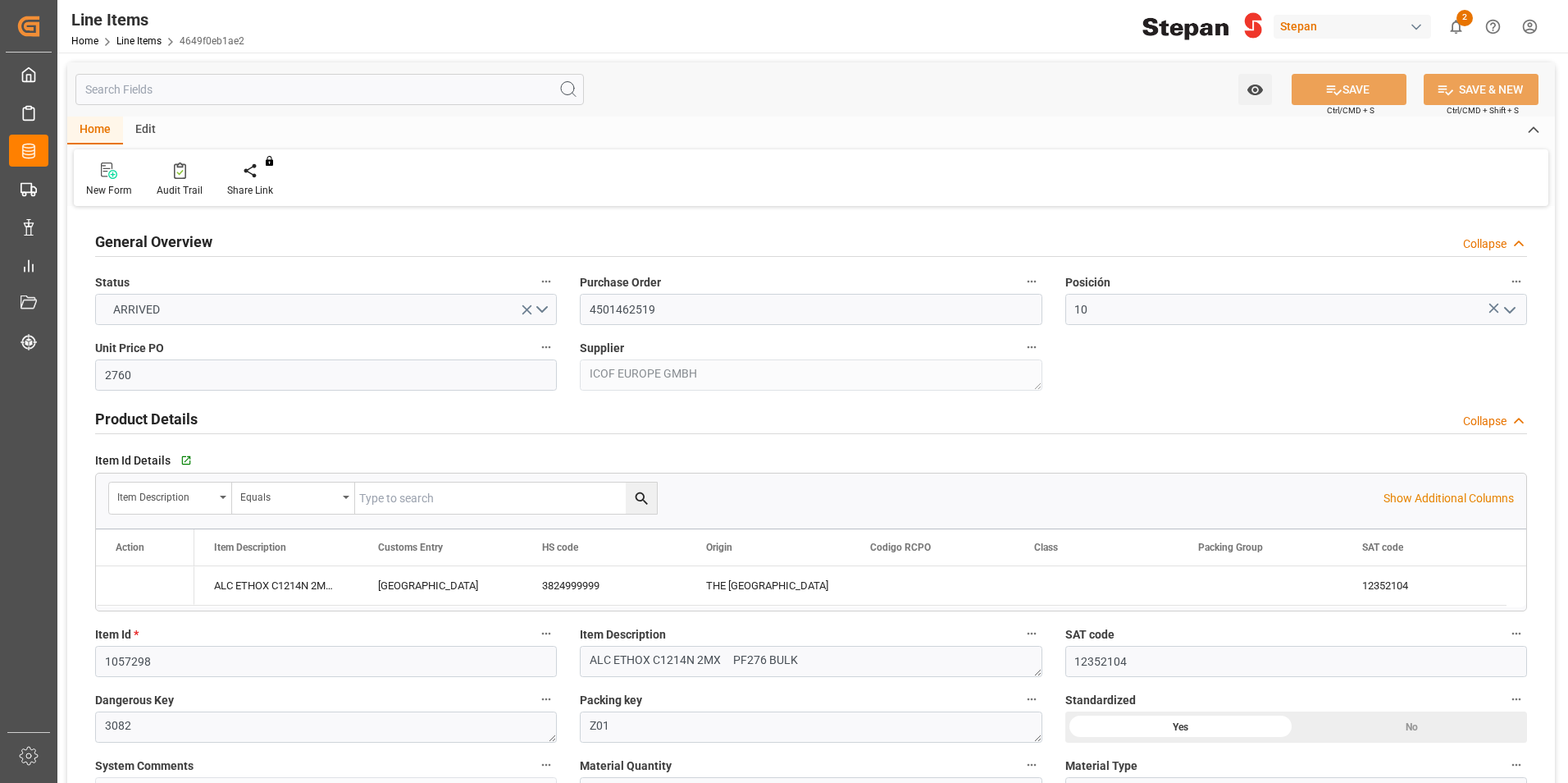
type input "04.08.2025"
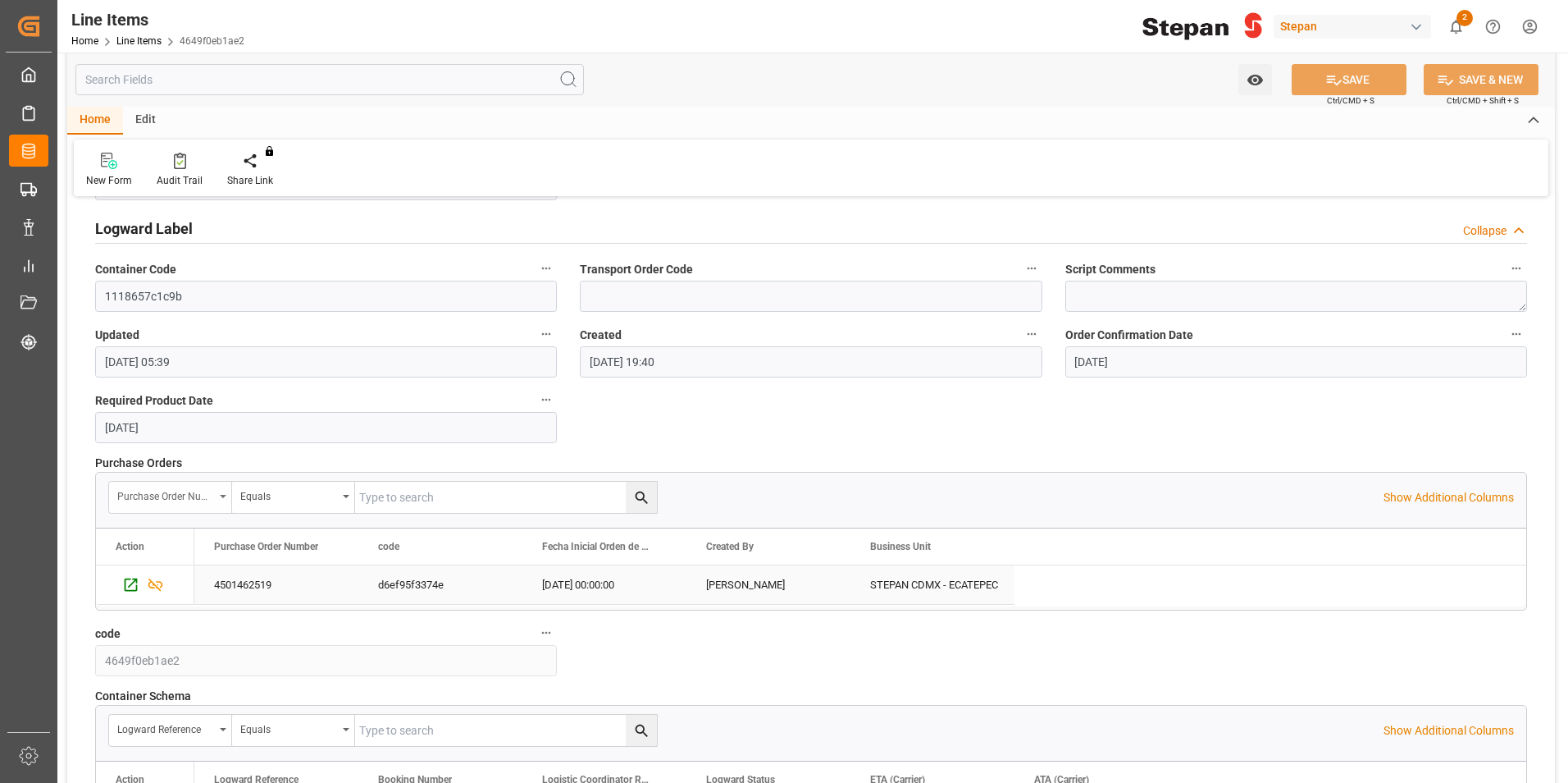
scroll to position [1126, 0]
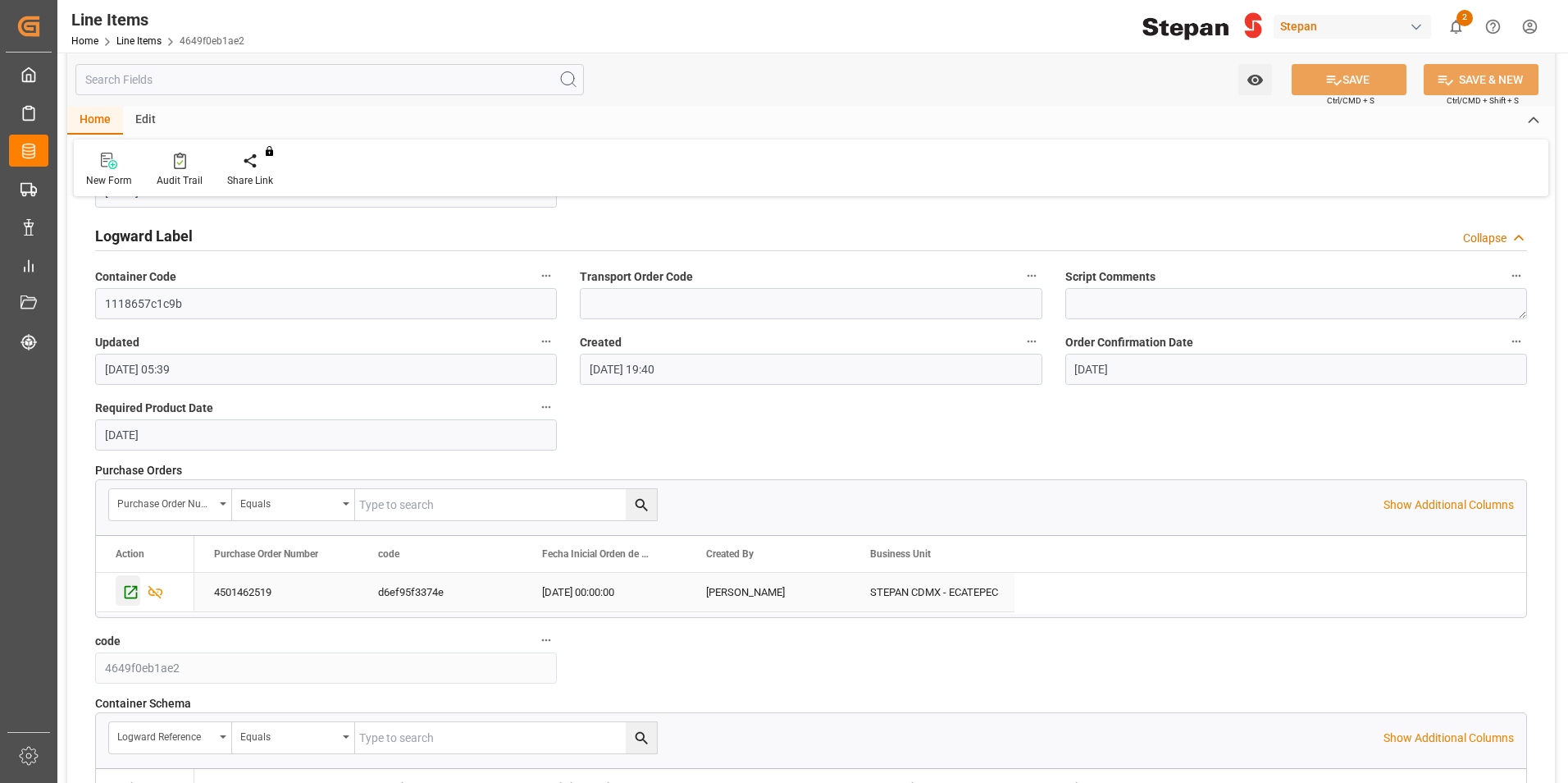
click at [135, 590] on icon "Press SPACE to select this row." at bounding box center [130, 592] width 18 height 18
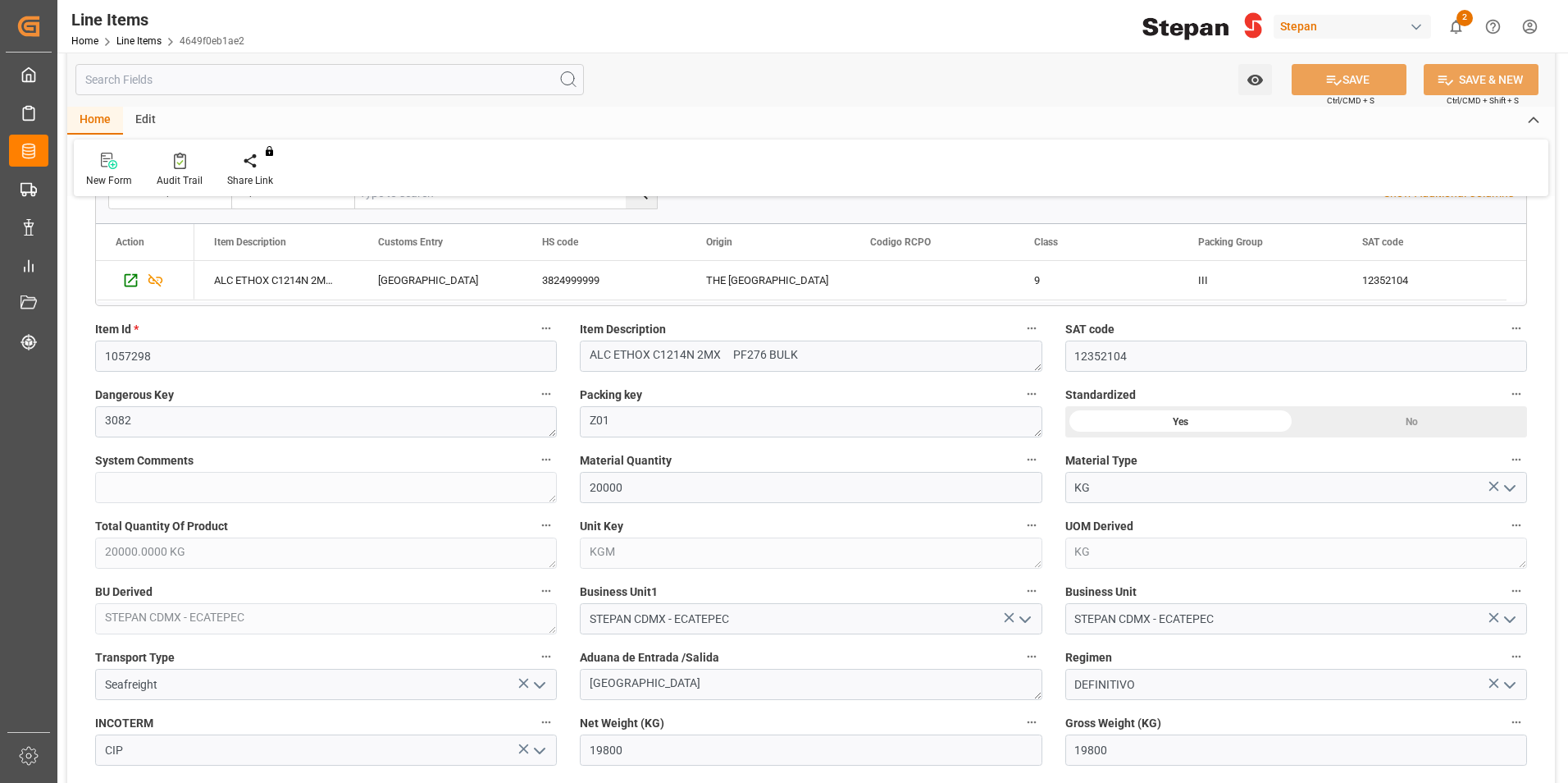
scroll to position [0, 0]
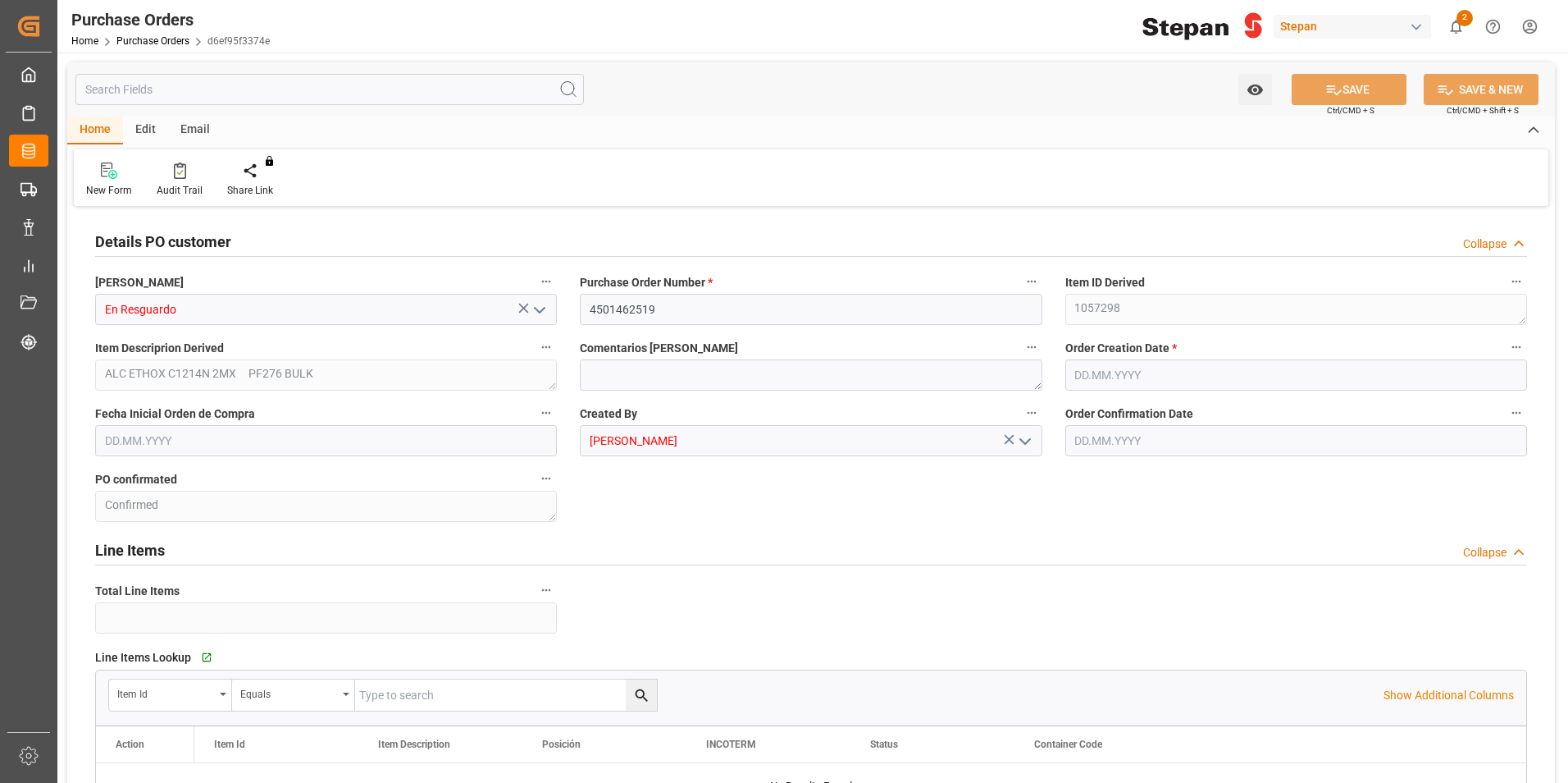
type input "1"
type input "[DATE]"
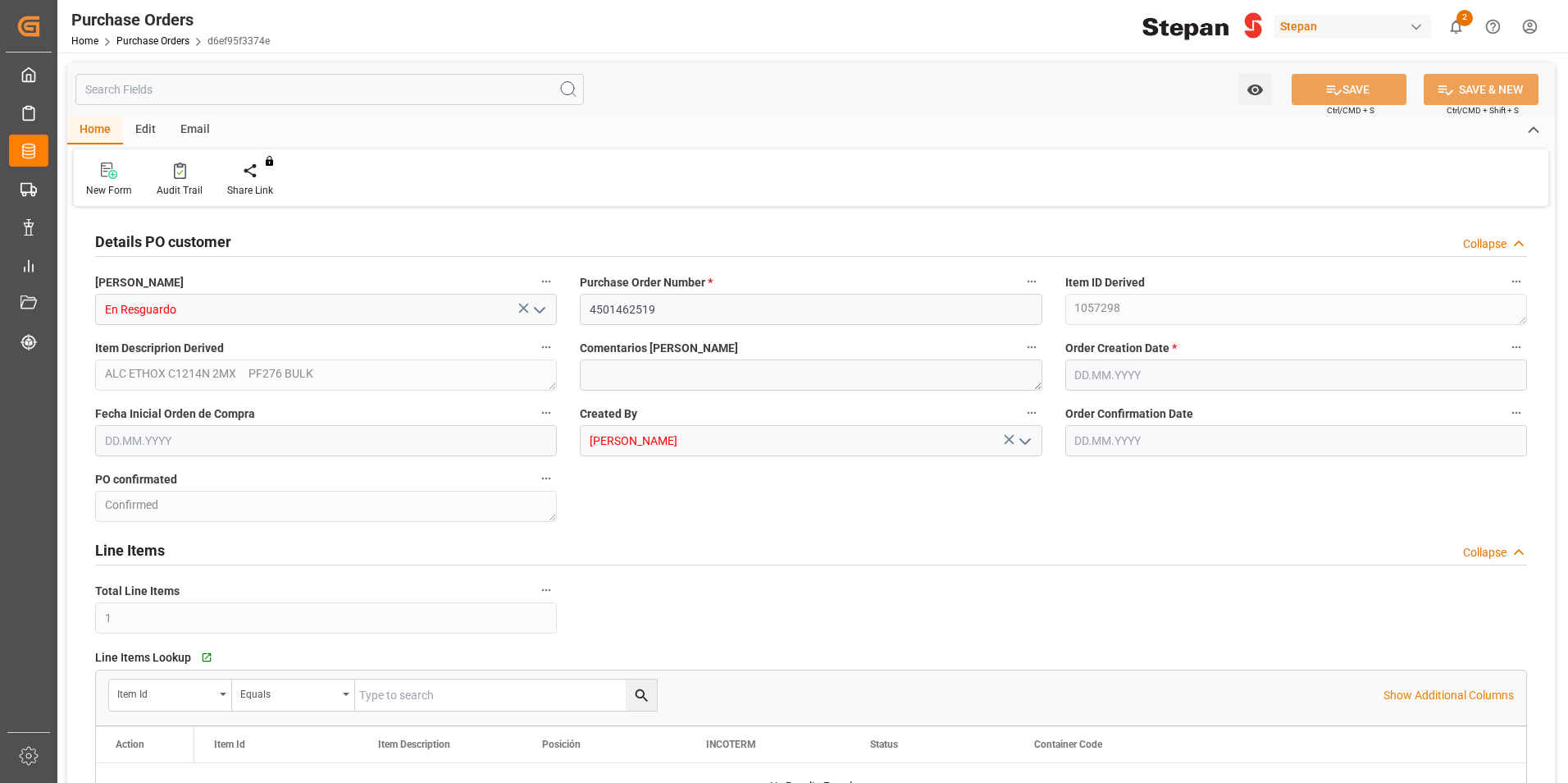
type input "[DATE]"
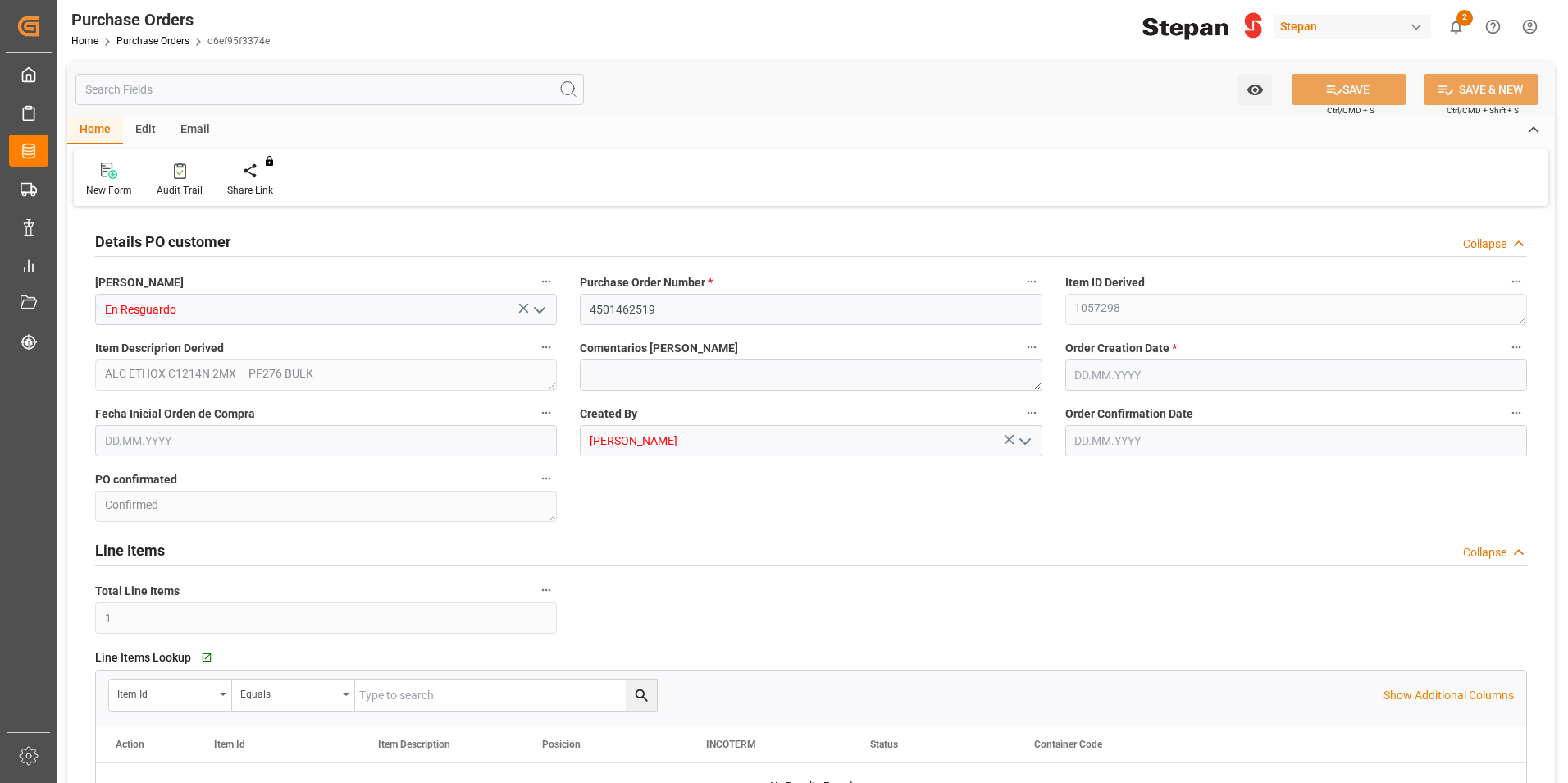
type input "[DATE]"
type input "31.08.2025"
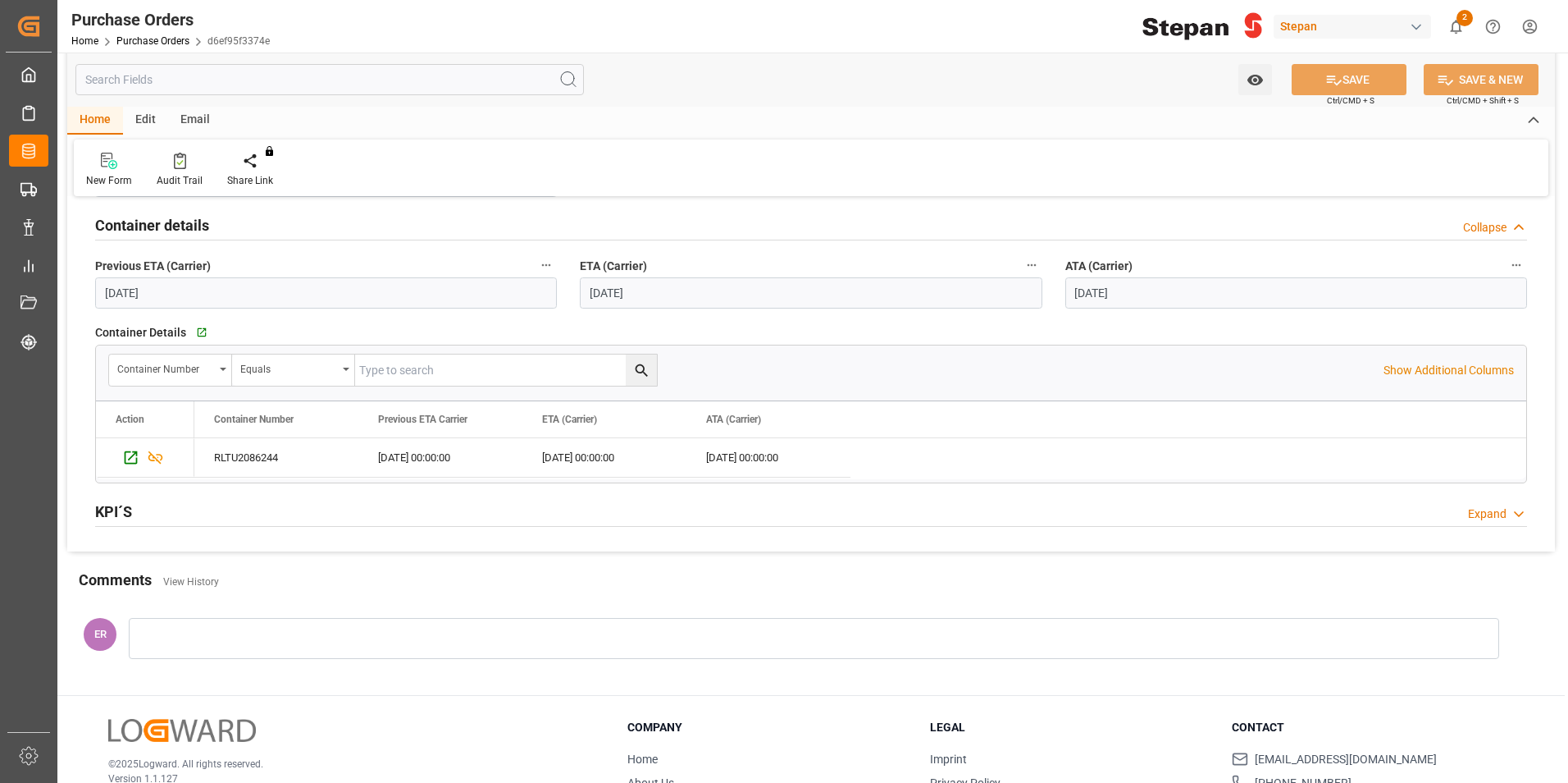
scroll to position [1416, 0]
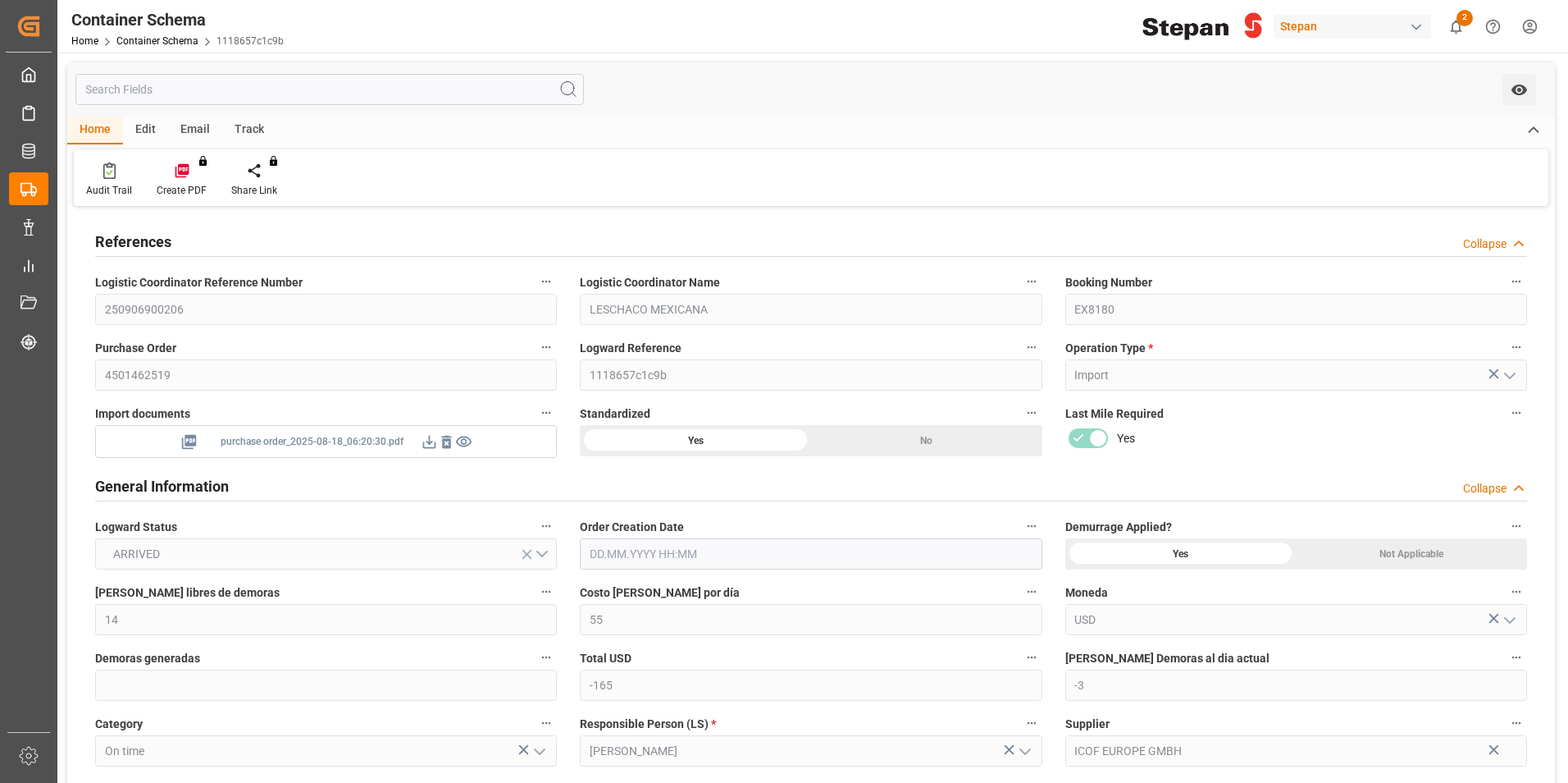
type input "14"
type input "55"
type input "-165"
type input "-3"
type input "1"
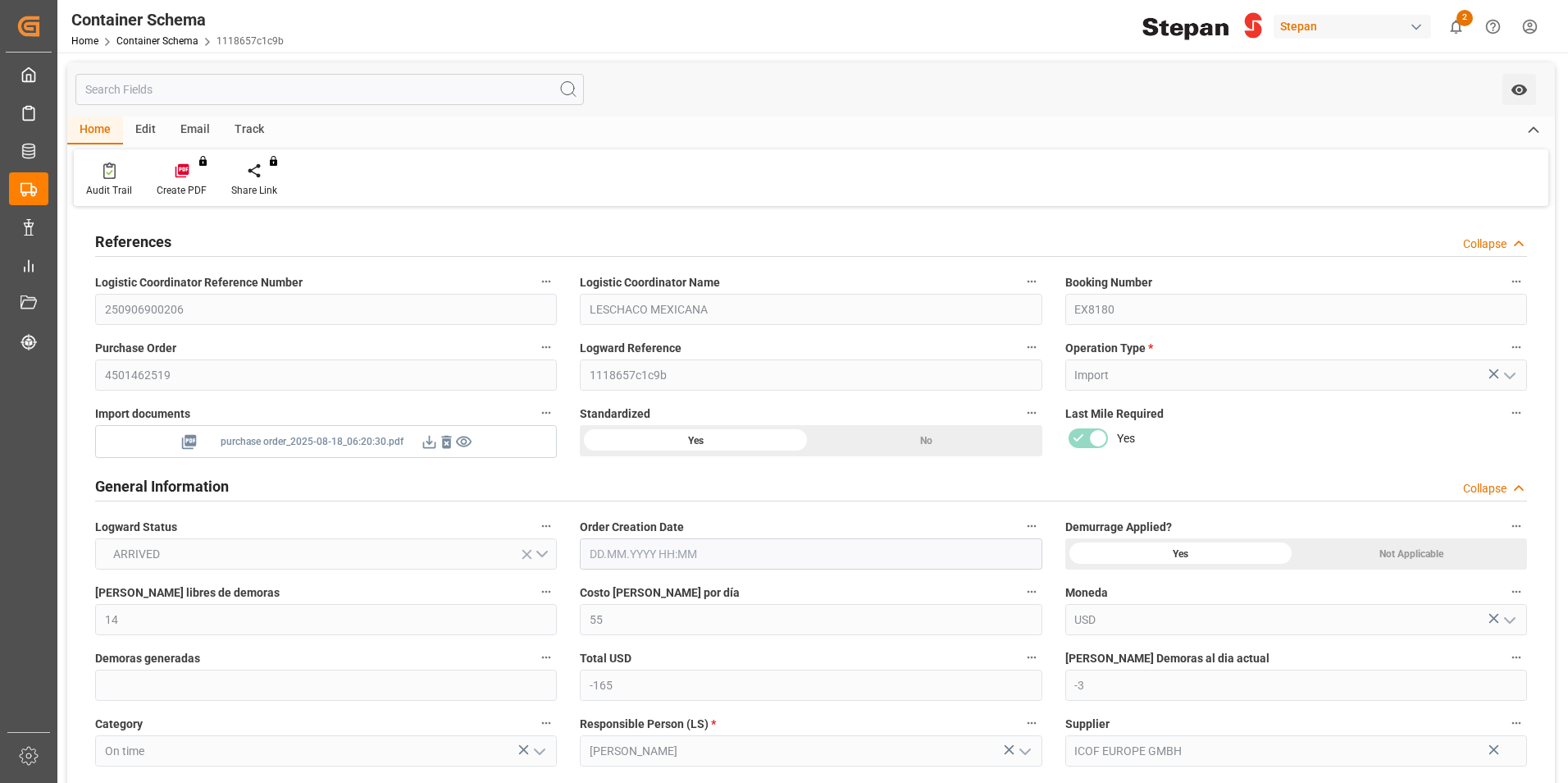
type input "1"
type input "19800"
type input "12"
type input "-6"
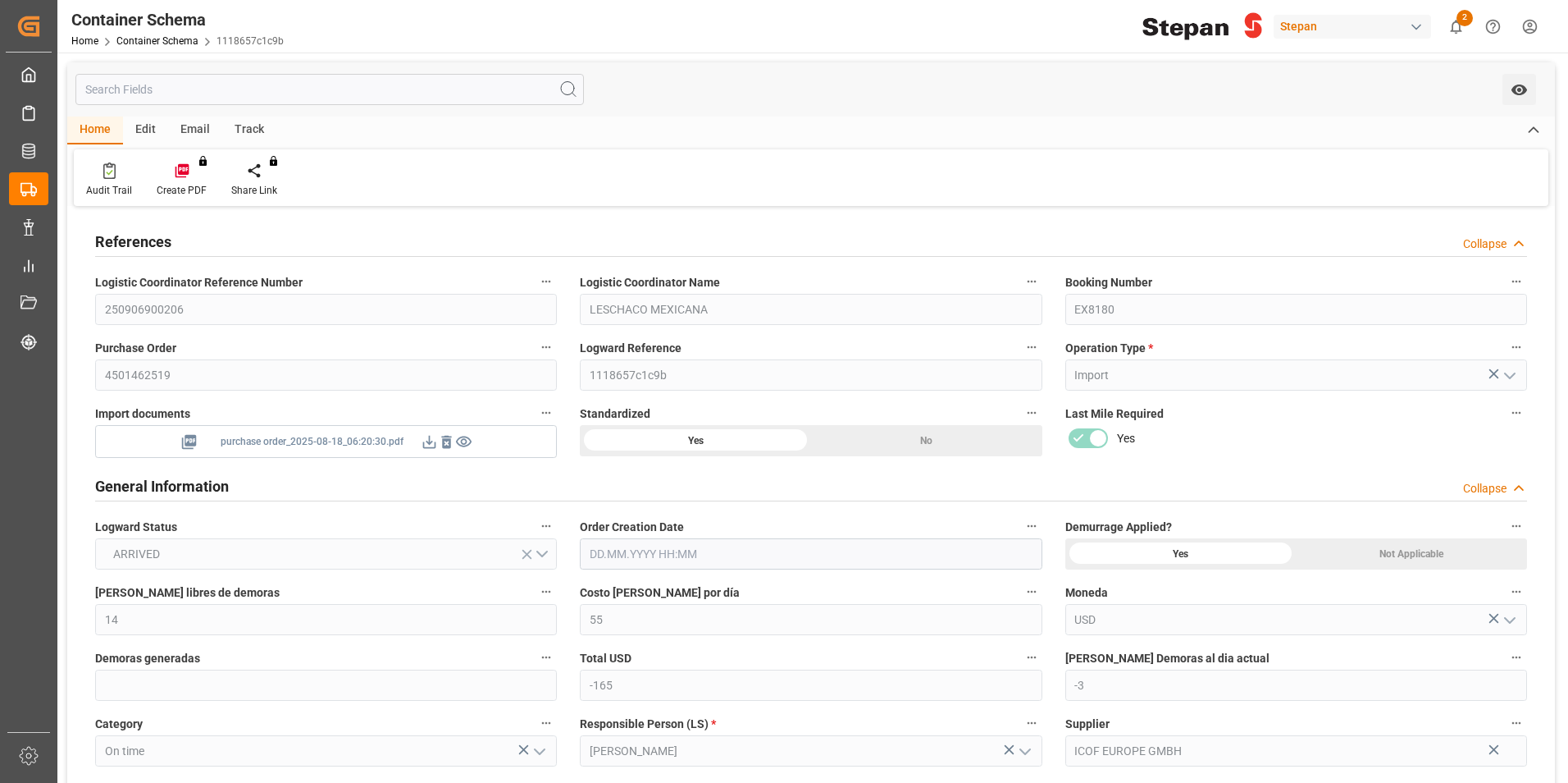
type input "Cosco"
type input "COSCO Shipping Co. Ltd."
type input "NLRTM"
type input "MXVER"
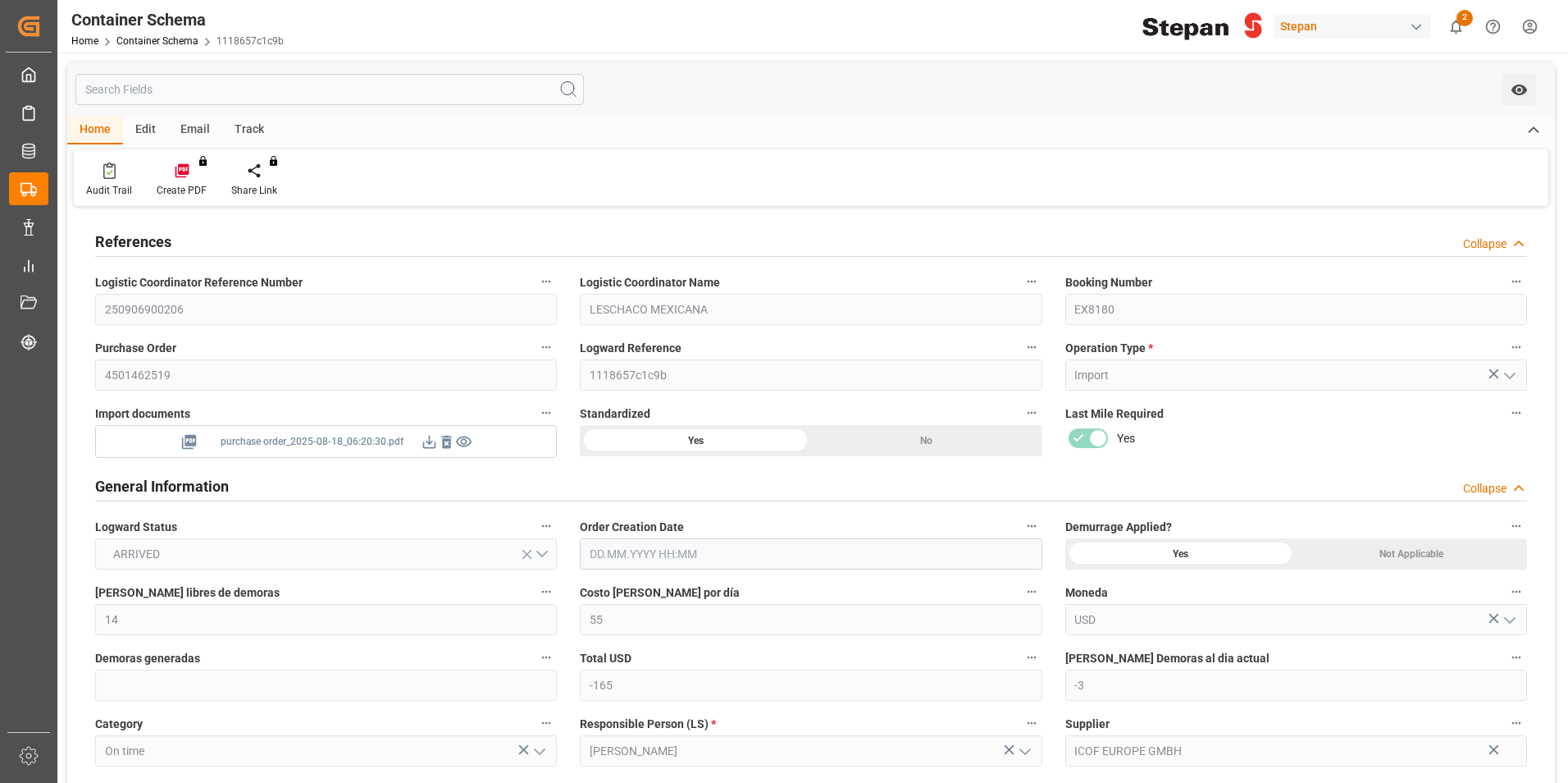
type input "MXVER"
type input "9401099"
type input "0"
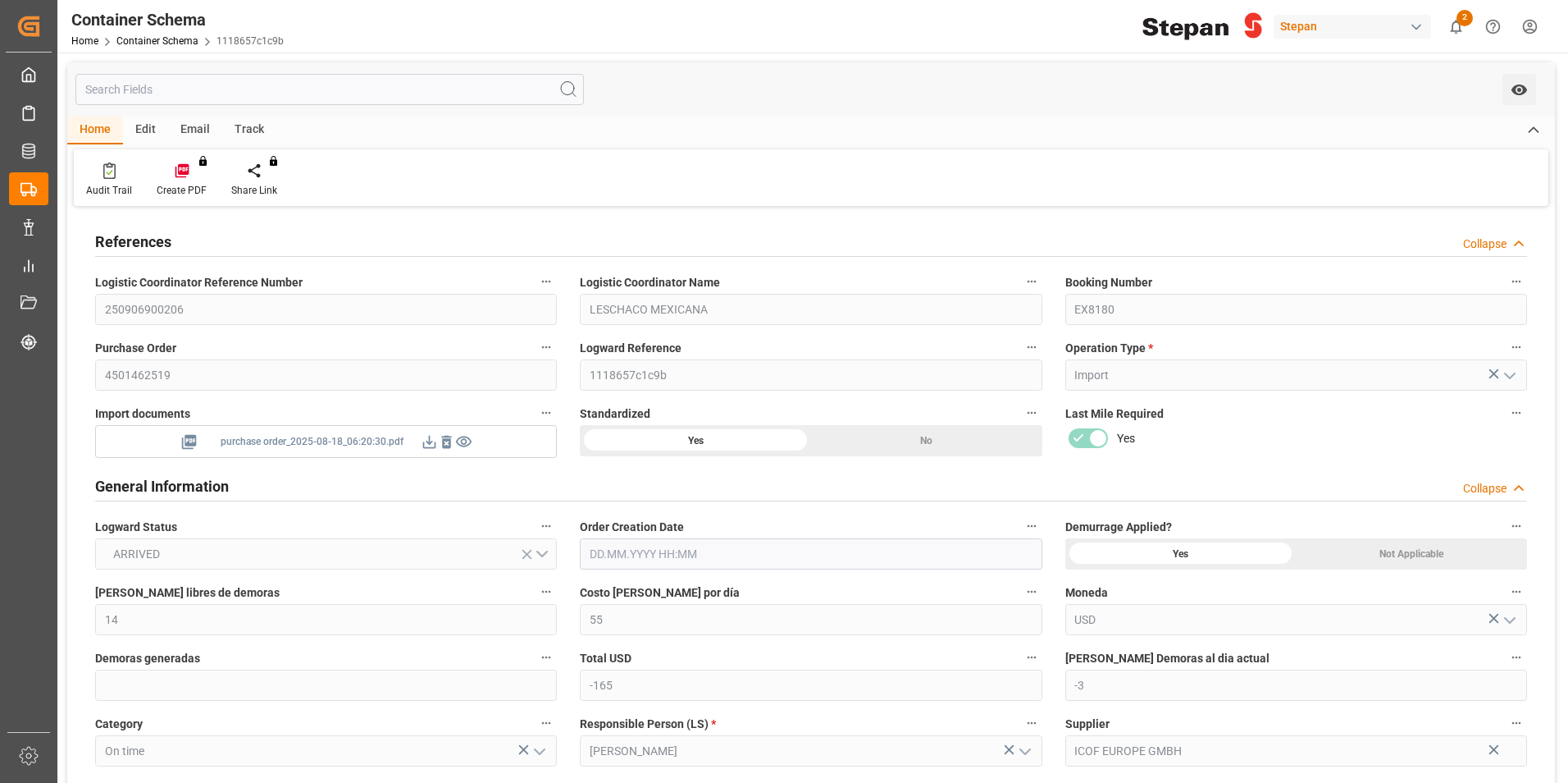
type input "25"
type input "13.08.2025 00:00"
type input "18.08.2025"
type input "05.09.2025"
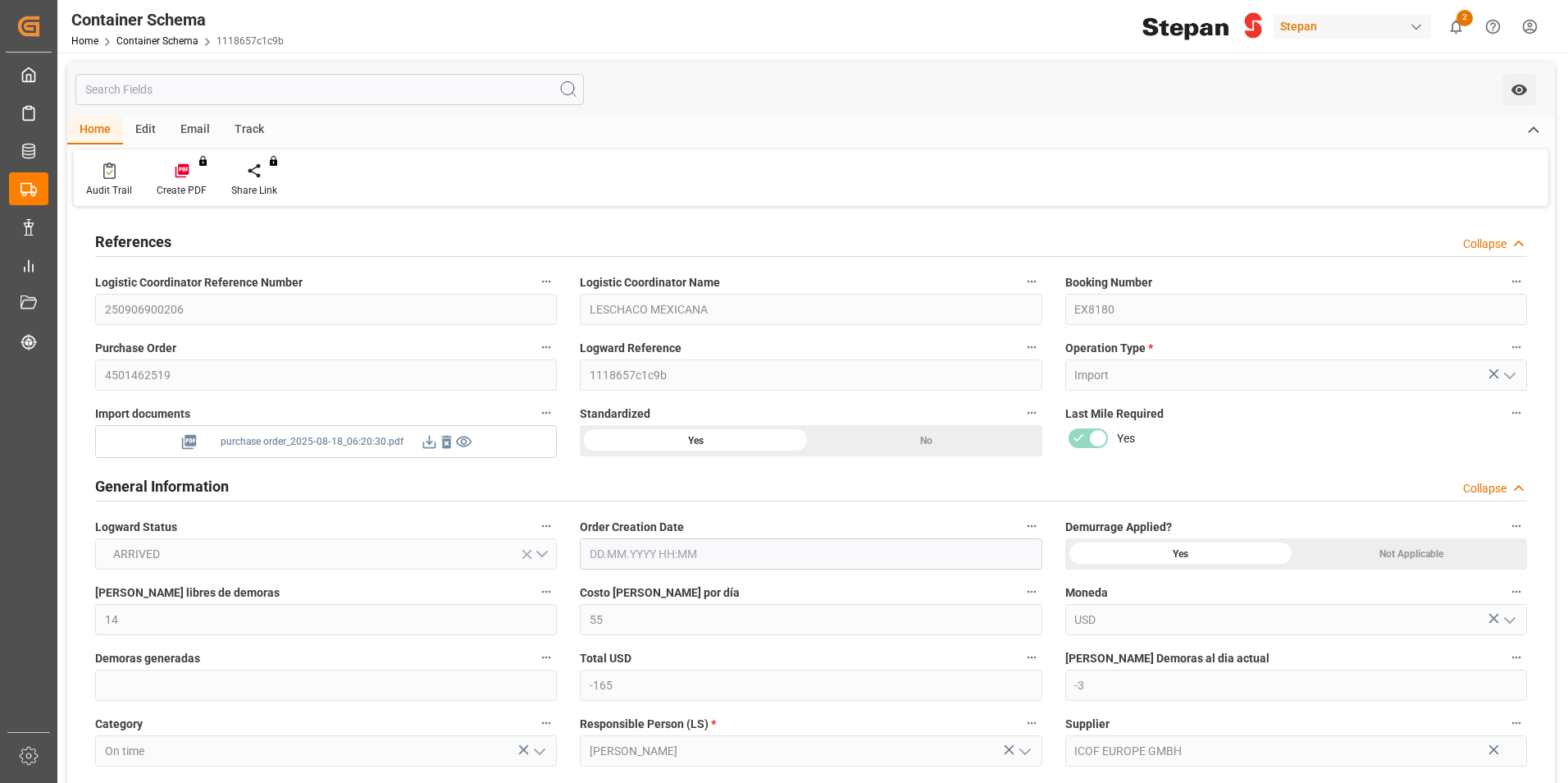
type input "08.08.2025 00:00"
type input "06.08.2025 00:00"
type input "31.08.2025 00:00"
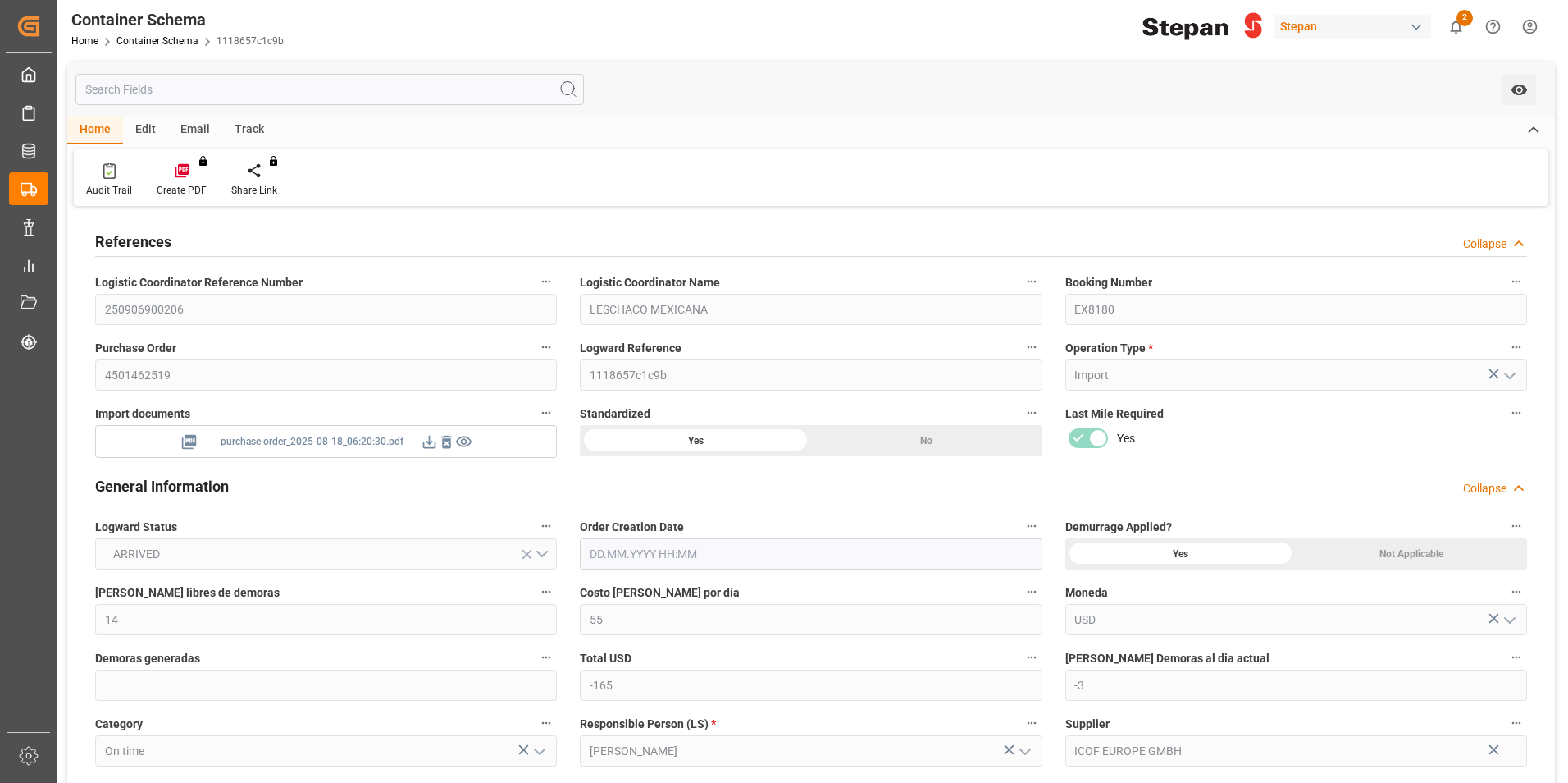
type input "27.08.2025 00:00"
type input "31.08.2025 00:00"
type input "06.09.2025"
type input "[DATE] 05:13"
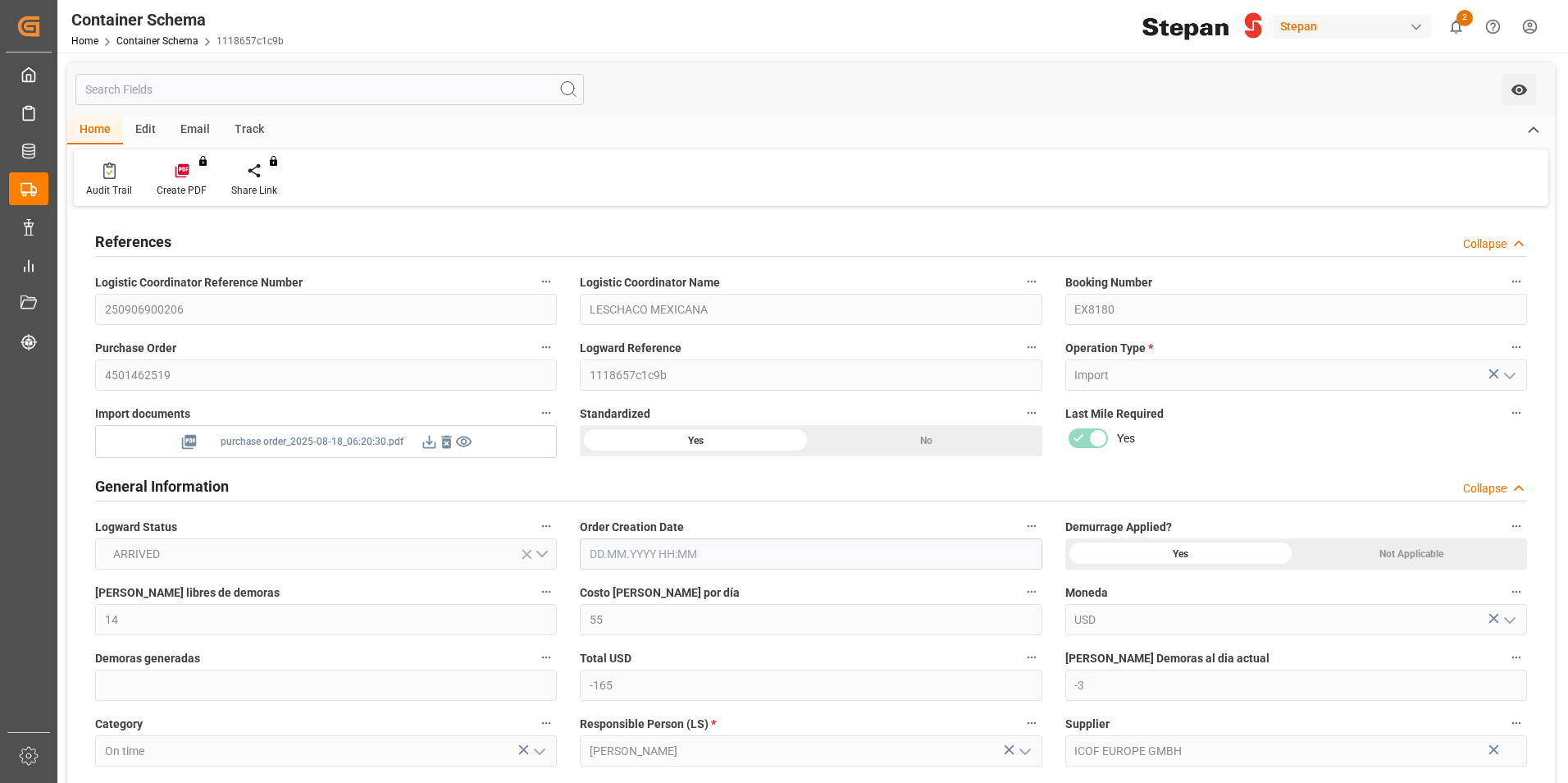
type input "13.08.2025 16:56"
type input "[DATE]"
type input "14"
type input "55"
type input "385"
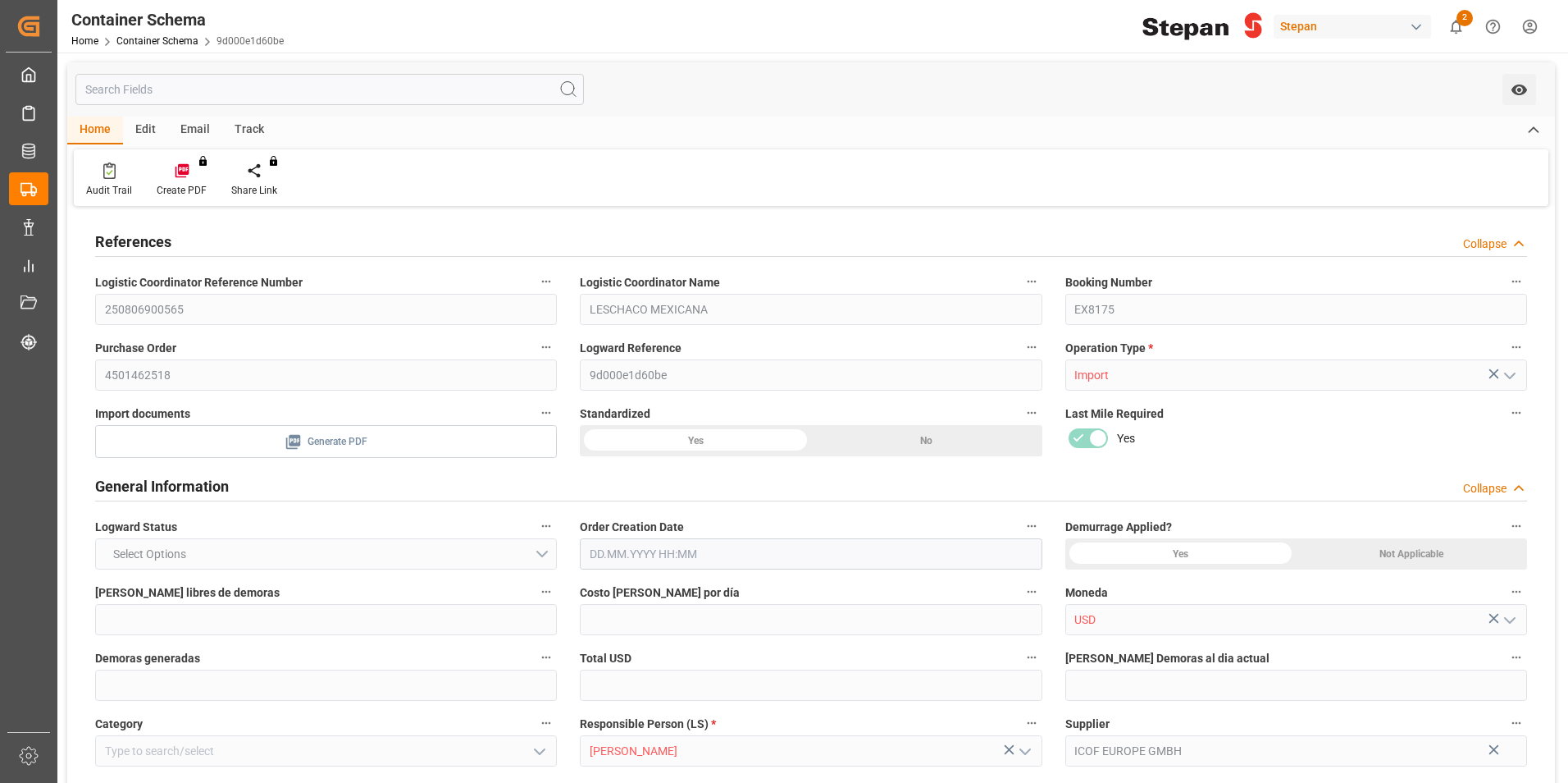
type input "7"
type input "1"
type input "19820"
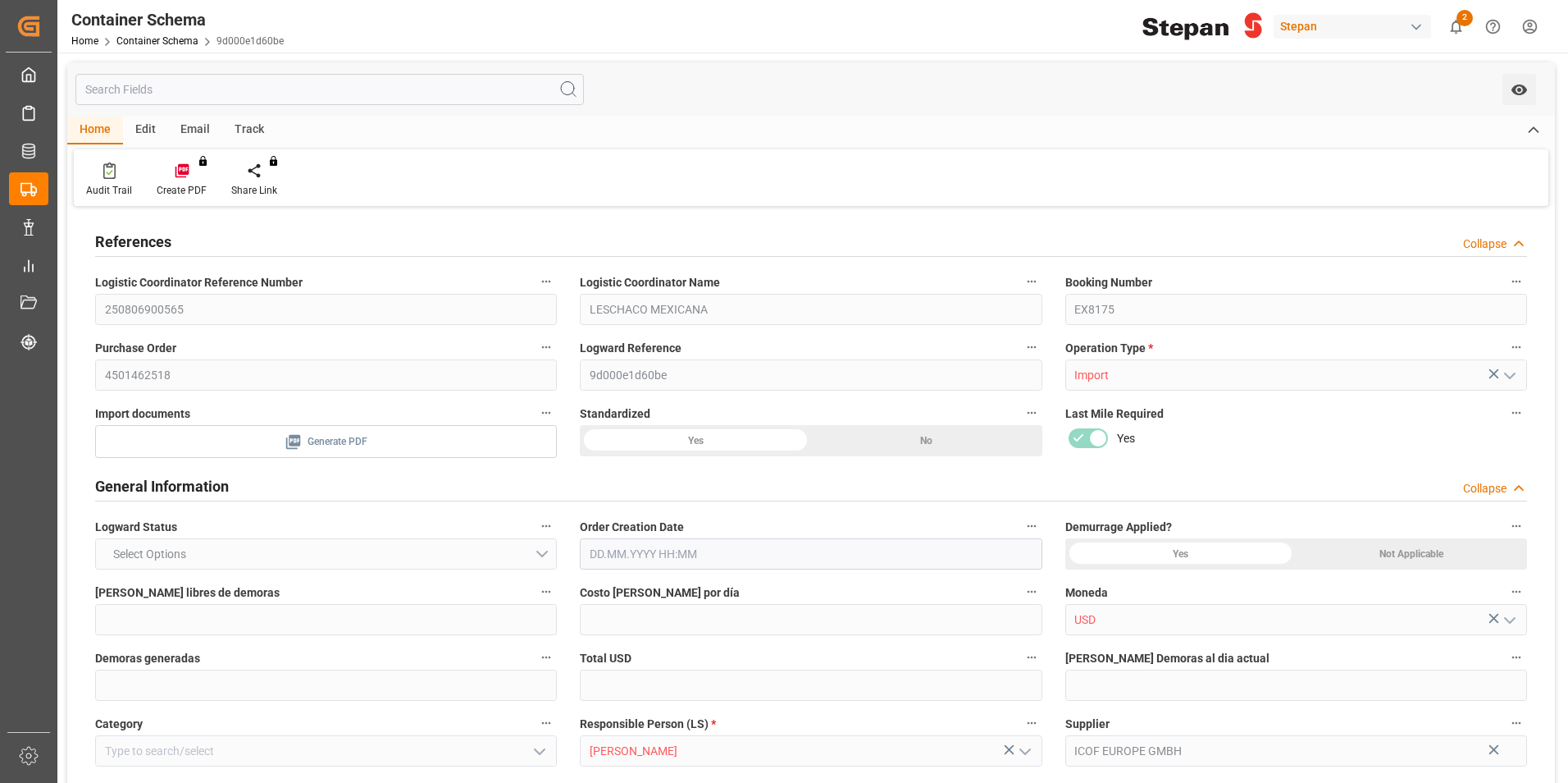
type input "12"
type input "-8"
type input "Cosco"
type input "COSCO Shipping Co. Ltd."
type input "NLRTM"
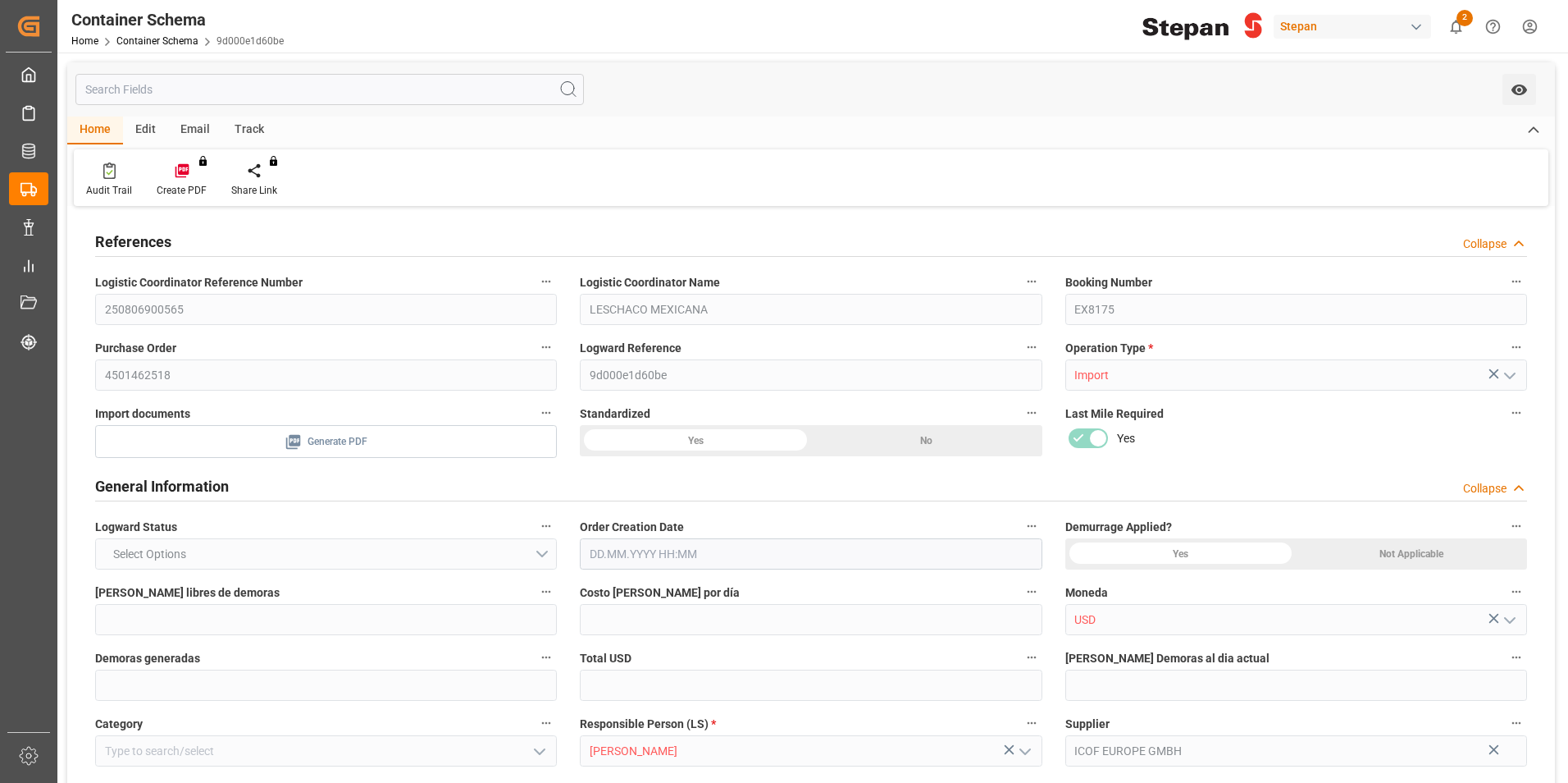
type input "MXVER"
type input "9979266"
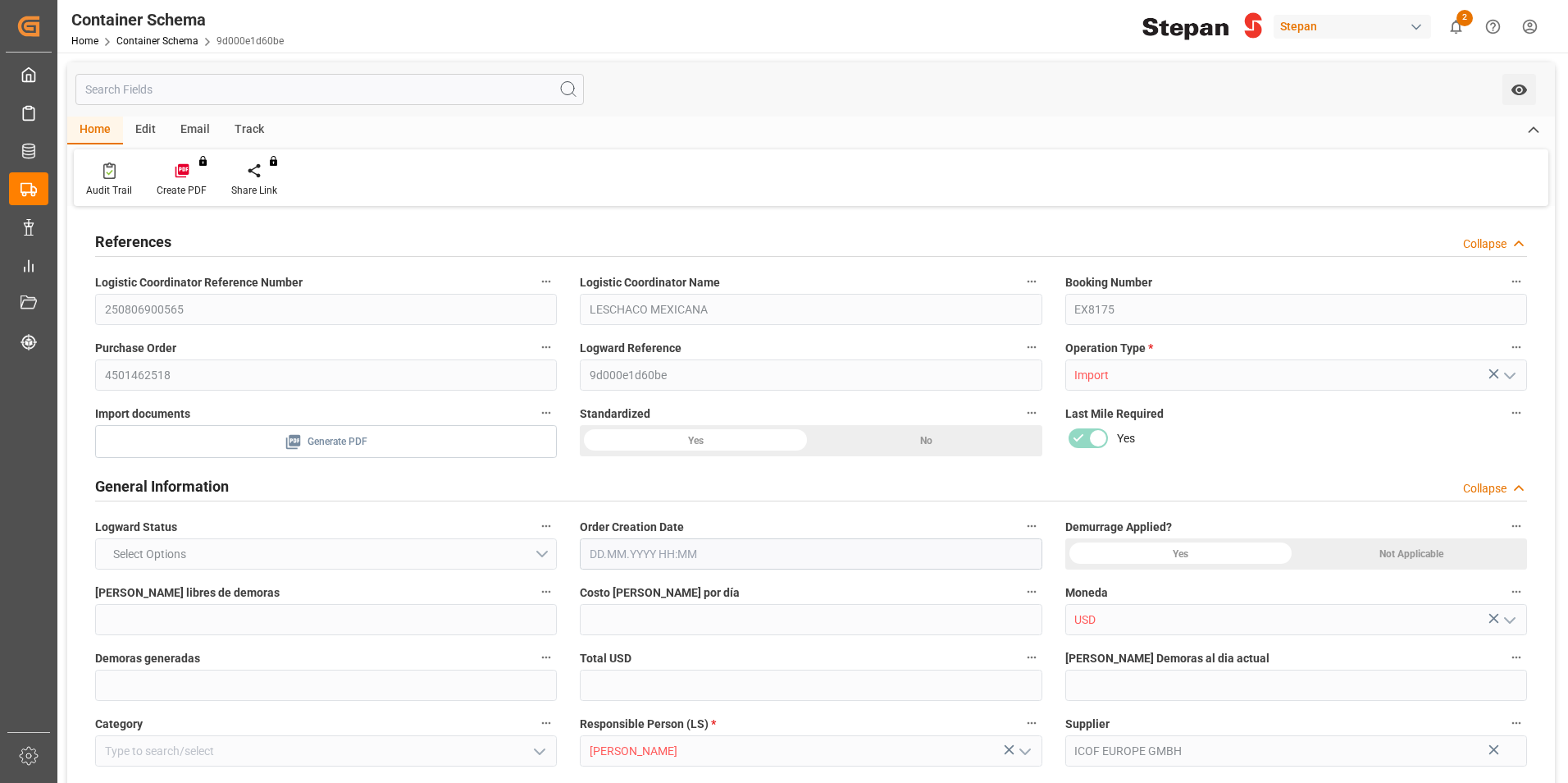
type input "9979266"
type input "2"
type input "19"
type input "[DATE] 00:00"
type input "[DATE]"
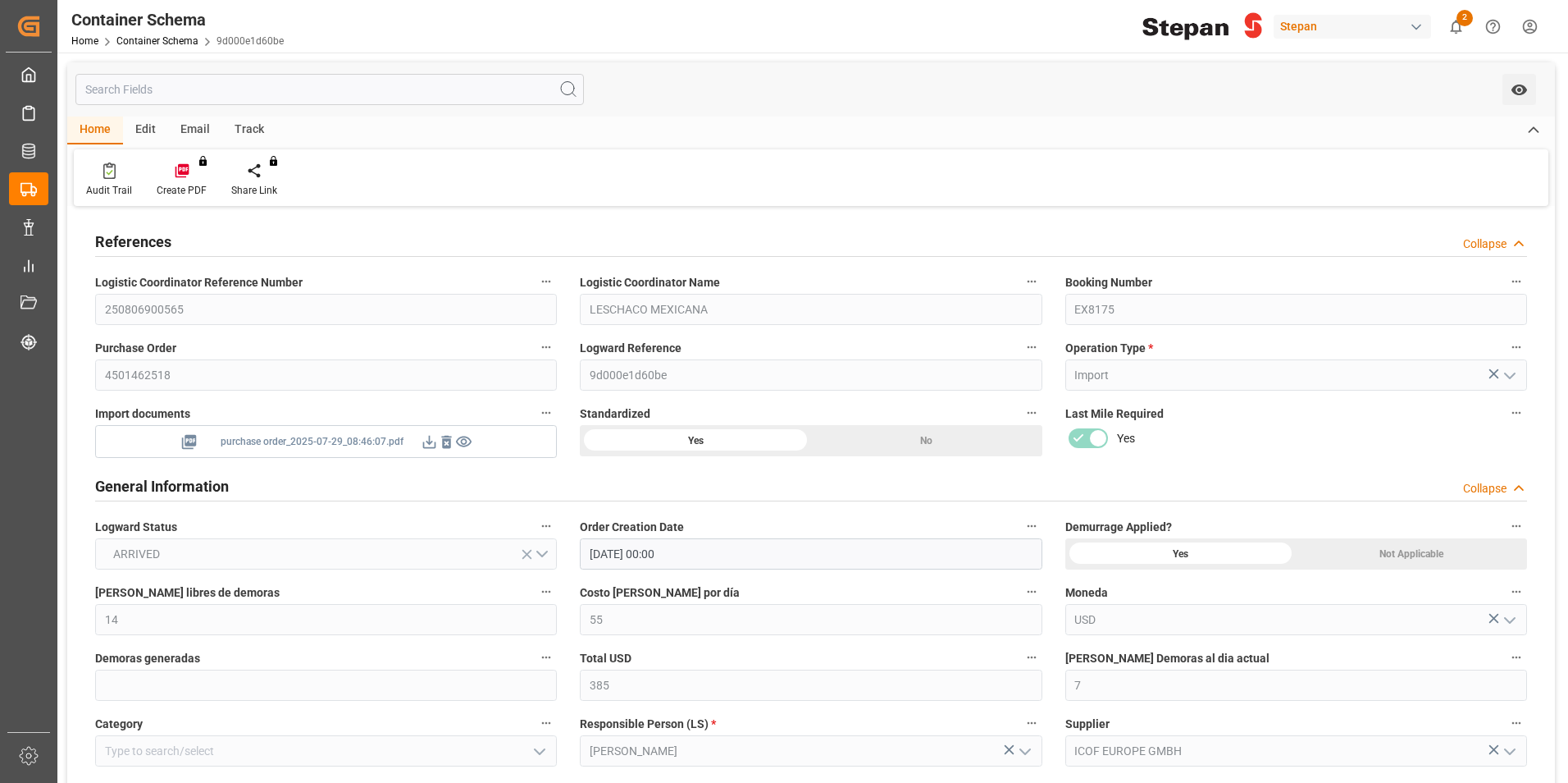
type input "[DATE]"
type input "[DATE] 00:00"
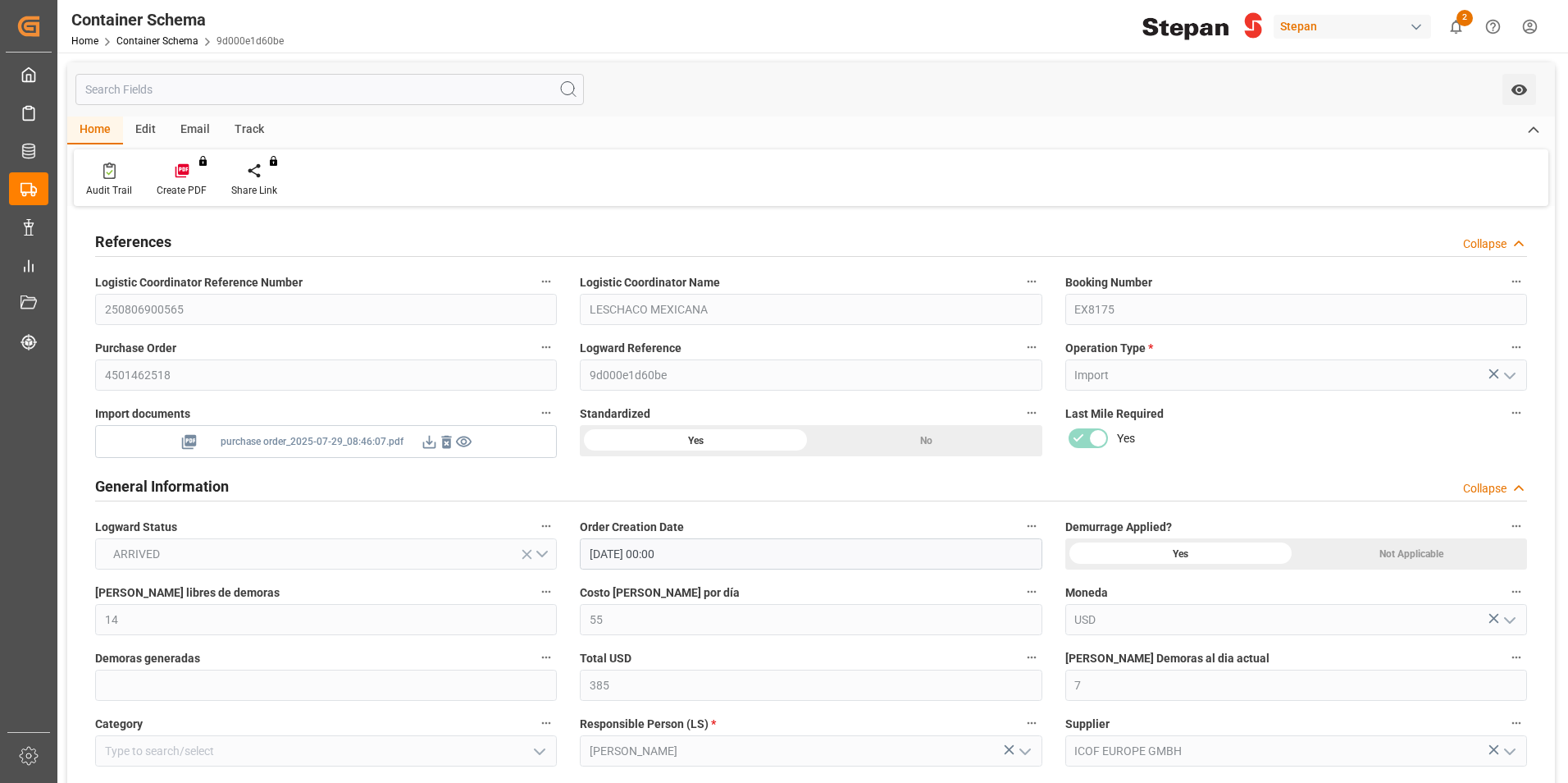
type input "[DATE] 00:00"
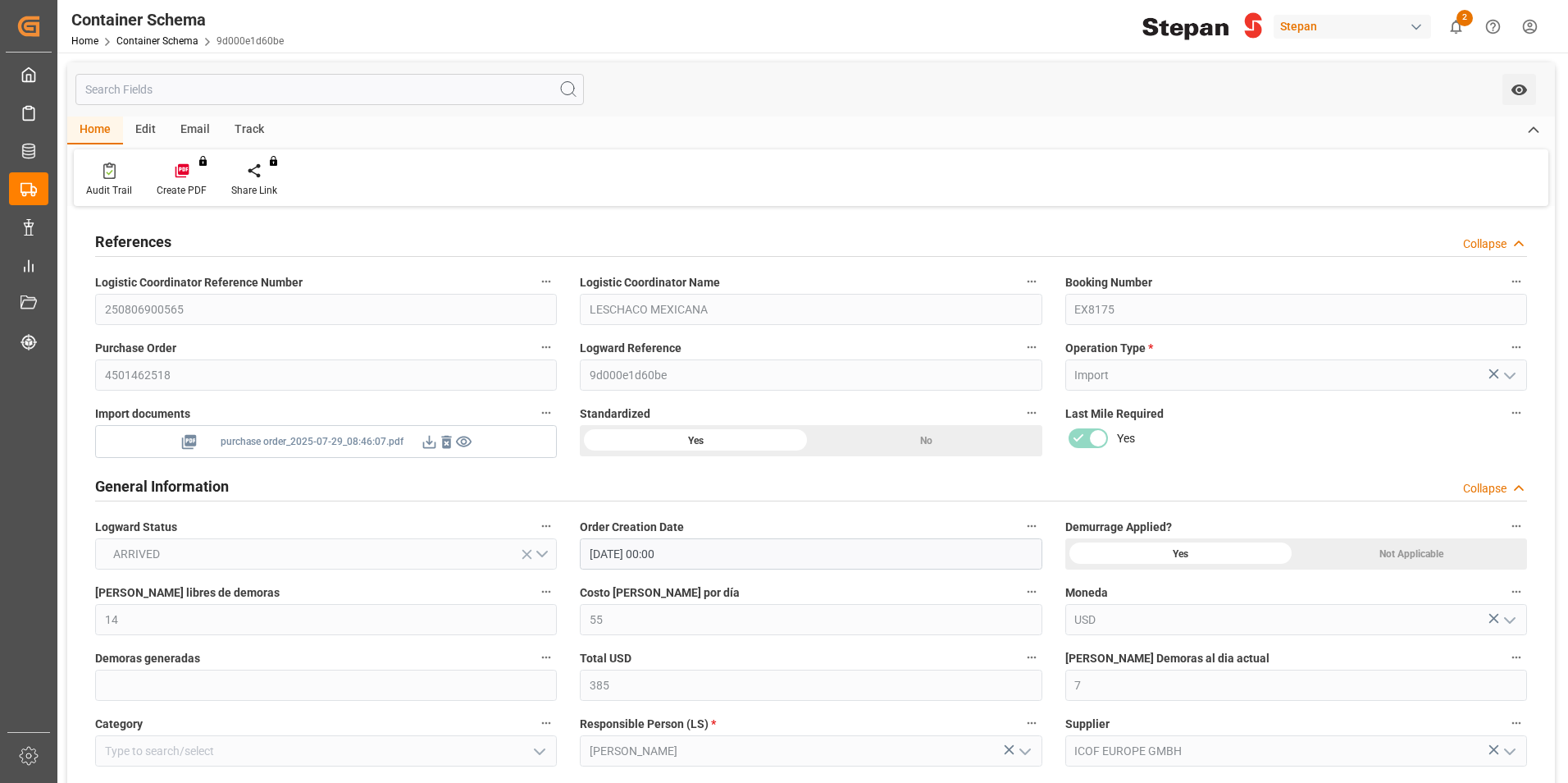
type input "[DATE] 00:00"
type input "[DATE]"
type input "[DATE] 05:13"
type input "[DATE] 20:44"
type input "[DATE]"
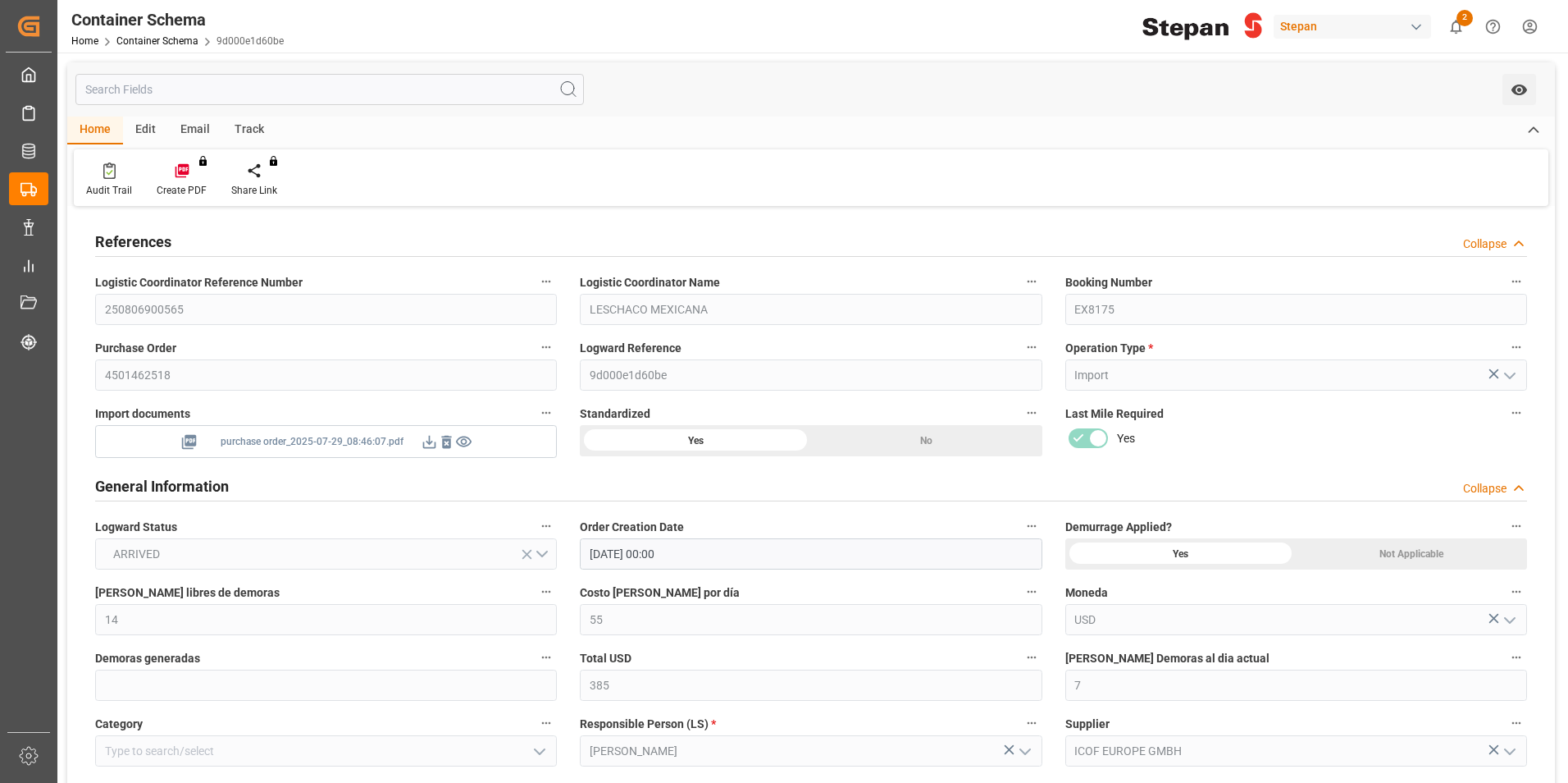
scroll to position [247, 0]
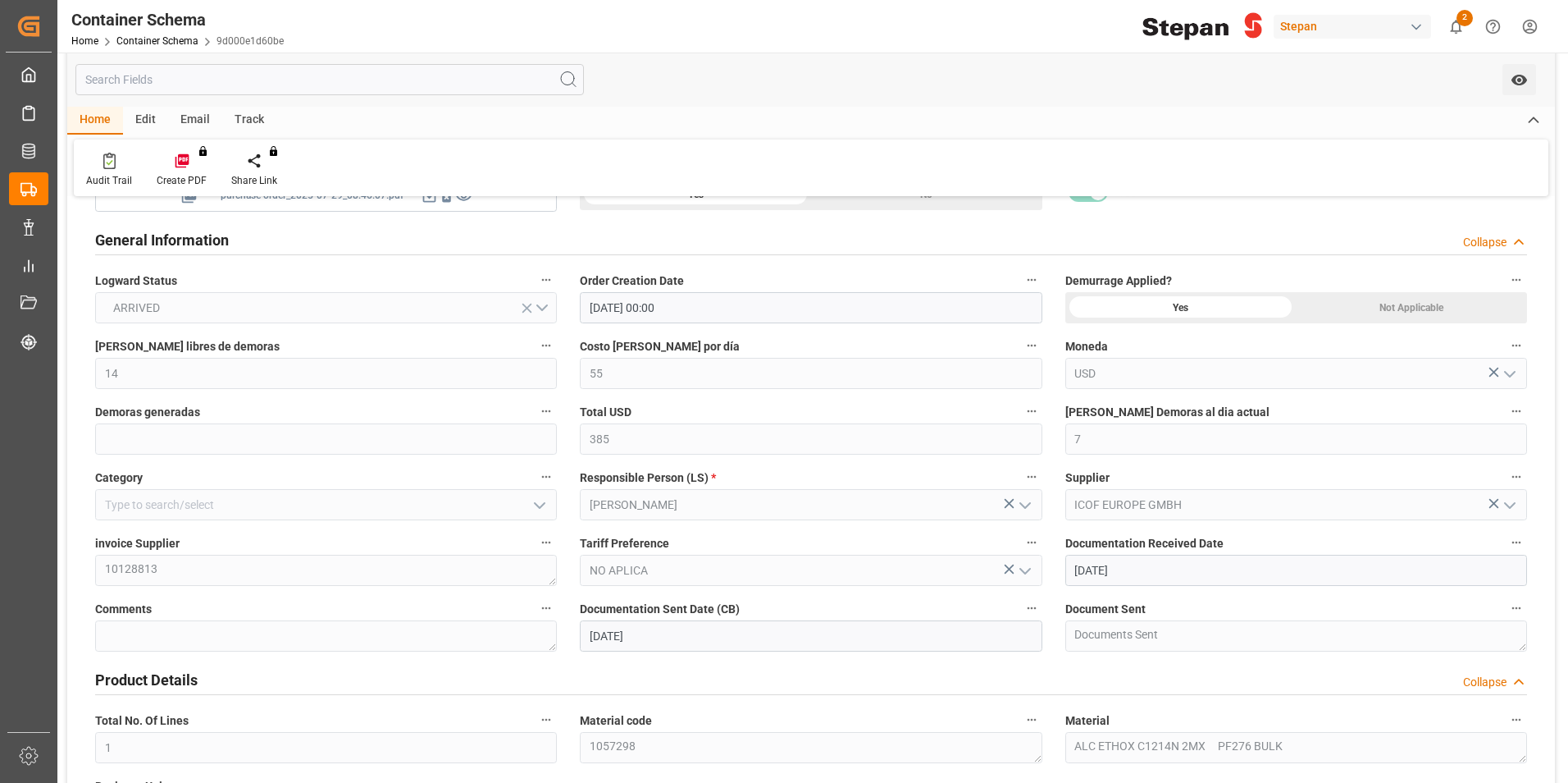
click at [1062, 440] on div "[PERSON_NAME] Demoras al dia actual 7" at bounding box center [1297, 427] width 485 height 66
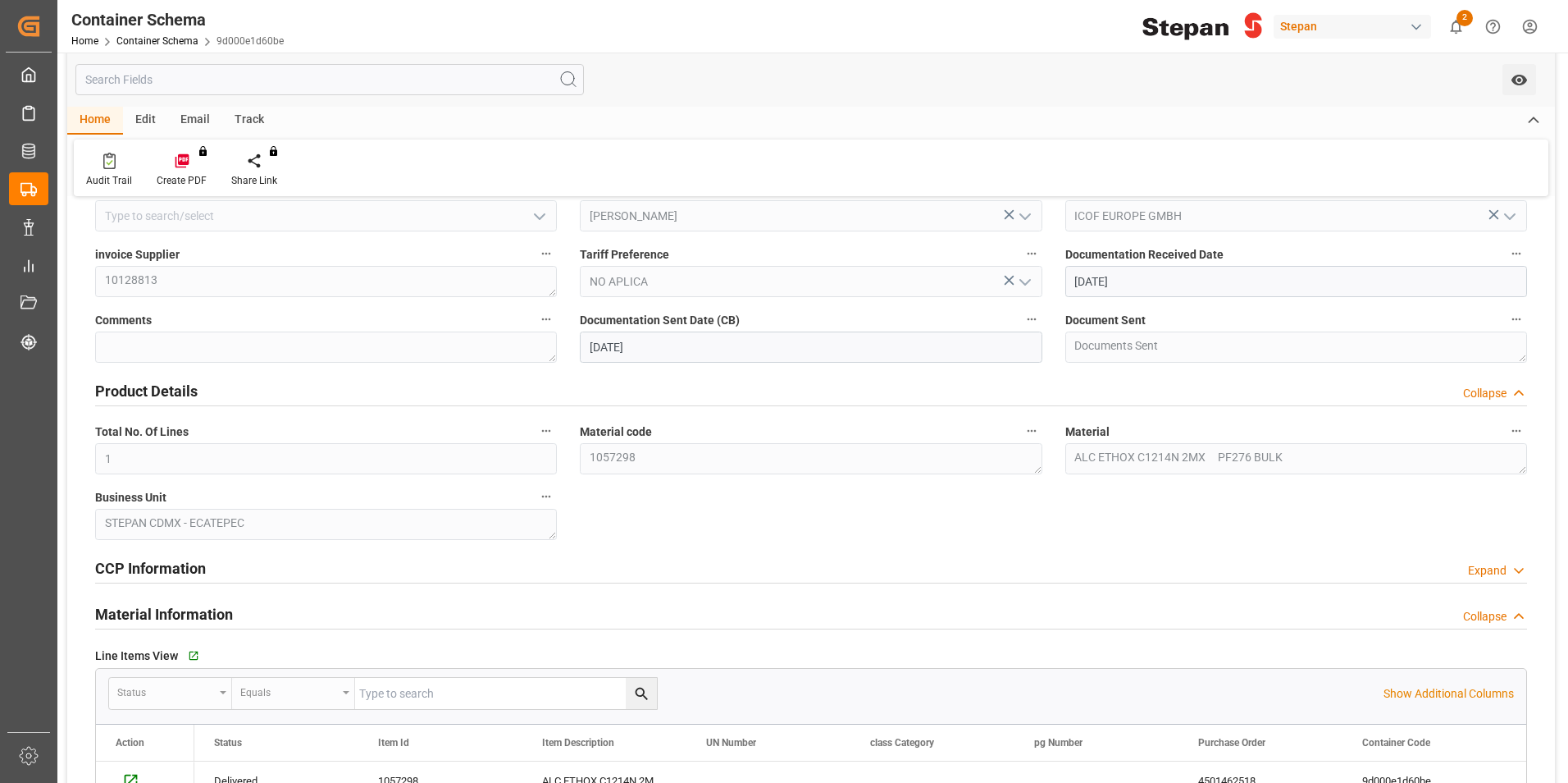
scroll to position [574, 0]
